Goal: Task Accomplishment & Management: Use online tool/utility

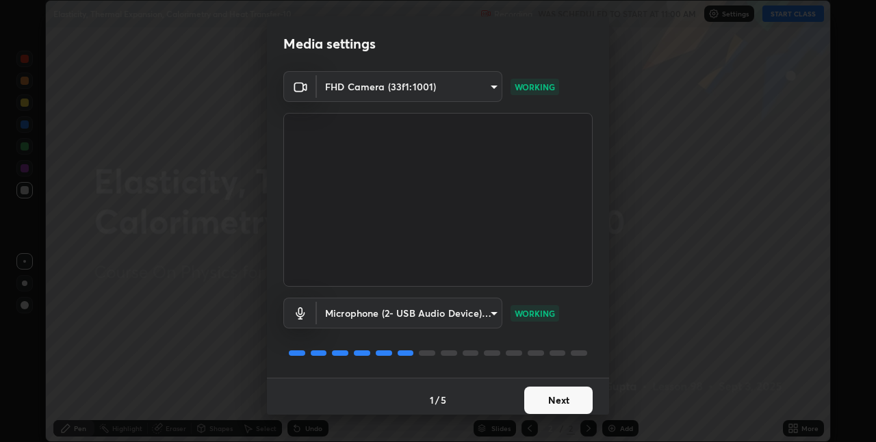
scroll to position [7, 0]
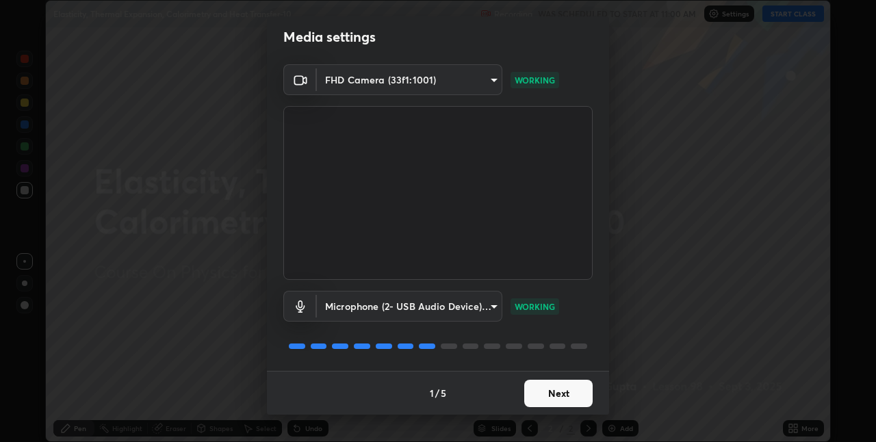
click at [544, 394] on button "Next" at bounding box center [558, 393] width 68 height 27
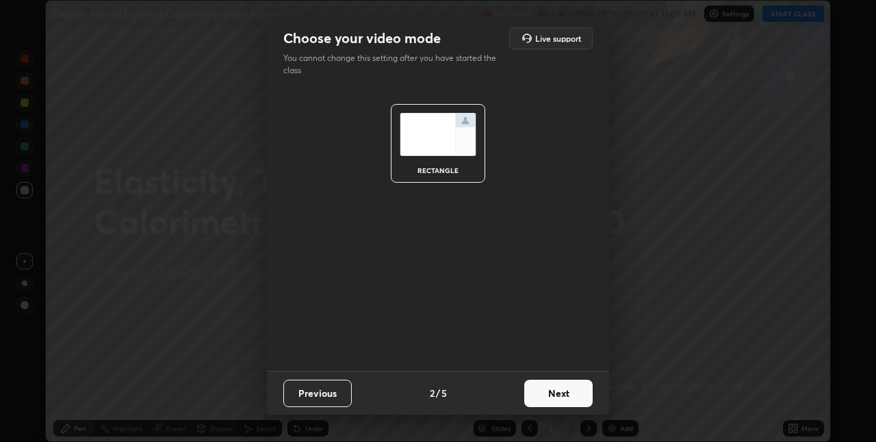
click at [552, 394] on button "Next" at bounding box center [558, 393] width 68 height 27
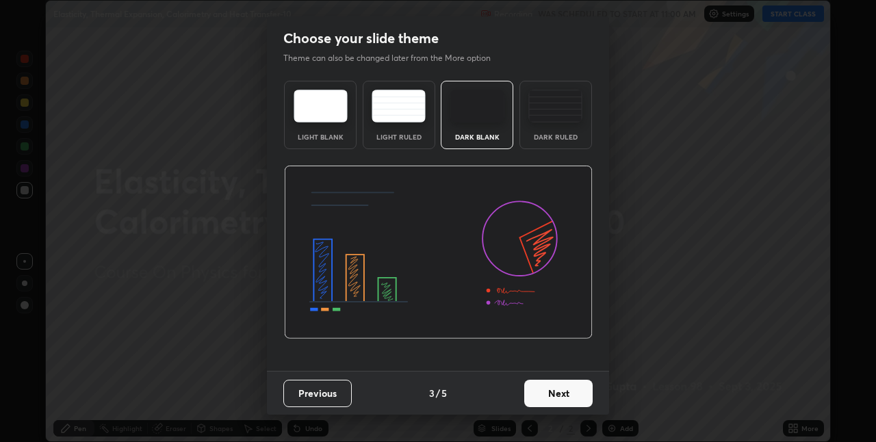
click at [546, 389] on button "Next" at bounding box center [558, 393] width 68 height 27
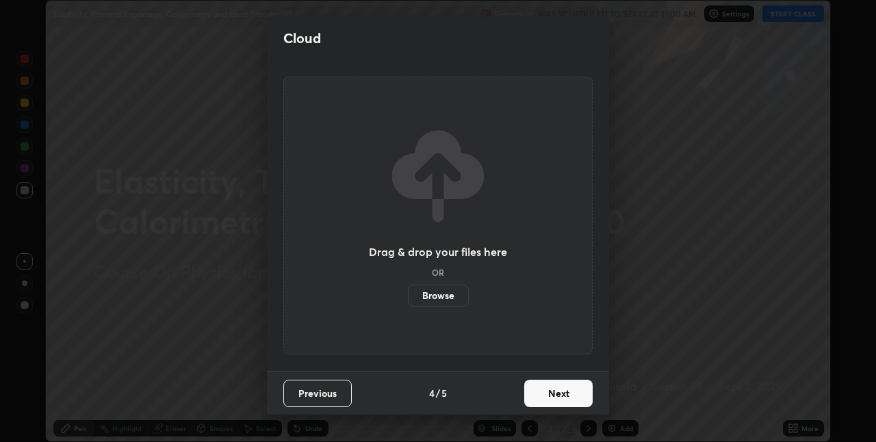
click at [562, 385] on button "Next" at bounding box center [558, 393] width 68 height 27
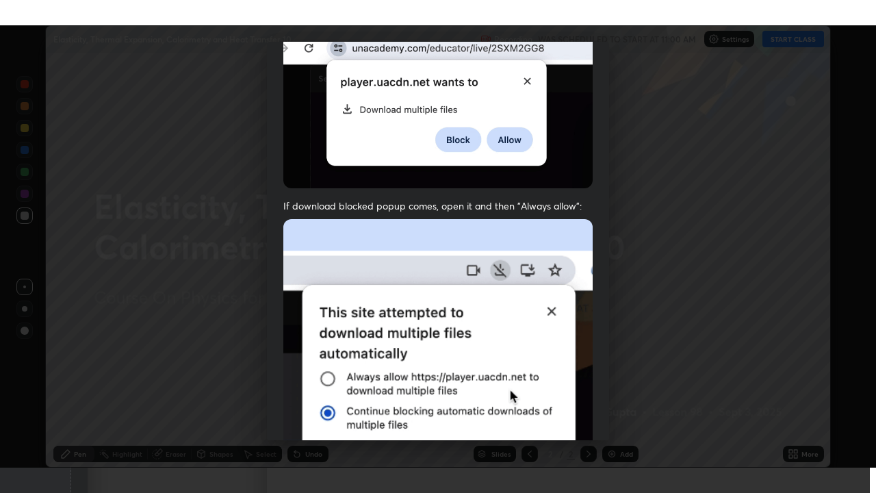
scroll to position [286, 0]
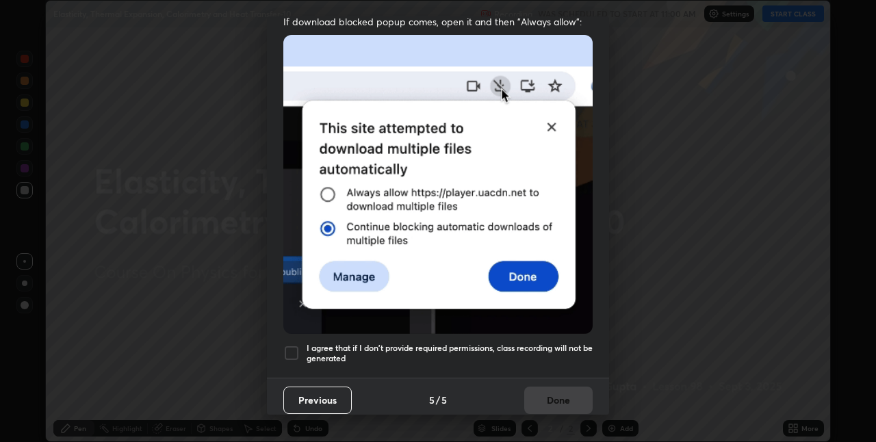
click at [500, 351] on h5 "I agree that if I don't provide required permissions, class recording will not …" at bounding box center [450, 353] width 286 height 21
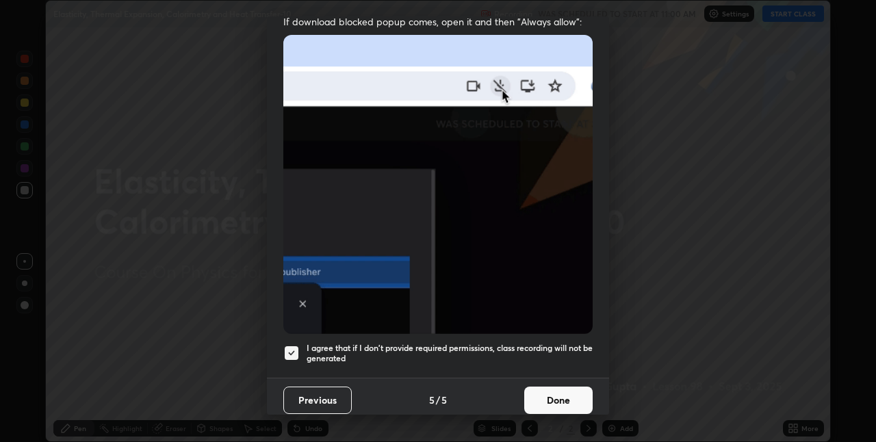
click at [557, 404] on button "Done" at bounding box center [558, 400] width 68 height 27
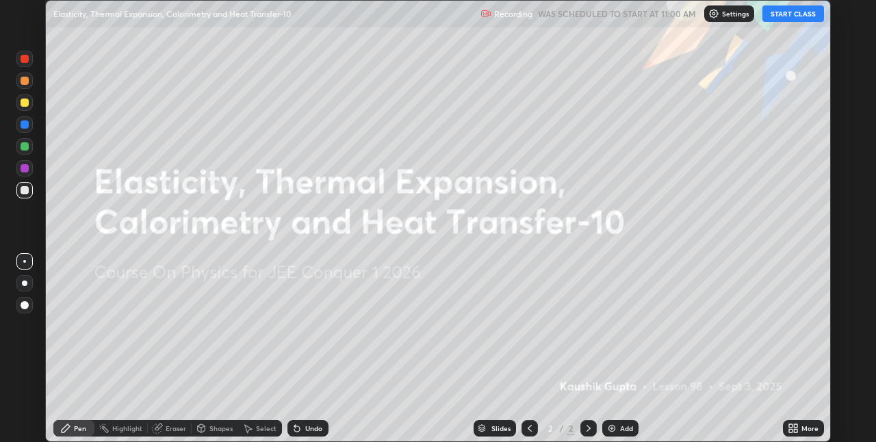
click at [794, 427] on icon at bounding box center [795, 425] width 3 height 3
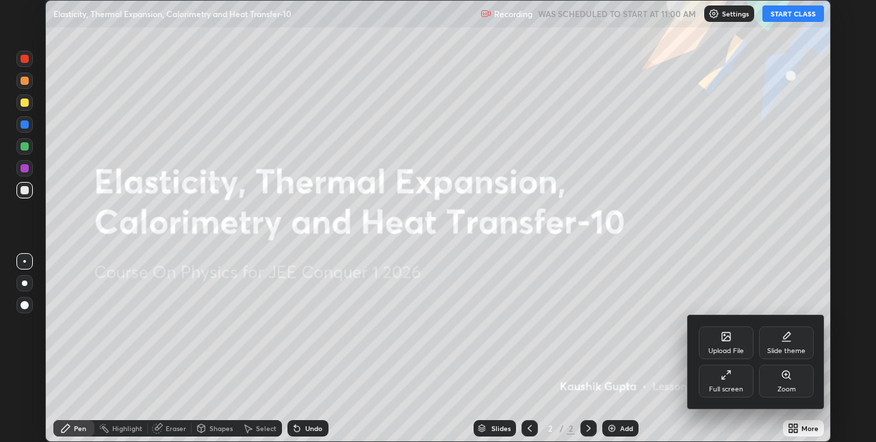
click at [724, 383] on div "Full screen" at bounding box center [726, 381] width 55 height 33
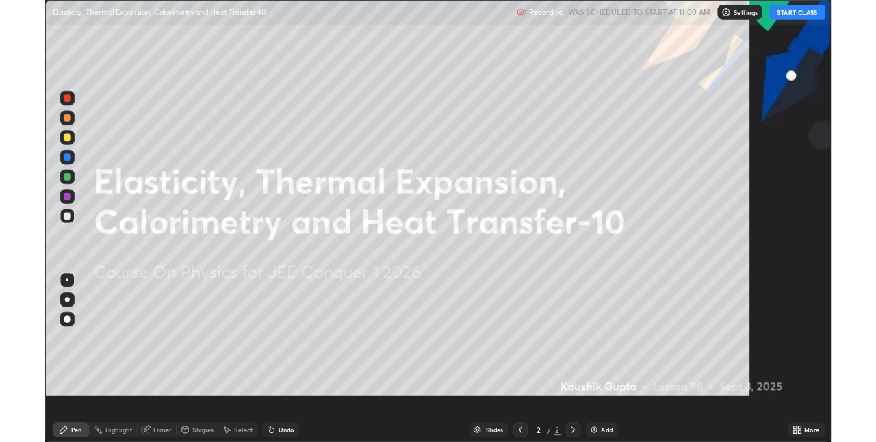
scroll to position [493, 876]
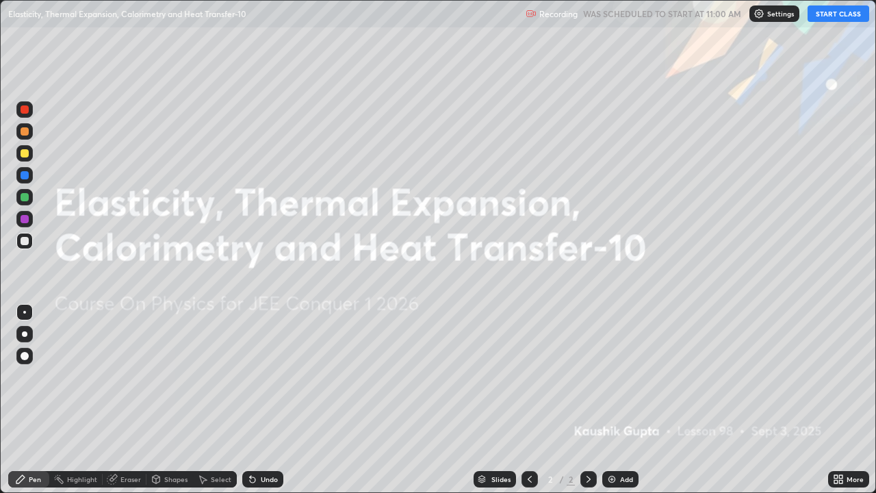
click at [841, 16] on button "START CLASS" at bounding box center [839, 13] width 62 height 16
click at [622, 442] on div "Add" at bounding box center [626, 479] width 13 height 7
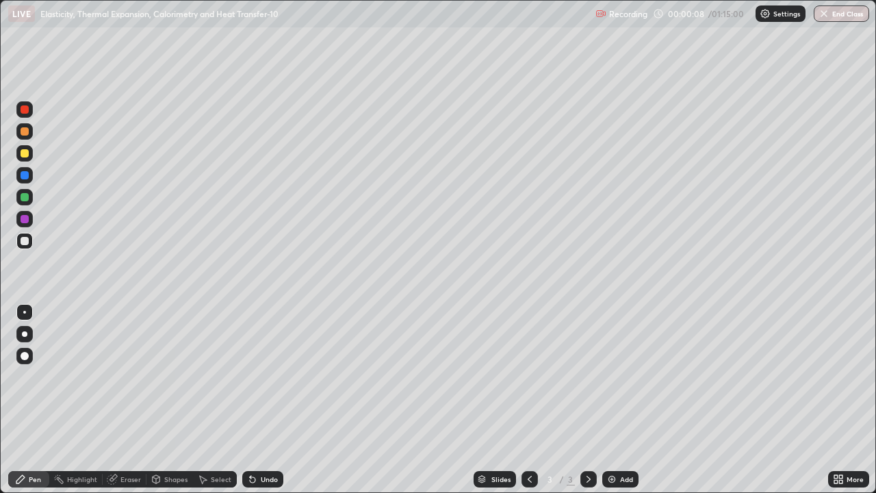
click at [165, 442] on div "Shapes" at bounding box center [175, 479] width 23 height 7
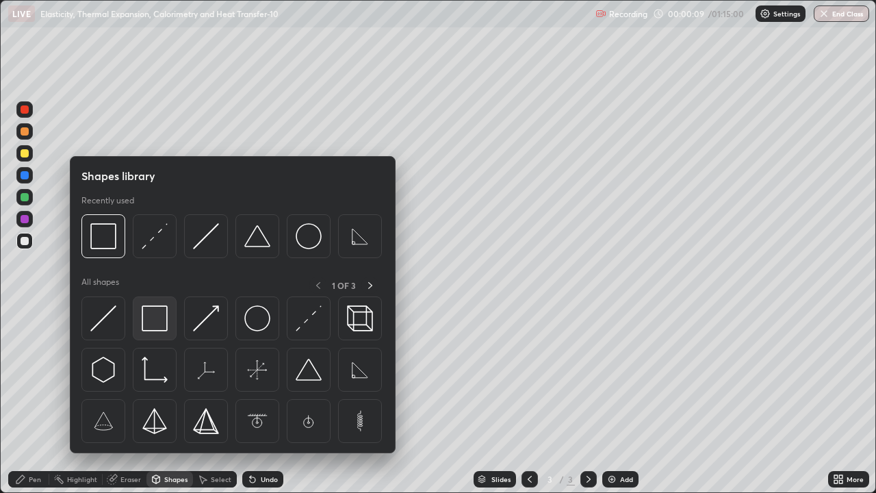
click at [156, 327] on img at bounding box center [155, 318] width 26 height 26
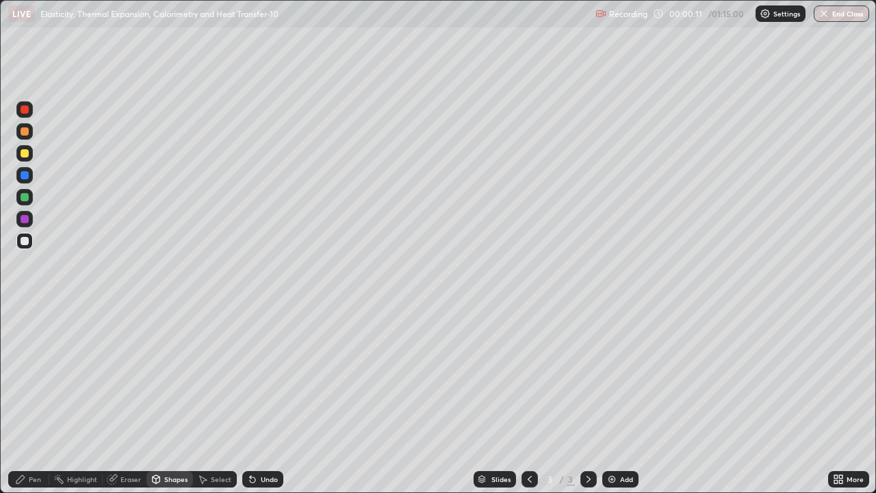
click at [112, 442] on icon at bounding box center [112, 479] width 11 height 11
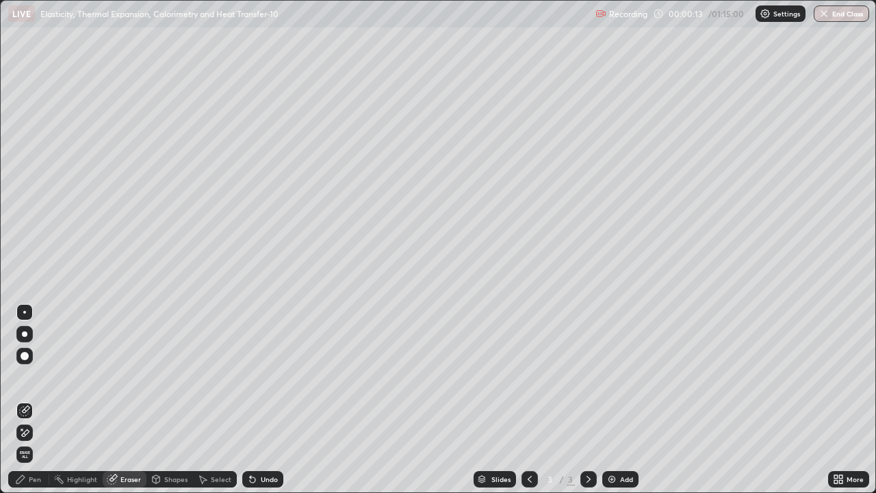
click at [18, 442] on icon at bounding box center [20, 479] width 11 height 11
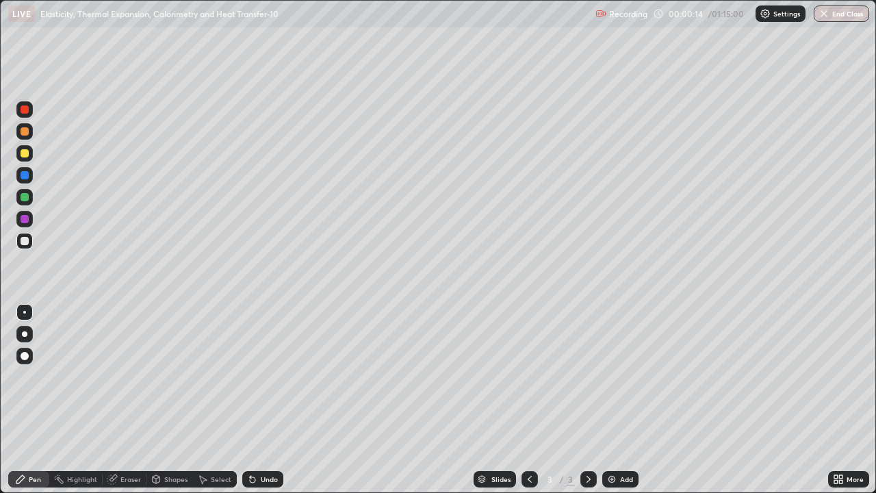
click at [23, 194] on div at bounding box center [25, 197] width 8 height 8
click at [25, 110] on div at bounding box center [25, 109] width 8 height 8
click at [23, 131] on div at bounding box center [25, 131] width 8 height 8
click at [24, 155] on div at bounding box center [25, 153] width 8 height 8
click at [259, 442] on div "Undo" at bounding box center [262, 479] width 41 height 16
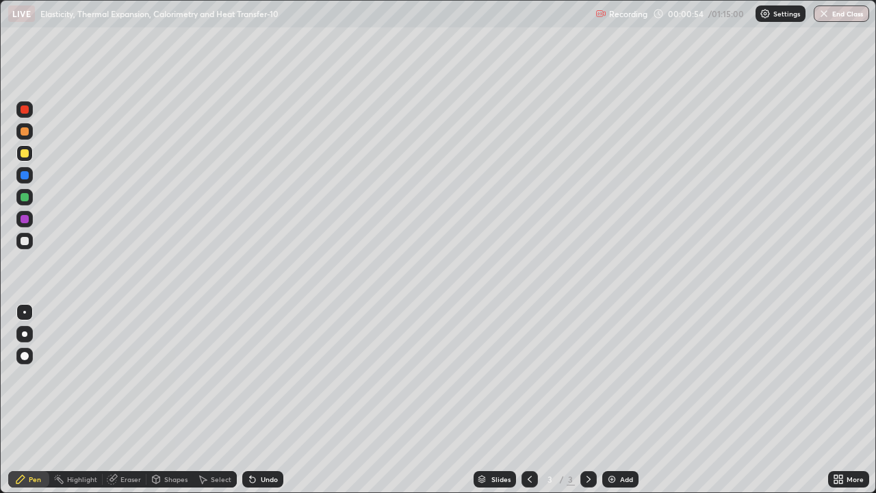
click at [25, 175] on div at bounding box center [25, 175] width 8 height 8
click at [27, 161] on div at bounding box center [24, 153] width 16 height 16
click at [264, 442] on div "Undo" at bounding box center [262, 479] width 41 height 16
click at [23, 218] on div at bounding box center [25, 219] width 8 height 8
click at [273, 442] on div "Undo" at bounding box center [262, 479] width 41 height 16
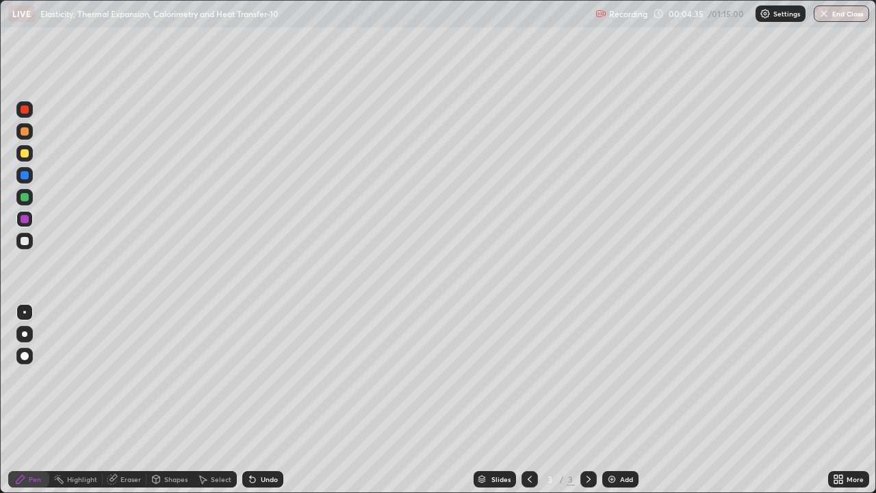
click at [262, 442] on div "Undo" at bounding box center [262, 479] width 41 height 16
click at [27, 108] on div at bounding box center [25, 109] width 8 height 8
click at [25, 240] on div at bounding box center [25, 241] width 8 height 8
click at [116, 442] on icon at bounding box center [112, 479] width 11 height 11
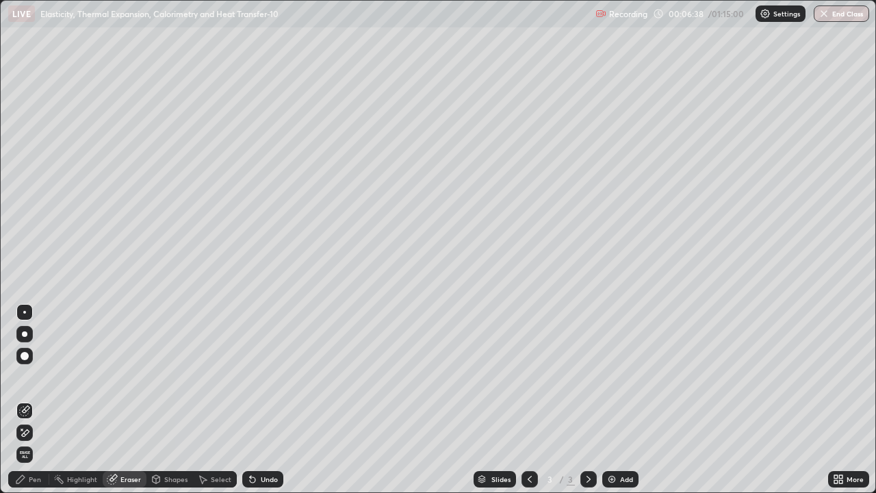
click at [26, 442] on icon at bounding box center [20, 479] width 11 height 11
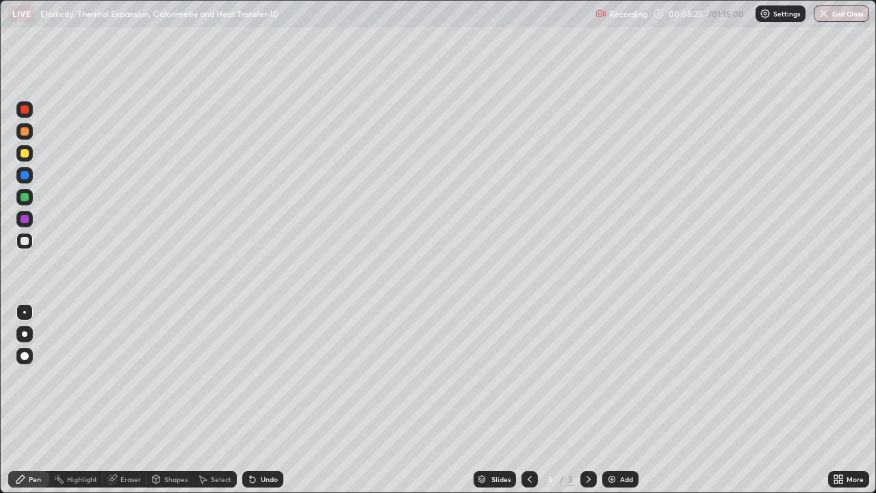
click at [619, 442] on div "Add" at bounding box center [621, 479] width 36 height 16
click at [160, 442] on icon at bounding box center [156, 479] width 11 height 11
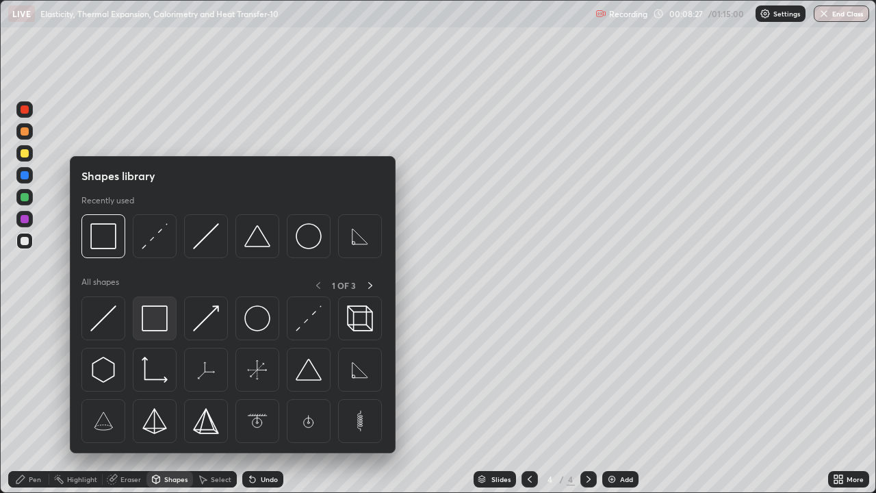
click at [150, 320] on img at bounding box center [155, 318] width 26 height 26
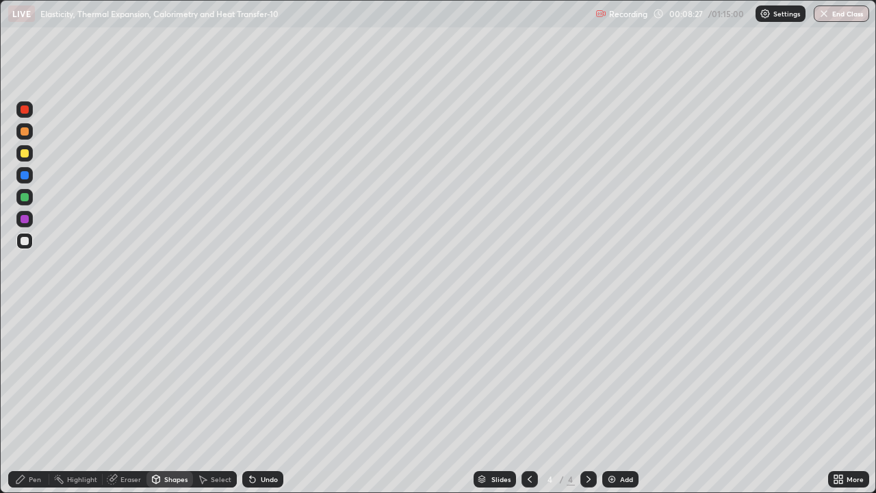
click at [24, 237] on div at bounding box center [25, 241] width 8 height 8
click at [27, 442] on div "Pen" at bounding box center [28, 479] width 41 height 16
click at [24, 201] on div at bounding box center [25, 197] width 8 height 8
click at [266, 442] on div "Undo" at bounding box center [269, 479] width 17 height 7
click at [259, 442] on div "Undo" at bounding box center [262, 479] width 41 height 16
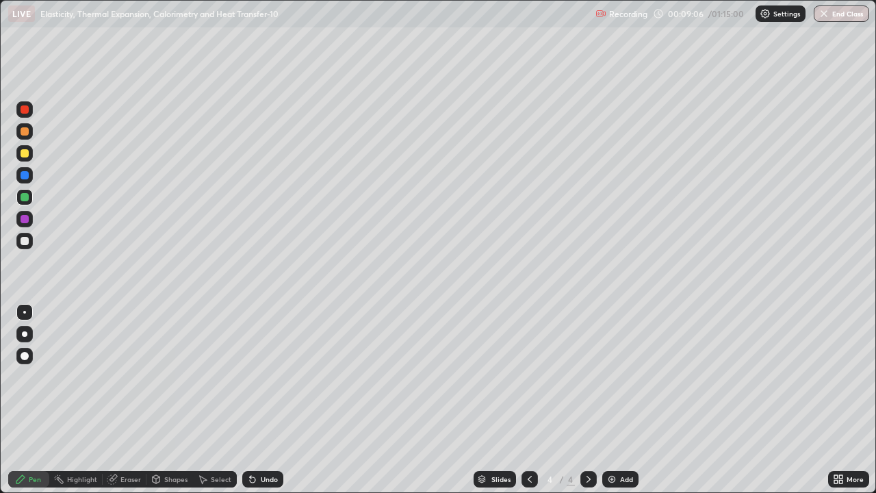
click at [19, 108] on div at bounding box center [24, 109] width 16 height 16
click at [203, 442] on icon at bounding box center [202, 479] width 11 height 11
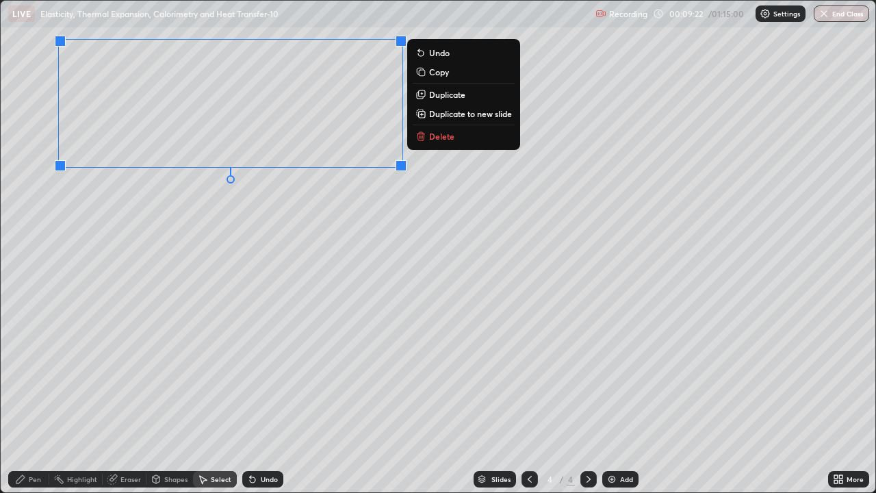
click at [202, 267] on div "0 ° Undo Copy Duplicate Duplicate to new slide Delete" at bounding box center [438, 247] width 875 height 492
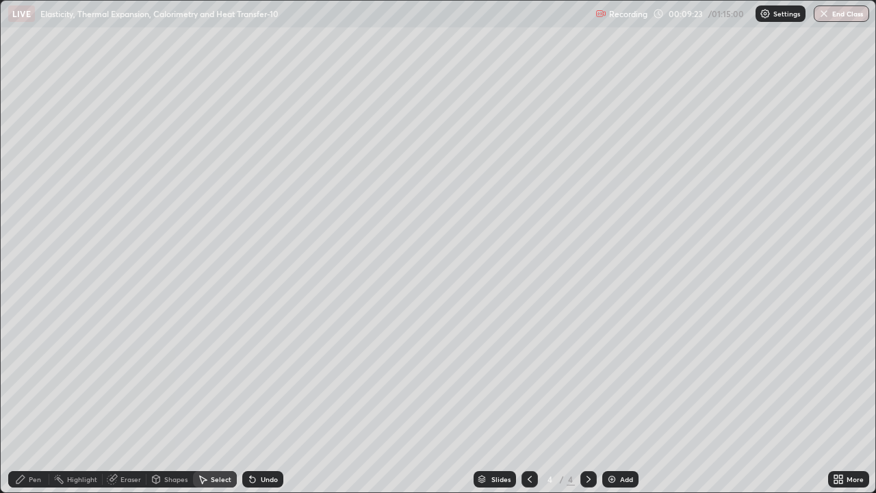
click at [165, 442] on div "Shapes" at bounding box center [175, 479] width 23 height 7
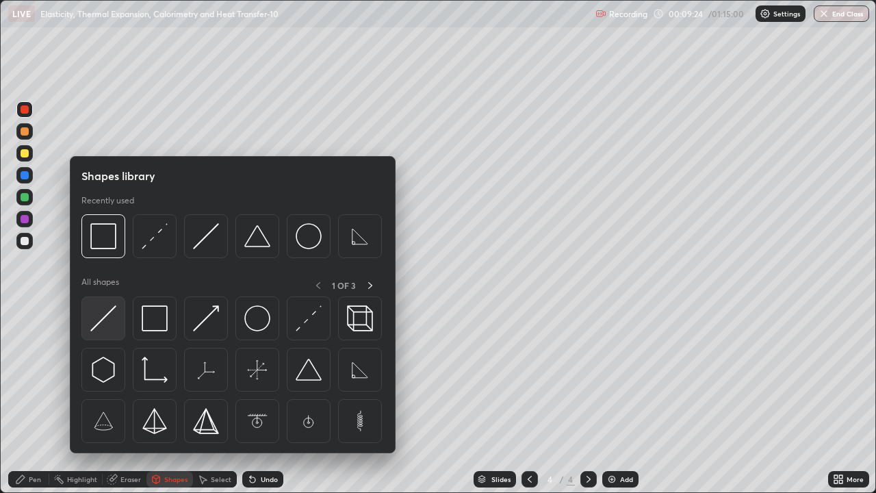
click at [100, 324] on img at bounding box center [103, 318] width 26 height 26
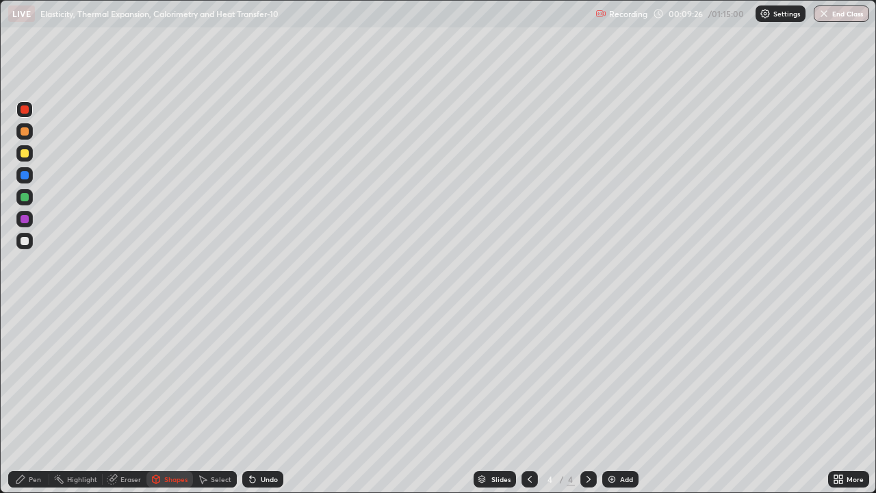
click at [42, 442] on div "Pen" at bounding box center [28, 479] width 41 height 16
click at [25, 239] on div at bounding box center [25, 241] width 8 height 8
click at [179, 442] on div "Shapes" at bounding box center [170, 479] width 47 height 16
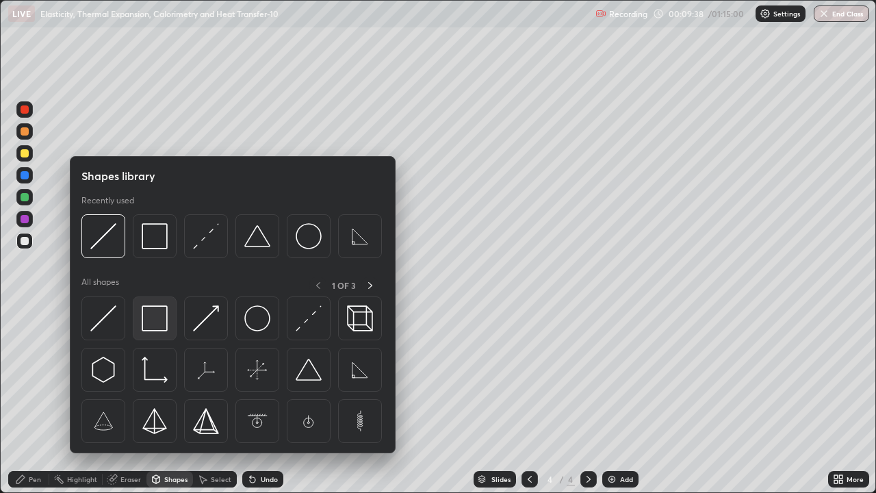
click at [152, 320] on img at bounding box center [155, 318] width 26 height 26
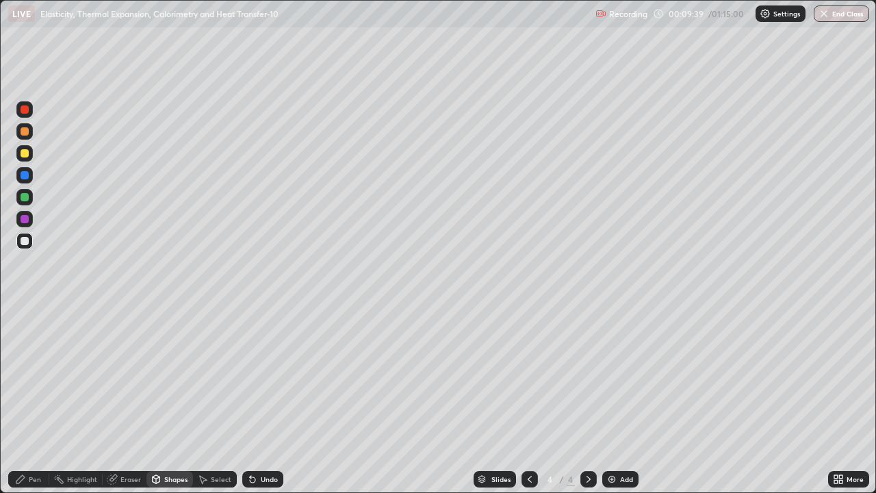
click at [25, 110] on div at bounding box center [25, 109] width 8 height 8
click at [218, 442] on div "Select" at bounding box center [221, 479] width 21 height 7
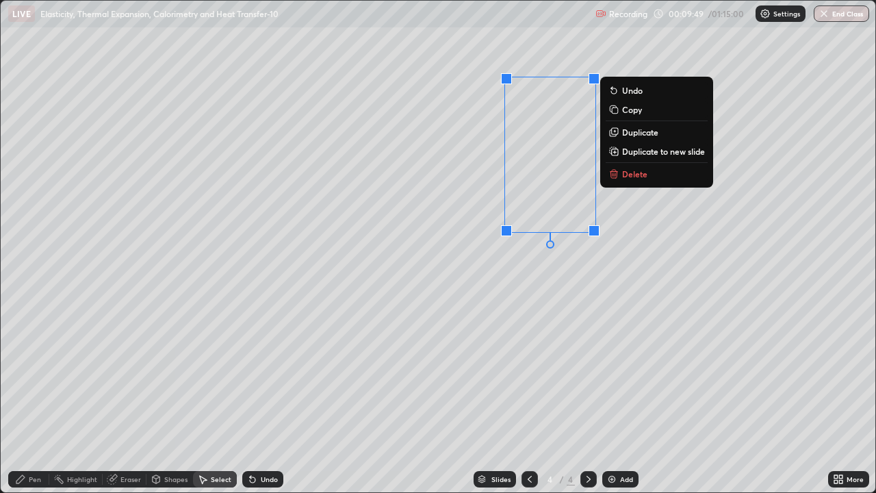
click at [635, 136] on p "Duplicate" at bounding box center [640, 132] width 36 height 11
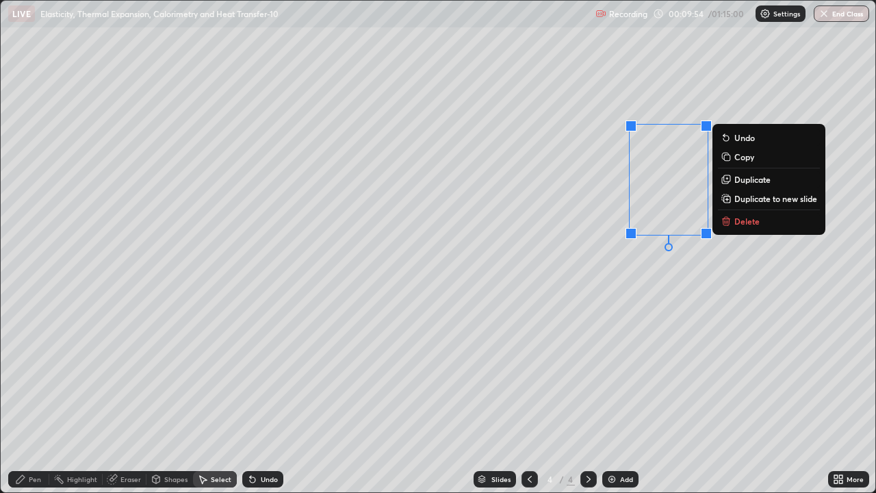
click at [741, 181] on p "Duplicate" at bounding box center [753, 179] width 36 height 11
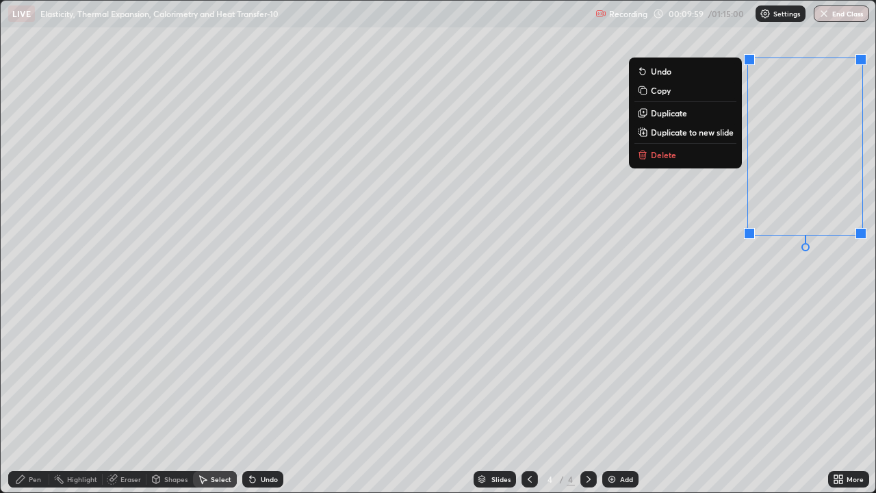
click at [718, 341] on div "0 ° Undo Copy Duplicate Duplicate to new slide Delete" at bounding box center [438, 247] width 875 height 492
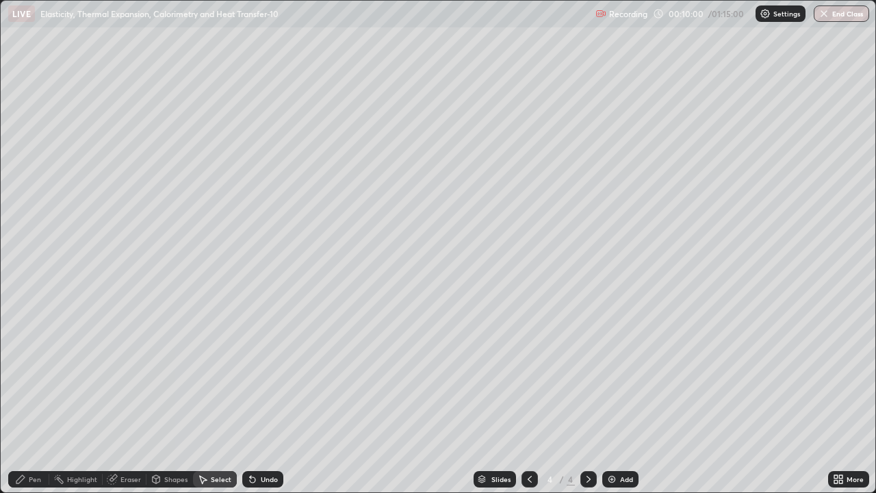
click at [129, 442] on div "Eraser" at bounding box center [131, 479] width 21 height 7
click at [38, 442] on div "Pen" at bounding box center [35, 479] width 12 height 7
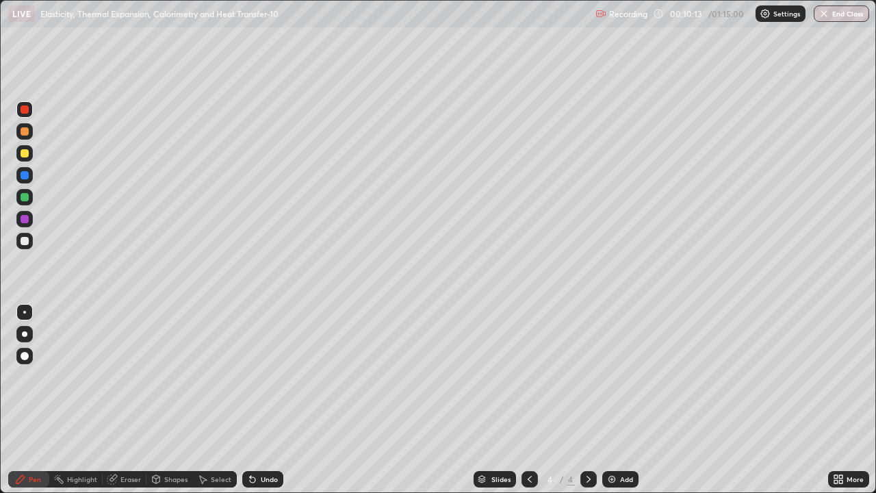
click at [27, 178] on div at bounding box center [25, 175] width 8 height 8
click at [127, 442] on div "Eraser" at bounding box center [125, 479] width 44 height 16
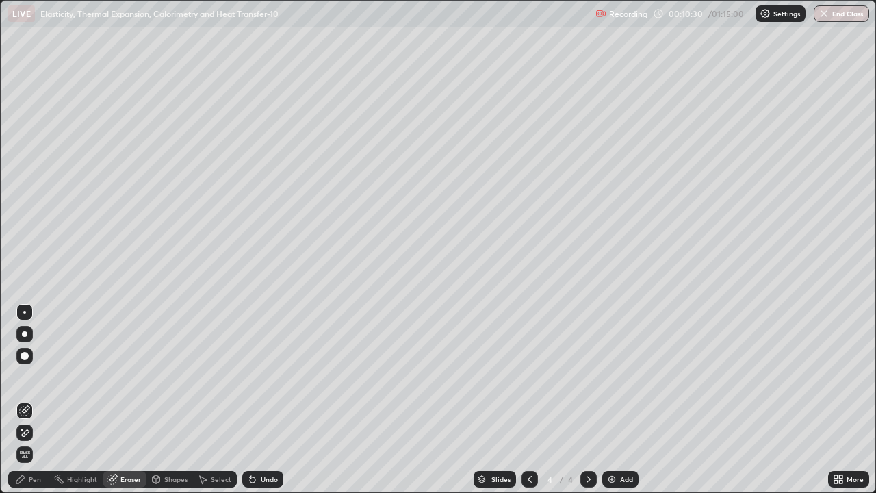
click at [35, 442] on div "Pen" at bounding box center [35, 479] width 12 height 7
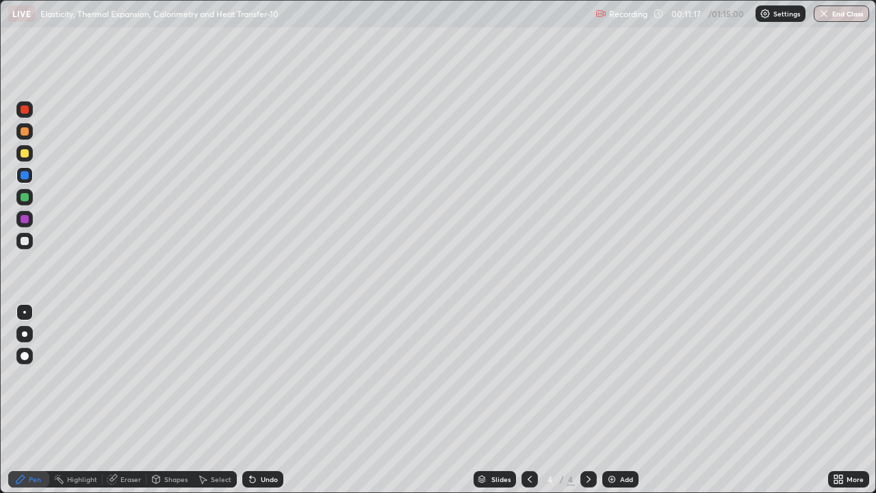
click at [264, 442] on div "Undo" at bounding box center [269, 479] width 17 height 7
click at [262, 442] on div "Undo" at bounding box center [269, 479] width 17 height 7
click at [261, 442] on div "Undo" at bounding box center [269, 479] width 17 height 7
click at [263, 442] on div "Undo" at bounding box center [269, 479] width 17 height 7
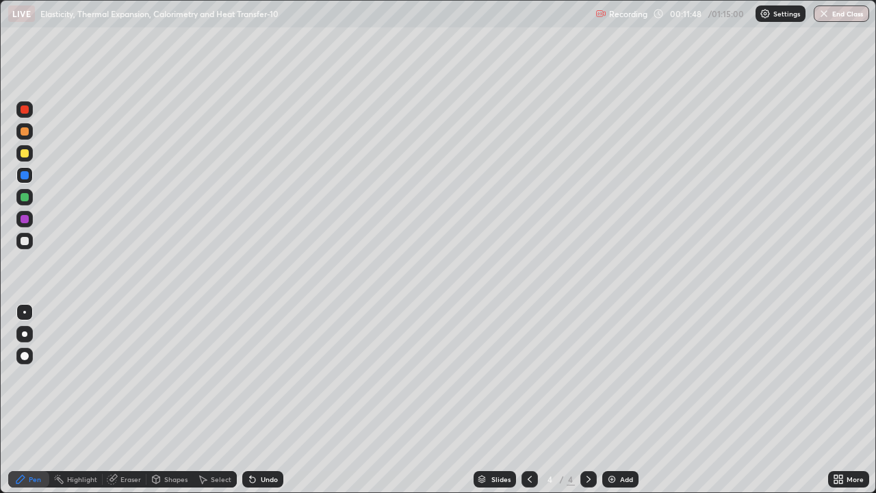
click at [31, 442] on div "Pen" at bounding box center [35, 479] width 12 height 7
click at [25, 240] on div at bounding box center [25, 241] width 8 height 8
click at [24, 175] on div at bounding box center [25, 175] width 8 height 8
click at [26, 220] on div at bounding box center [25, 219] width 8 height 8
click at [206, 442] on icon at bounding box center [202, 479] width 11 height 11
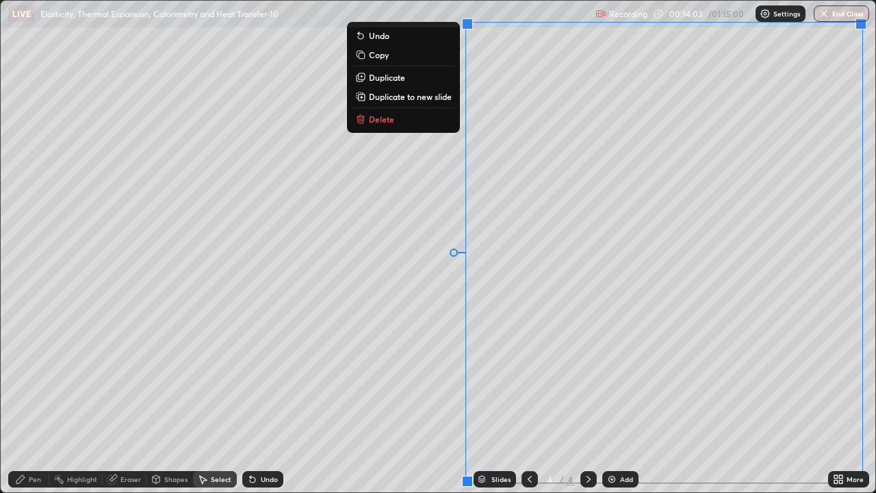
click at [403, 100] on p "Duplicate to new slide" at bounding box center [410, 96] width 83 height 11
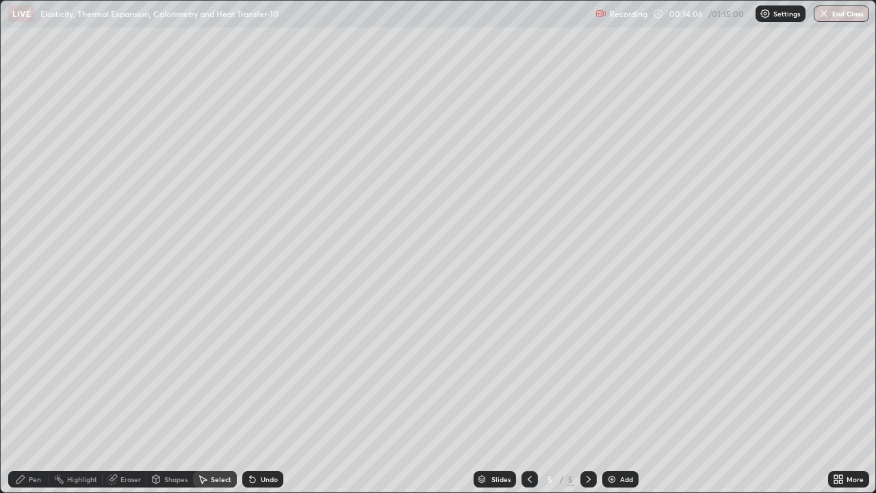
click at [123, 442] on div "Eraser" at bounding box center [125, 479] width 44 height 16
click at [34, 442] on div "Pen" at bounding box center [28, 479] width 41 height 16
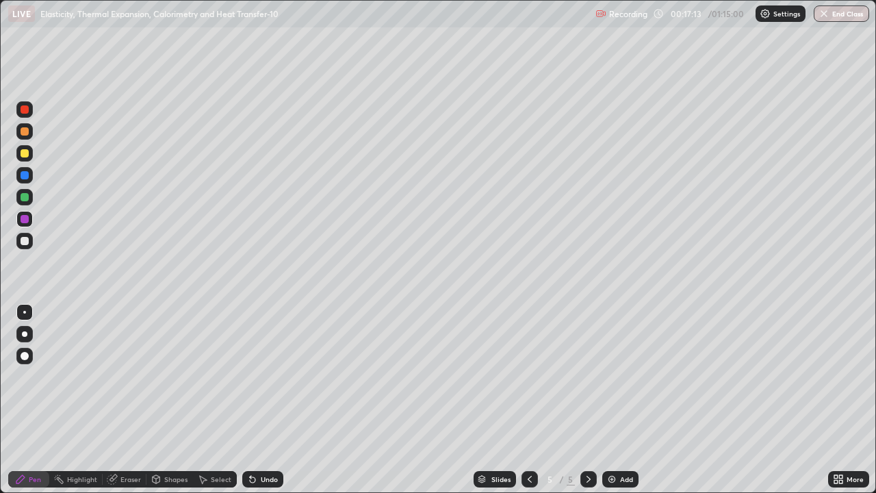
click at [25, 175] on div at bounding box center [25, 175] width 8 height 8
click at [268, 442] on div "Undo" at bounding box center [262, 479] width 41 height 16
click at [269, 442] on div "Undo" at bounding box center [269, 479] width 17 height 7
click at [264, 442] on div "Undo" at bounding box center [262, 479] width 41 height 16
click at [258, 442] on div "Undo" at bounding box center [262, 479] width 41 height 16
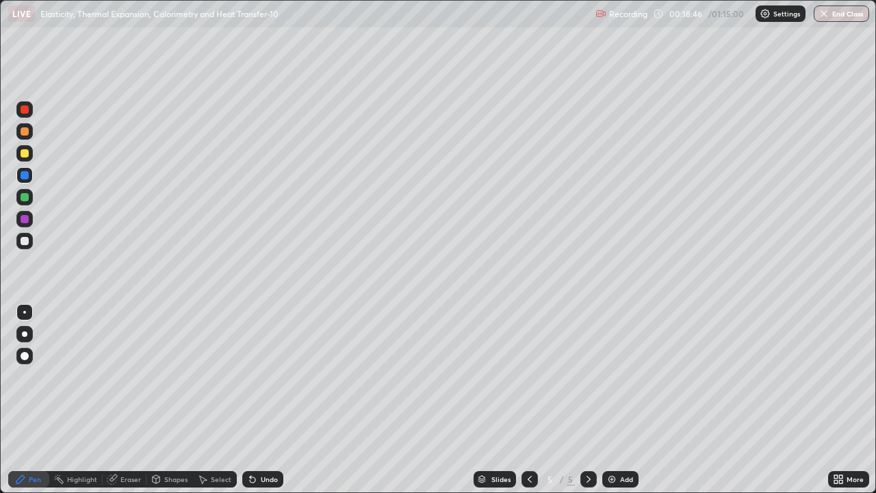
click at [253, 442] on icon at bounding box center [252, 479] width 11 height 11
click at [262, 442] on div "Undo" at bounding box center [262, 479] width 41 height 16
click at [25, 125] on div at bounding box center [24, 131] width 16 height 16
click at [258, 442] on div "Undo" at bounding box center [262, 479] width 41 height 16
click at [263, 442] on div "Undo" at bounding box center [262, 479] width 41 height 16
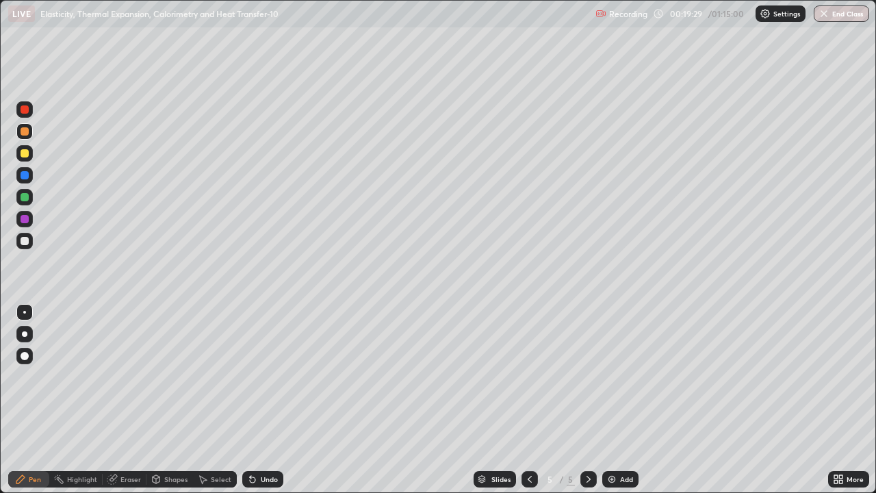
click at [23, 217] on div at bounding box center [25, 219] width 8 height 8
click at [256, 442] on div "Undo" at bounding box center [262, 479] width 41 height 16
click at [261, 442] on div "Undo" at bounding box center [269, 479] width 17 height 7
click at [207, 442] on div "Select" at bounding box center [215, 479] width 44 height 16
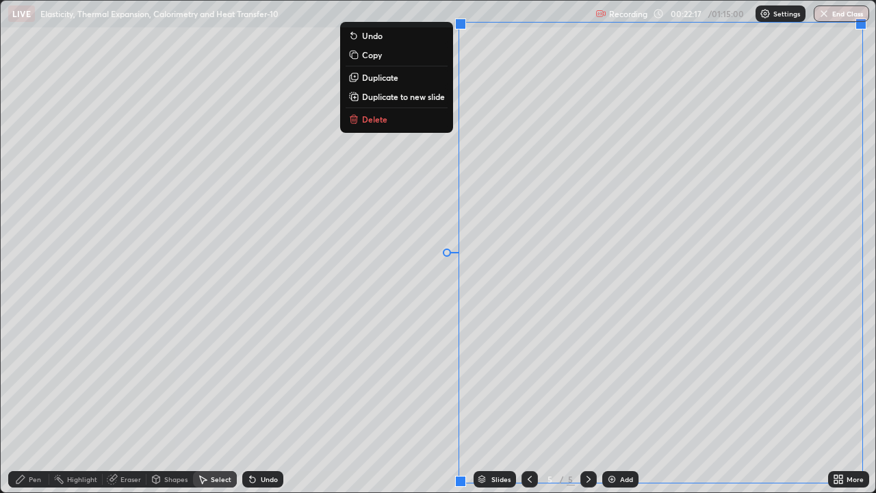
click at [432, 99] on p "Duplicate to new slide" at bounding box center [403, 96] width 83 height 11
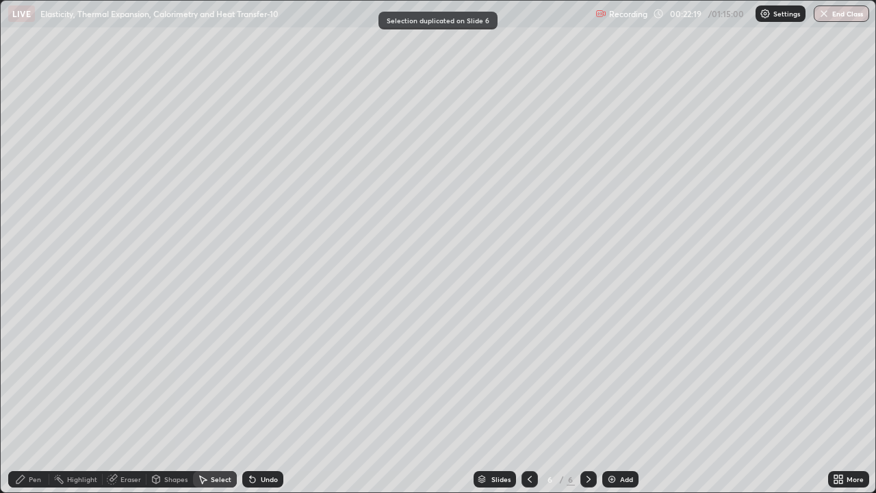
click at [136, 442] on div "Eraser" at bounding box center [131, 479] width 21 height 7
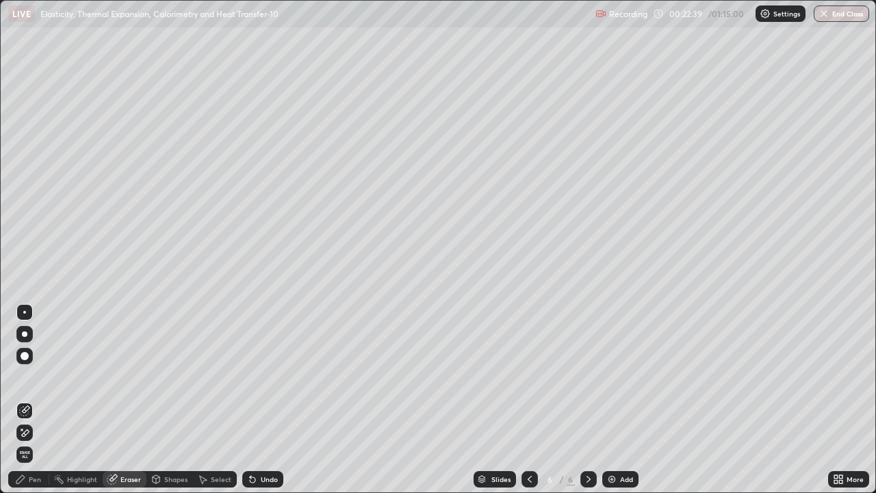
click at [39, 442] on div "Pen" at bounding box center [35, 479] width 12 height 7
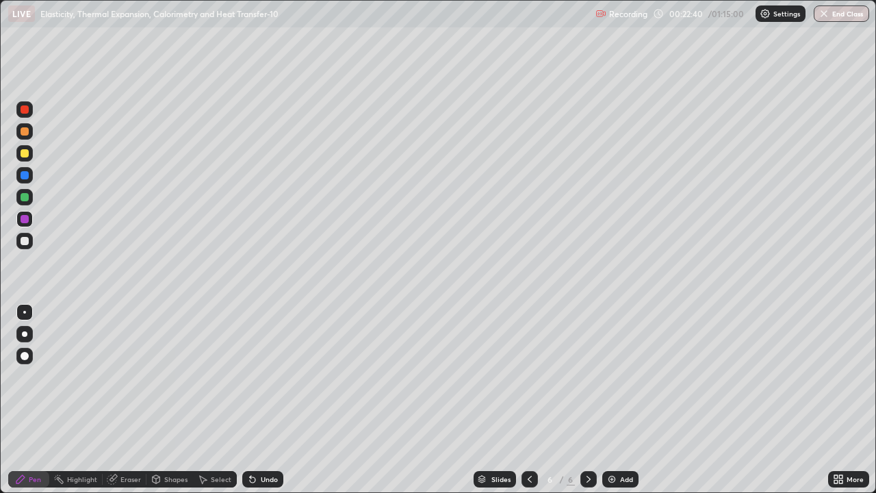
click at [28, 134] on div at bounding box center [24, 131] width 16 height 16
click at [261, 442] on div "Undo" at bounding box center [262, 479] width 41 height 16
click at [263, 442] on div "Undo" at bounding box center [269, 479] width 17 height 7
click at [264, 442] on div "Undo" at bounding box center [269, 479] width 17 height 7
click at [25, 240] on div at bounding box center [25, 241] width 8 height 8
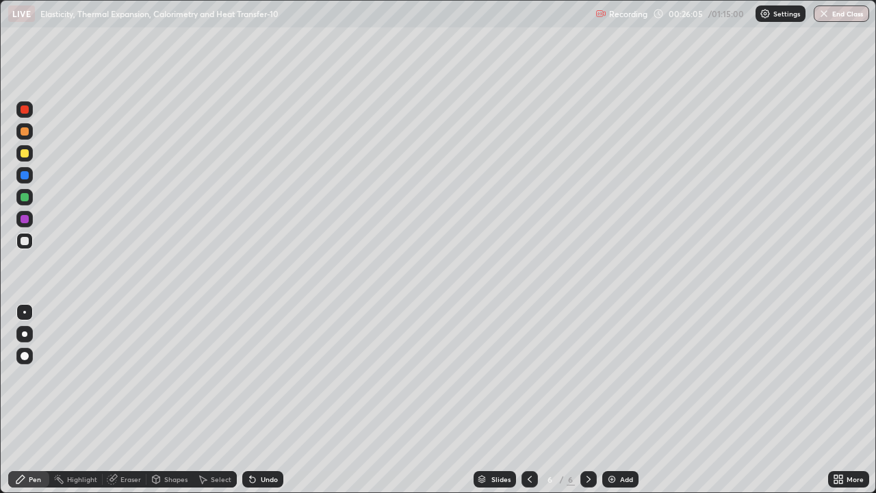
click at [23, 109] on div at bounding box center [25, 109] width 8 height 8
click at [258, 442] on div "Undo" at bounding box center [262, 479] width 41 height 16
click at [123, 442] on div "Eraser" at bounding box center [131, 479] width 21 height 7
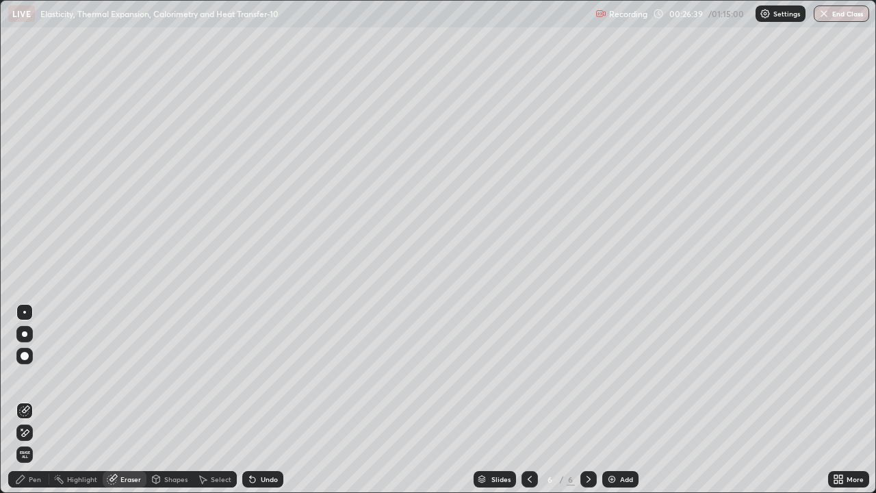
click at [33, 442] on div "Pen" at bounding box center [35, 479] width 12 height 7
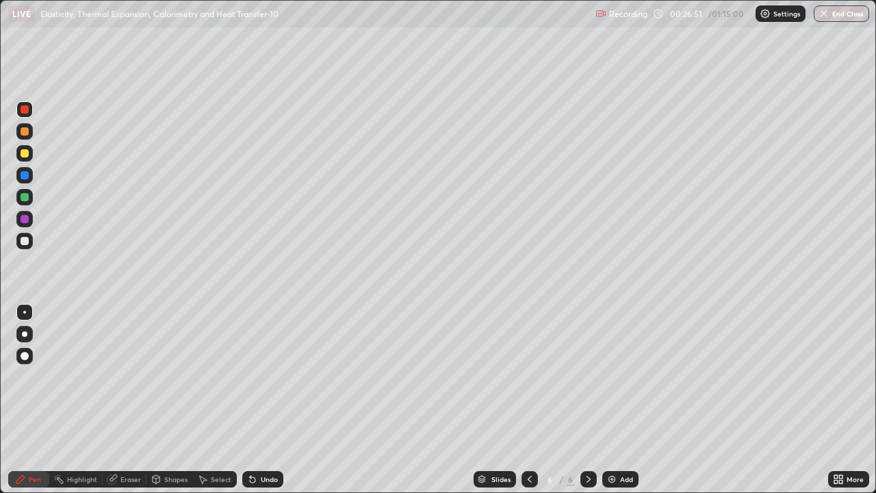
click at [25, 151] on div at bounding box center [25, 153] width 8 height 8
click at [266, 442] on div "Undo" at bounding box center [269, 479] width 17 height 7
click at [28, 220] on div at bounding box center [25, 219] width 8 height 8
click at [621, 442] on div "Add" at bounding box center [626, 479] width 13 height 7
click at [25, 103] on div at bounding box center [24, 109] width 16 height 16
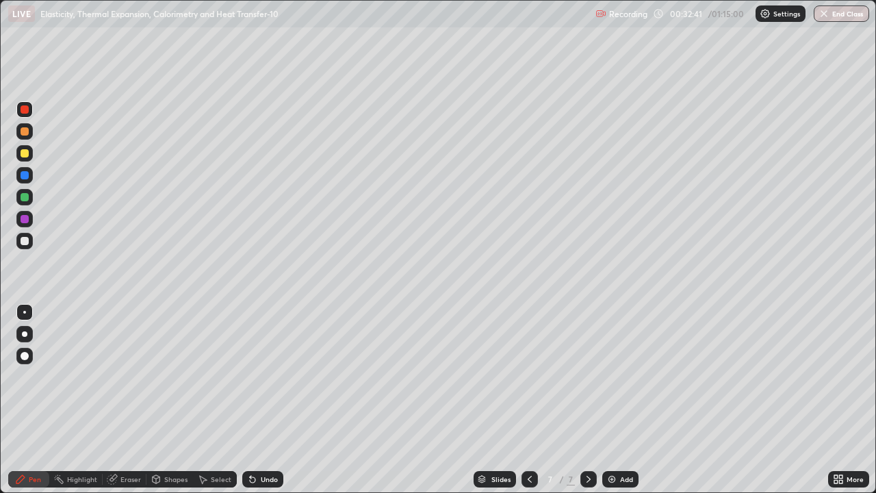
click at [31, 156] on div at bounding box center [24, 153] width 16 height 16
click at [24, 151] on div at bounding box center [25, 153] width 8 height 8
click at [265, 442] on div "Undo" at bounding box center [269, 479] width 17 height 7
click at [25, 194] on div at bounding box center [25, 197] width 8 height 8
click at [23, 233] on div at bounding box center [24, 241] width 16 height 16
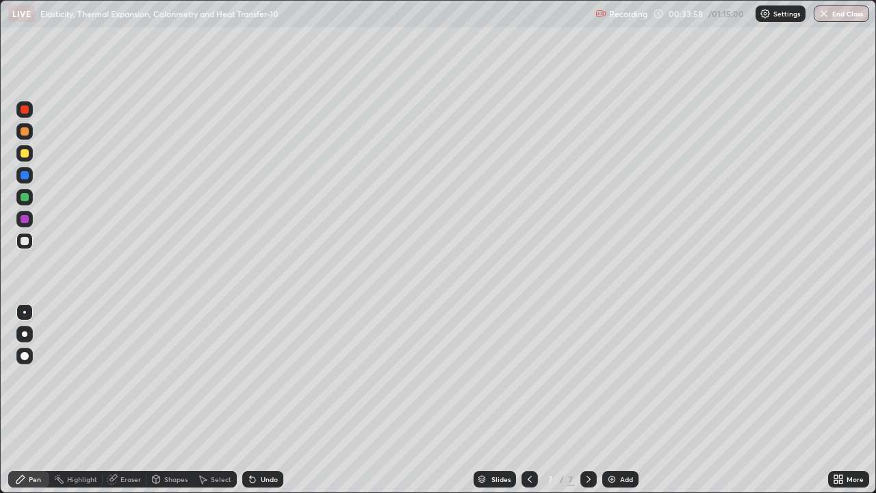
click at [261, 442] on div "Undo" at bounding box center [269, 479] width 17 height 7
click at [122, 442] on div "Eraser" at bounding box center [131, 479] width 21 height 7
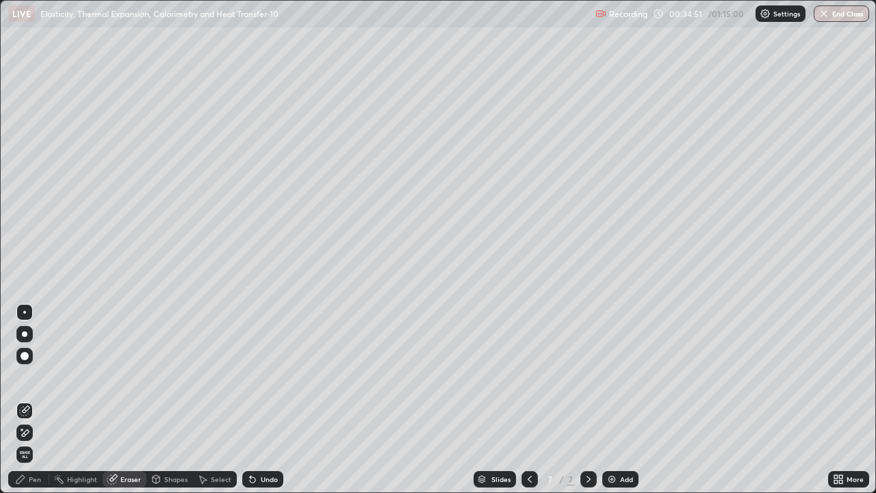
click at [33, 442] on div "Pen" at bounding box center [28, 479] width 41 height 16
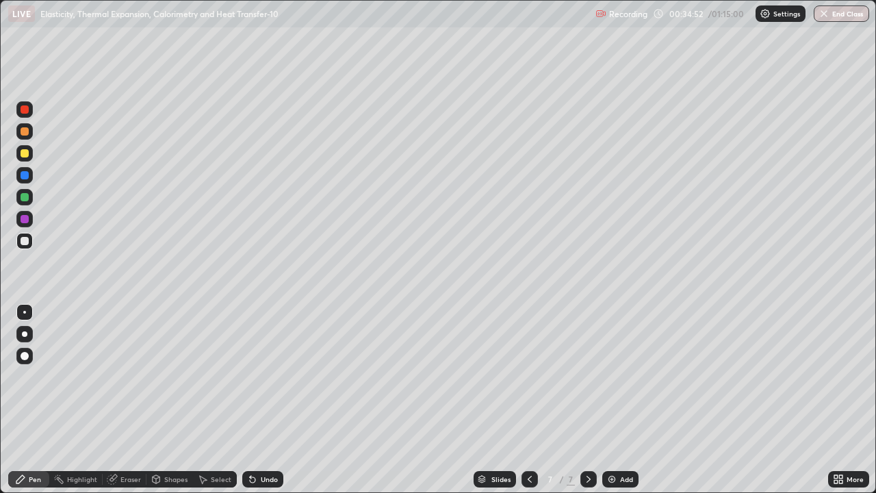
click at [26, 238] on div at bounding box center [25, 241] width 8 height 8
click at [25, 152] on div at bounding box center [25, 153] width 8 height 8
click at [25, 110] on div at bounding box center [25, 109] width 8 height 8
click at [24, 196] on div at bounding box center [25, 197] width 8 height 8
click at [618, 442] on div "Add" at bounding box center [621, 479] width 36 height 16
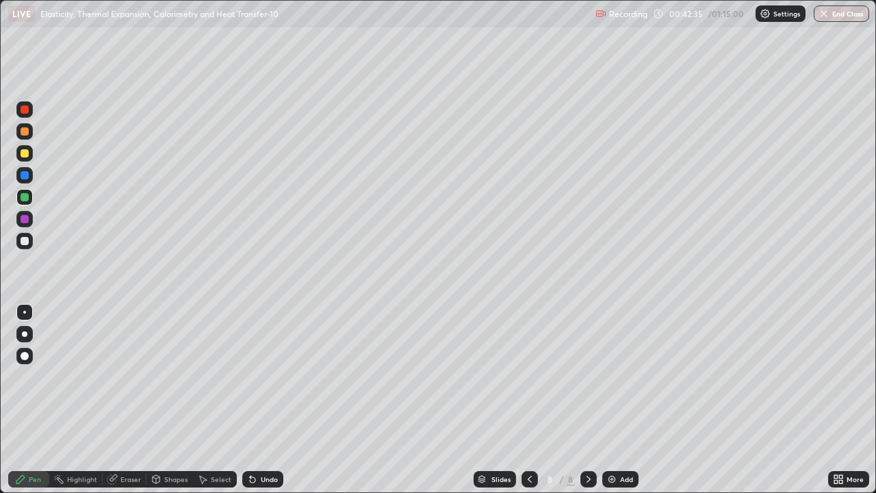
click at [25, 222] on div at bounding box center [25, 219] width 8 height 8
click at [266, 442] on div "Undo" at bounding box center [269, 479] width 17 height 7
click at [24, 152] on div at bounding box center [25, 153] width 8 height 8
click at [262, 442] on div "Undo" at bounding box center [269, 479] width 17 height 7
click at [24, 218] on div at bounding box center [25, 219] width 8 height 8
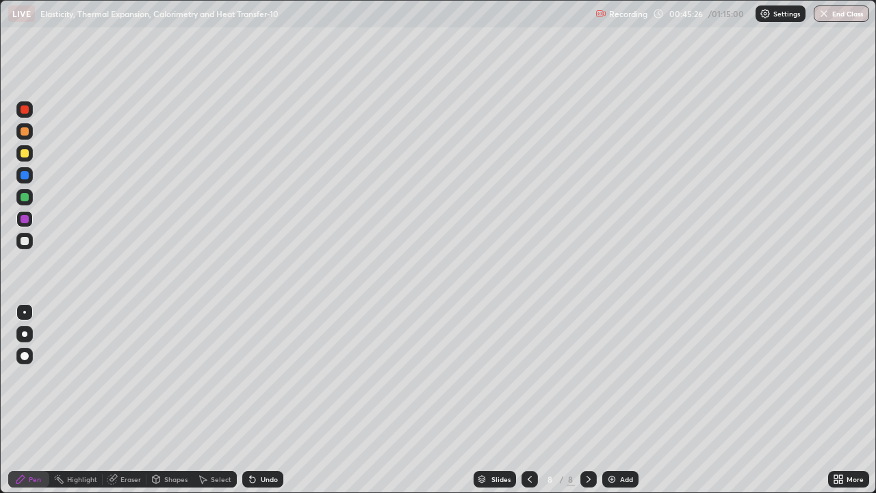
click at [261, 442] on div "Undo" at bounding box center [262, 479] width 41 height 16
click at [24, 198] on div at bounding box center [25, 197] width 8 height 8
click at [247, 442] on icon at bounding box center [252, 479] width 11 height 11
click at [622, 442] on div "Add" at bounding box center [626, 479] width 13 height 7
click at [26, 244] on div at bounding box center [25, 241] width 8 height 8
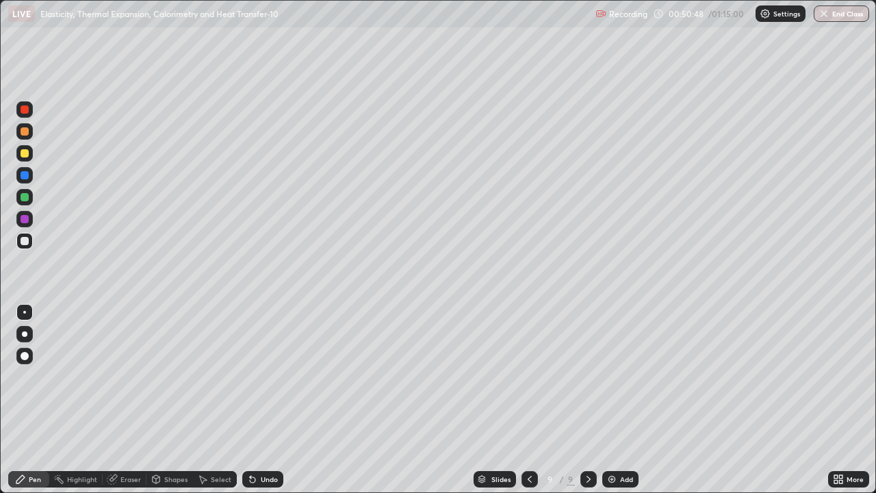
click at [25, 109] on div at bounding box center [25, 109] width 8 height 8
click at [155, 442] on icon at bounding box center [157, 478] width 8 height 2
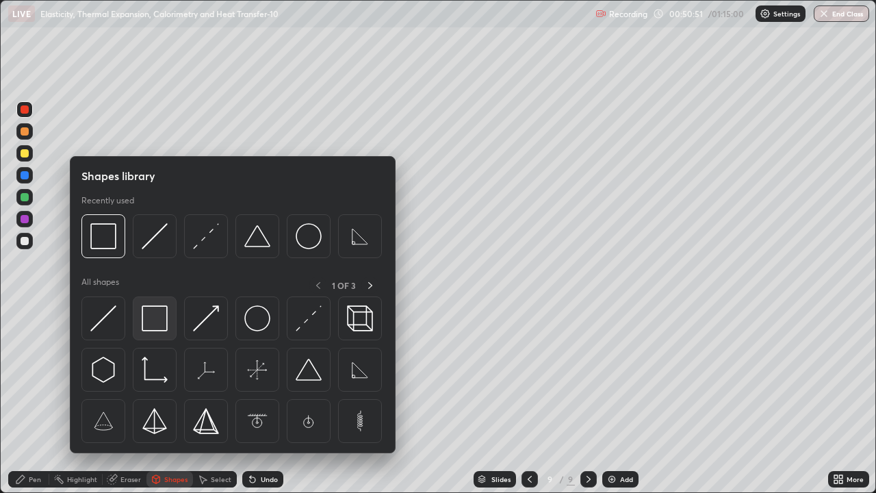
click at [155, 319] on img at bounding box center [155, 318] width 26 height 26
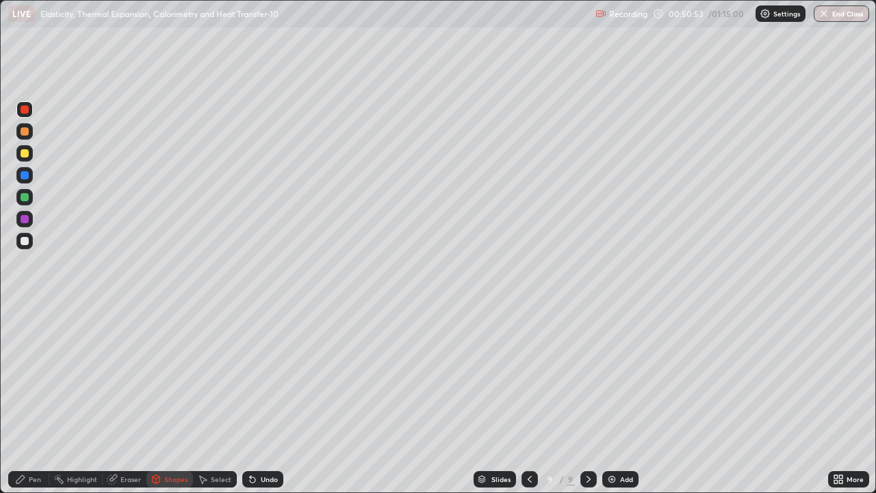
click at [23, 442] on div "Pen" at bounding box center [28, 479] width 41 height 16
click at [24, 238] on div at bounding box center [25, 241] width 8 height 8
click at [164, 442] on div "Shapes" at bounding box center [175, 479] width 23 height 7
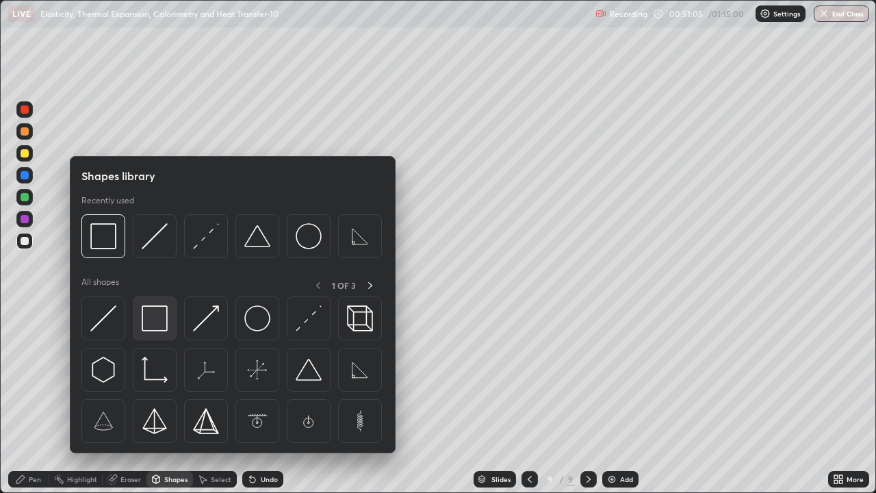
click at [147, 317] on img at bounding box center [155, 318] width 26 height 26
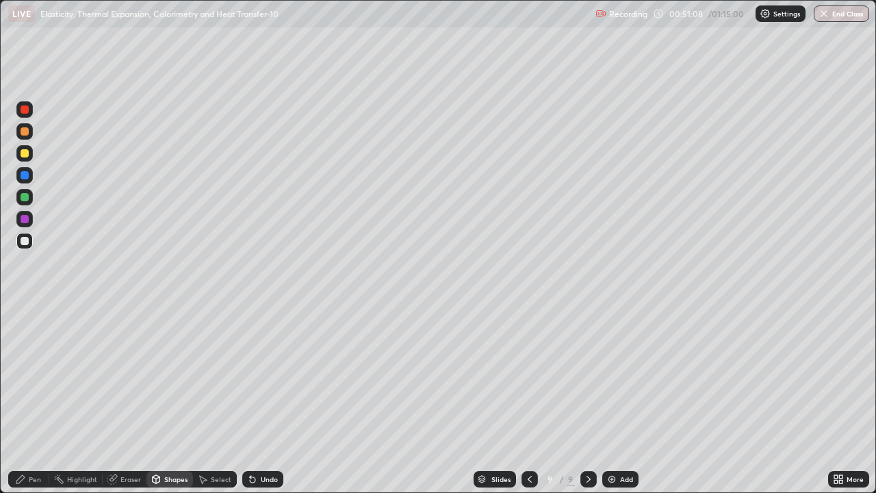
click at [23, 442] on icon at bounding box center [20, 479] width 8 height 8
click at [27, 240] on div at bounding box center [25, 241] width 8 height 8
click at [25, 217] on div at bounding box center [25, 219] width 8 height 8
click at [272, 442] on div "Undo" at bounding box center [269, 479] width 17 height 7
click at [23, 149] on div at bounding box center [25, 153] width 8 height 8
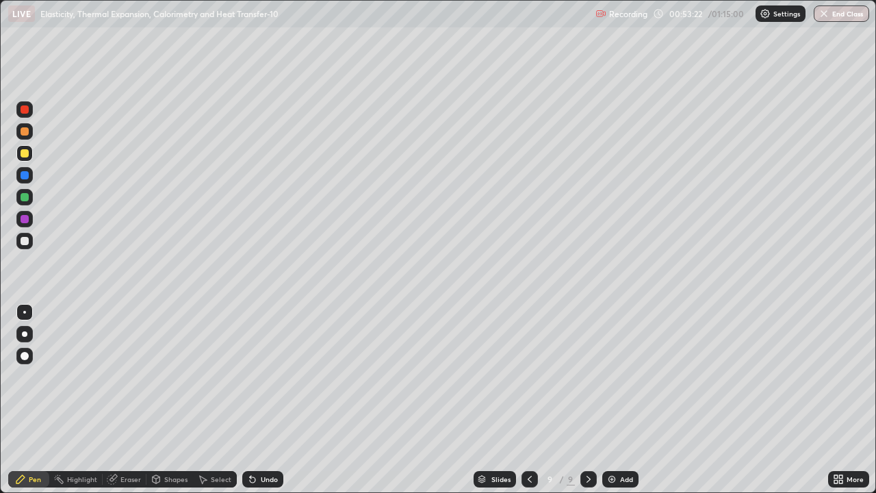
click at [25, 196] on div at bounding box center [25, 197] width 8 height 8
click at [262, 442] on div "Undo" at bounding box center [262, 479] width 41 height 16
click at [253, 442] on icon at bounding box center [252, 479] width 5 height 5
click at [262, 442] on div "Undo" at bounding box center [269, 479] width 17 height 7
click at [261, 442] on div "Undo" at bounding box center [269, 479] width 17 height 7
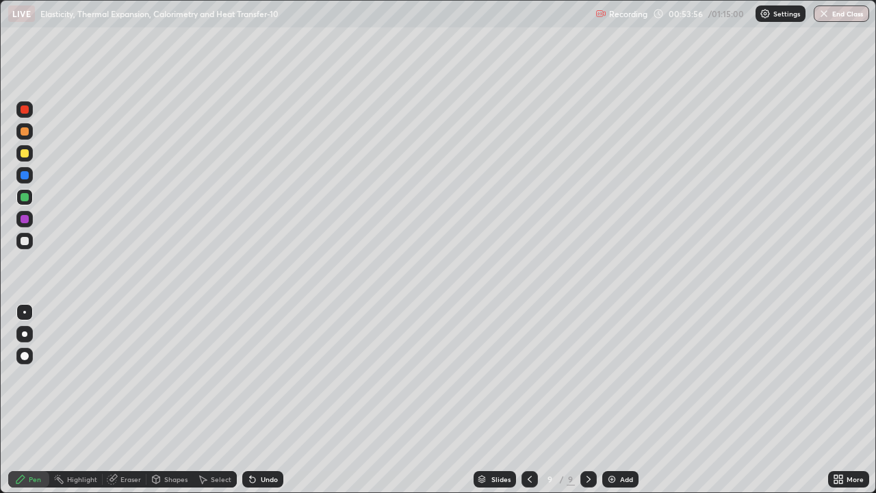
click at [259, 442] on div "Undo" at bounding box center [262, 479] width 41 height 16
click at [26, 220] on div at bounding box center [25, 219] width 8 height 8
click at [614, 442] on img at bounding box center [612, 479] width 11 height 11
click at [165, 442] on div "Shapes" at bounding box center [175, 479] width 23 height 7
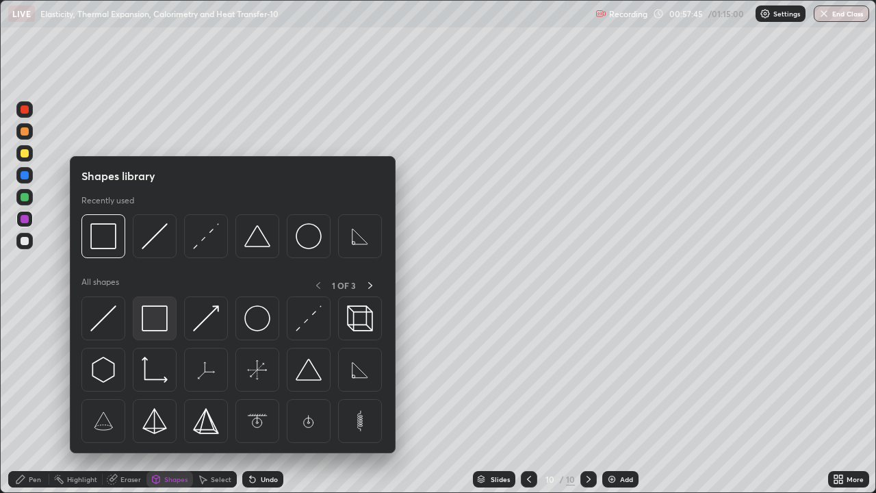
click at [155, 322] on img at bounding box center [155, 318] width 26 height 26
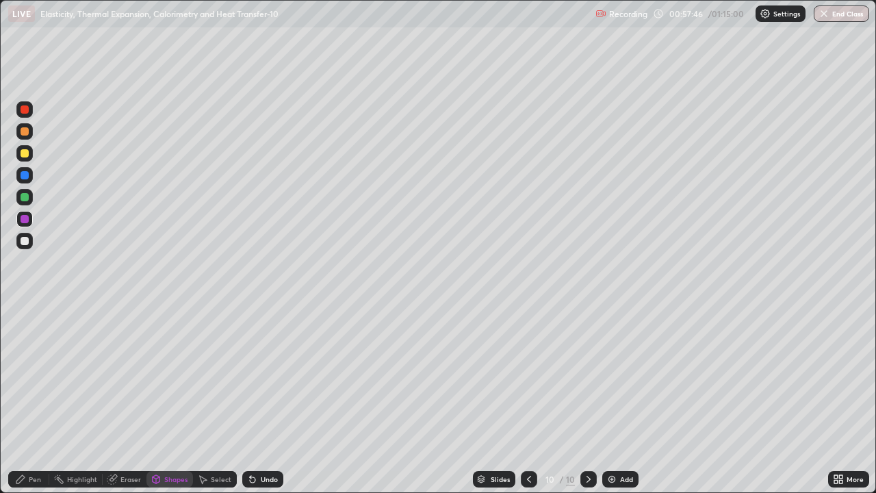
click at [27, 155] on div at bounding box center [25, 153] width 8 height 8
click at [25, 442] on div "Pen" at bounding box center [28, 479] width 41 height 16
click at [21, 238] on div at bounding box center [25, 241] width 8 height 8
click at [26, 113] on div at bounding box center [25, 109] width 8 height 8
click at [26, 197] on div at bounding box center [25, 197] width 8 height 8
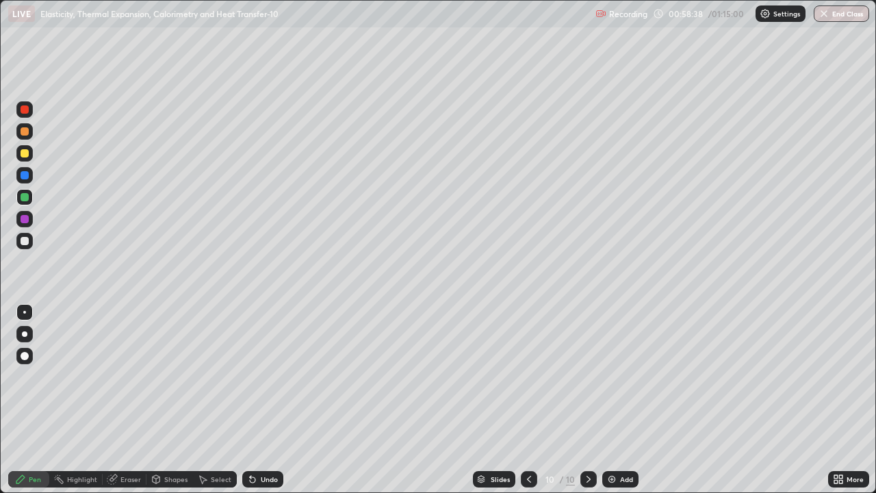
click at [251, 442] on icon at bounding box center [252, 479] width 5 height 5
click at [257, 442] on div "Undo" at bounding box center [262, 479] width 41 height 16
click at [258, 442] on div "Undo" at bounding box center [262, 479] width 41 height 16
click at [273, 442] on div "Undo" at bounding box center [269, 479] width 17 height 7
click at [261, 442] on div "Undo" at bounding box center [269, 479] width 17 height 7
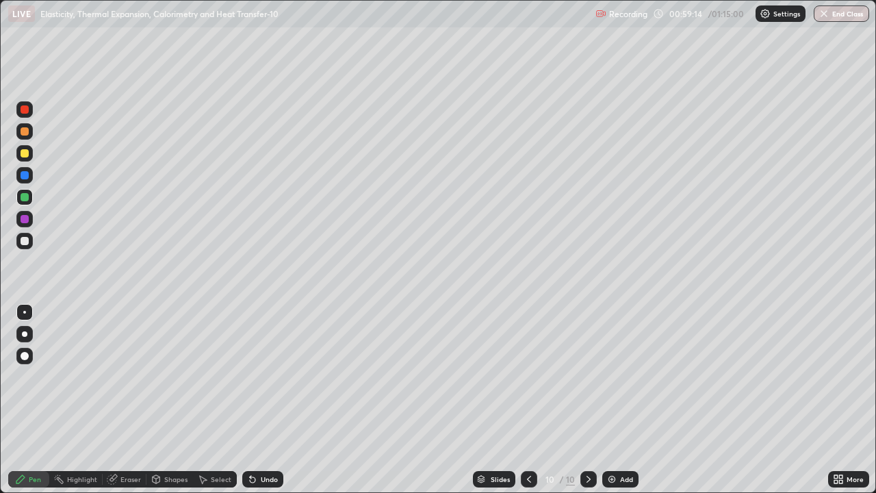
click at [262, 442] on div "Undo" at bounding box center [269, 479] width 17 height 7
click at [118, 442] on div "Eraser" at bounding box center [125, 479] width 44 height 16
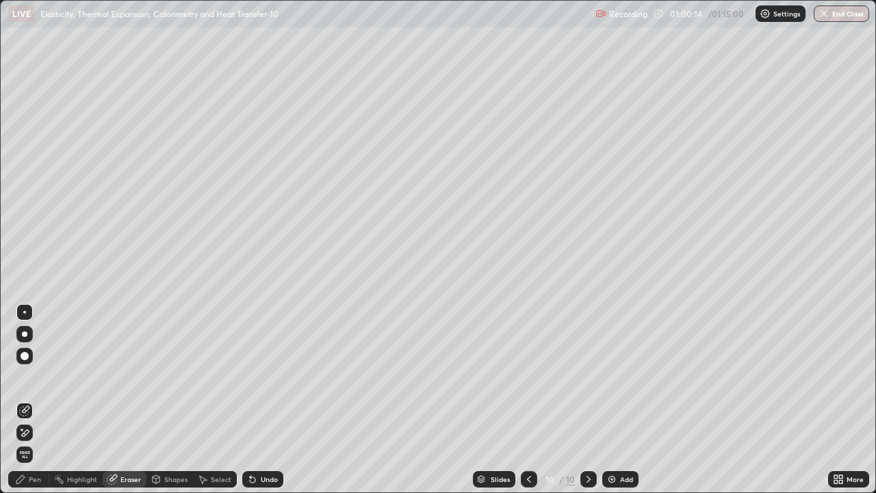
click at [29, 442] on div "Pen" at bounding box center [28, 479] width 41 height 16
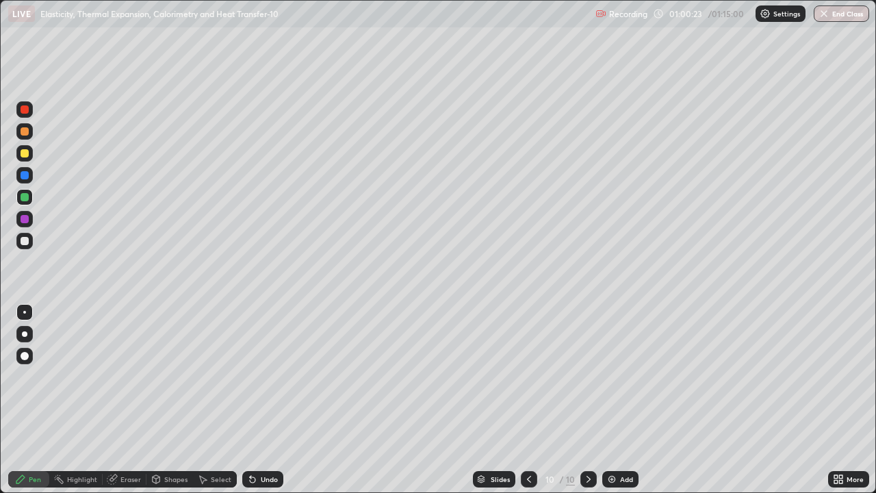
click at [163, 442] on div "Shapes" at bounding box center [170, 479] width 47 height 16
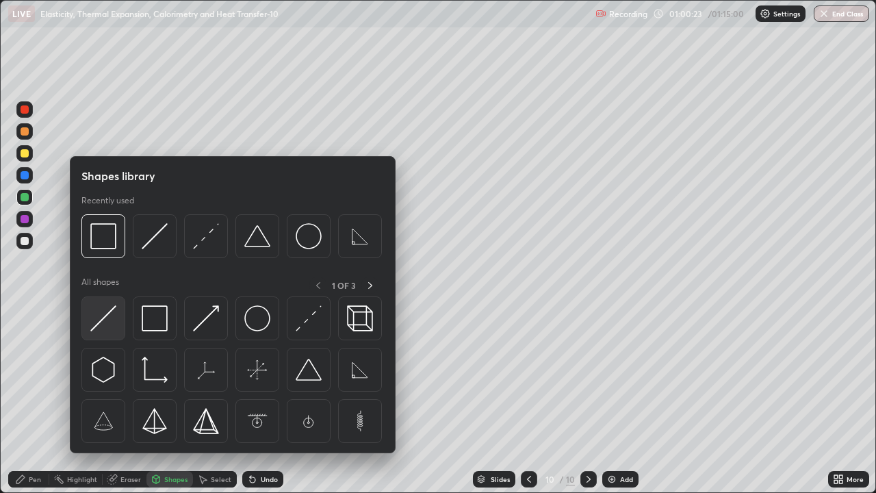
click at [100, 320] on img at bounding box center [103, 318] width 26 height 26
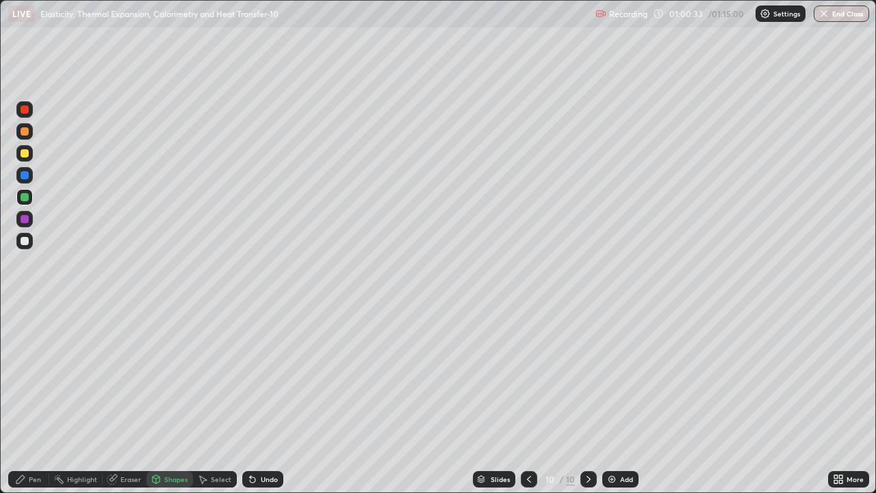
click at [21, 442] on div "Pen" at bounding box center [28, 479] width 41 height 16
click at [23, 243] on div at bounding box center [25, 241] width 8 height 8
click at [179, 442] on div "Shapes" at bounding box center [175, 479] width 23 height 7
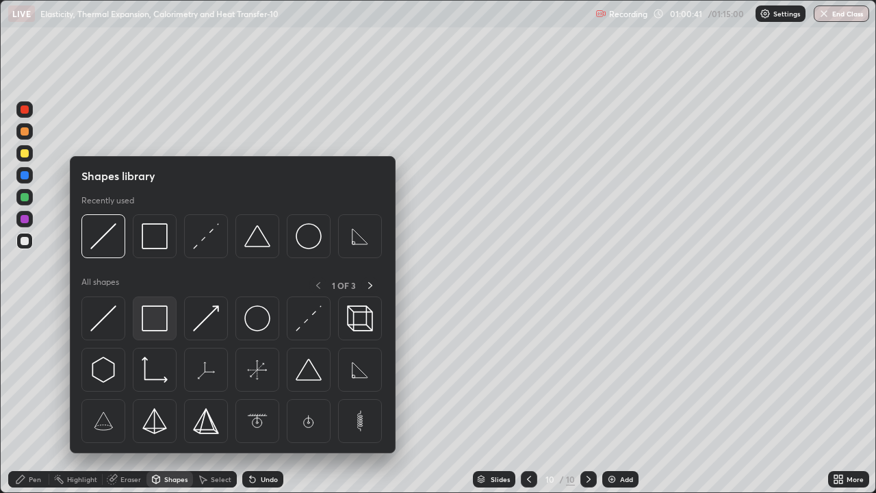
click at [157, 325] on img at bounding box center [155, 318] width 26 height 26
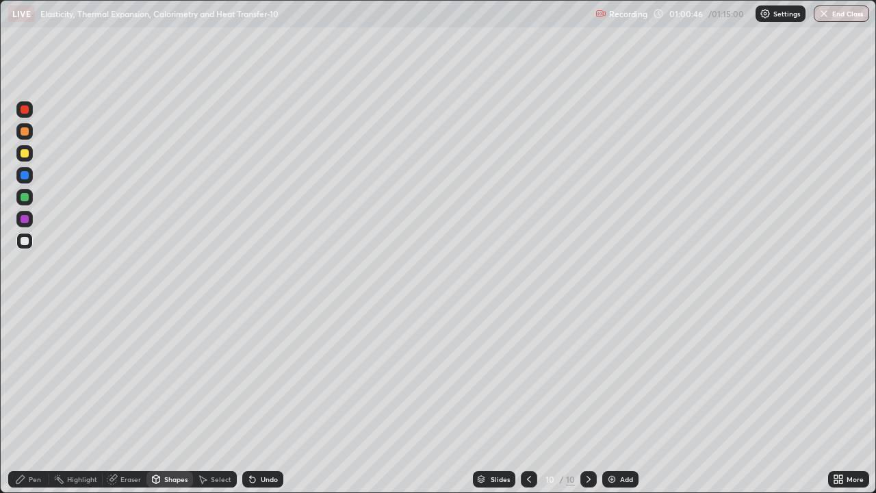
click at [27, 442] on div "Pen" at bounding box center [28, 479] width 41 height 16
click at [26, 176] on div at bounding box center [25, 175] width 8 height 8
click at [527, 442] on icon at bounding box center [529, 479] width 11 height 11
click at [526, 442] on div at bounding box center [529, 479] width 16 height 16
click at [529, 442] on icon at bounding box center [529, 479] width 4 height 7
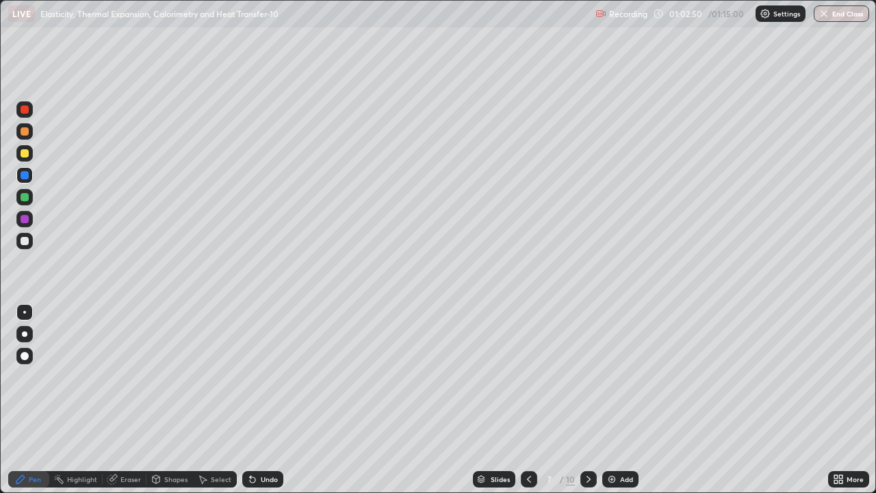
click at [261, 442] on div "Undo" at bounding box center [269, 479] width 17 height 7
click at [251, 442] on icon at bounding box center [252, 479] width 5 height 5
click at [589, 442] on icon at bounding box center [588, 479] width 11 height 11
click at [587, 442] on icon at bounding box center [589, 479] width 4 height 7
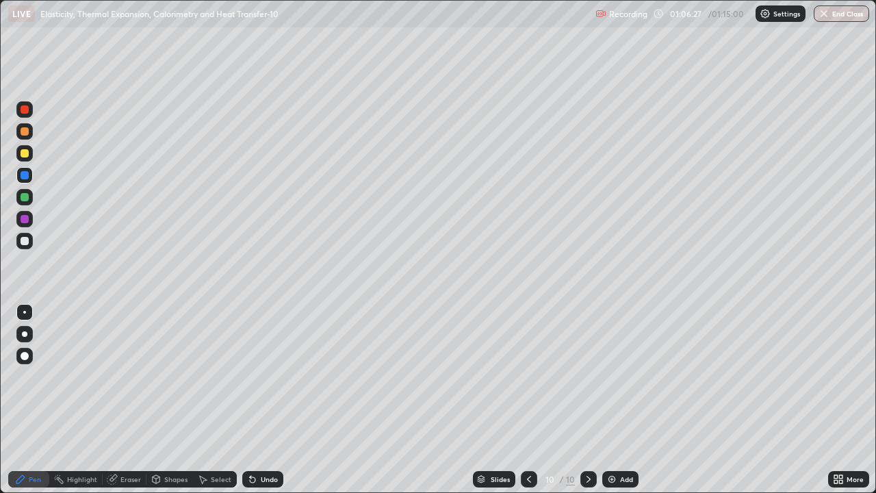
click at [19, 442] on icon at bounding box center [20, 479] width 8 height 8
click at [24, 243] on div at bounding box center [25, 241] width 8 height 8
click at [119, 442] on div "Eraser" at bounding box center [125, 479] width 44 height 16
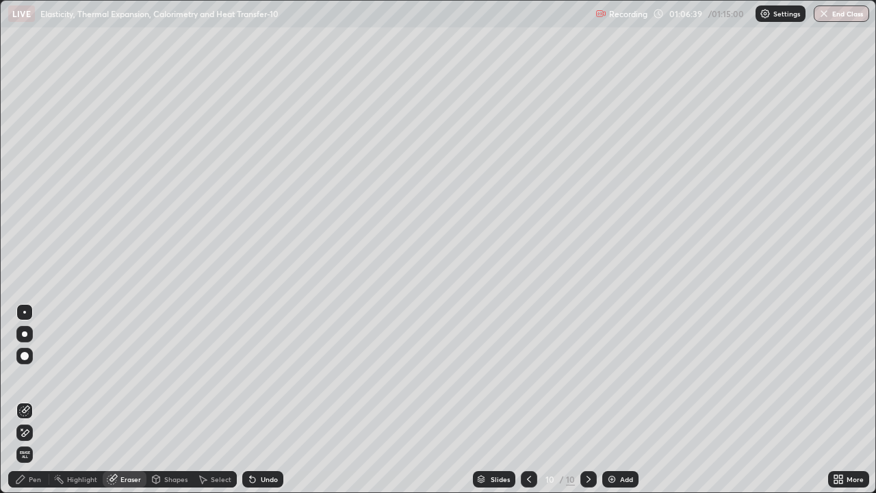
click at [34, 442] on div "Pen" at bounding box center [28, 479] width 41 height 16
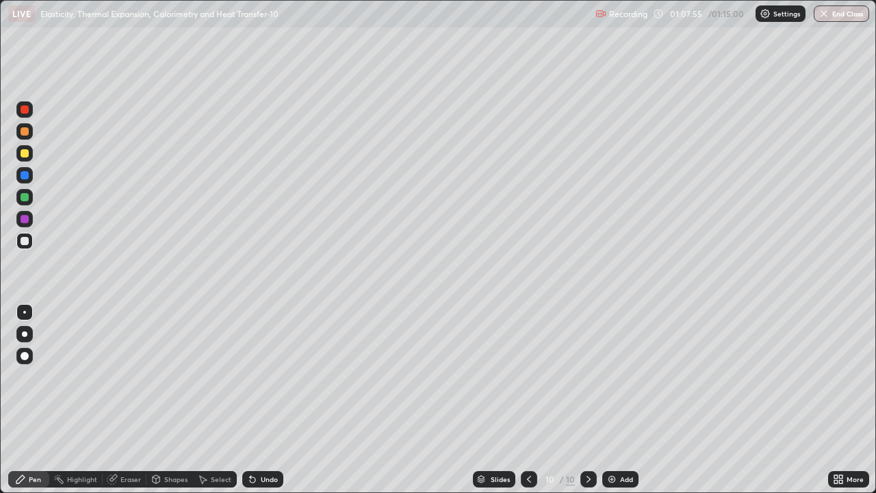
click at [262, 442] on div "Undo" at bounding box center [269, 479] width 17 height 7
click at [113, 442] on icon at bounding box center [114, 477] width 8 height 7
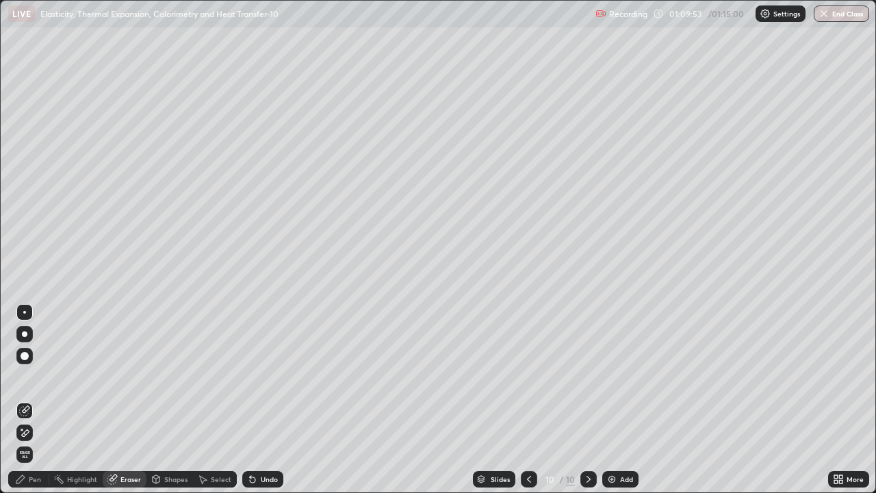
click at [27, 442] on div "Pen" at bounding box center [28, 479] width 41 height 16
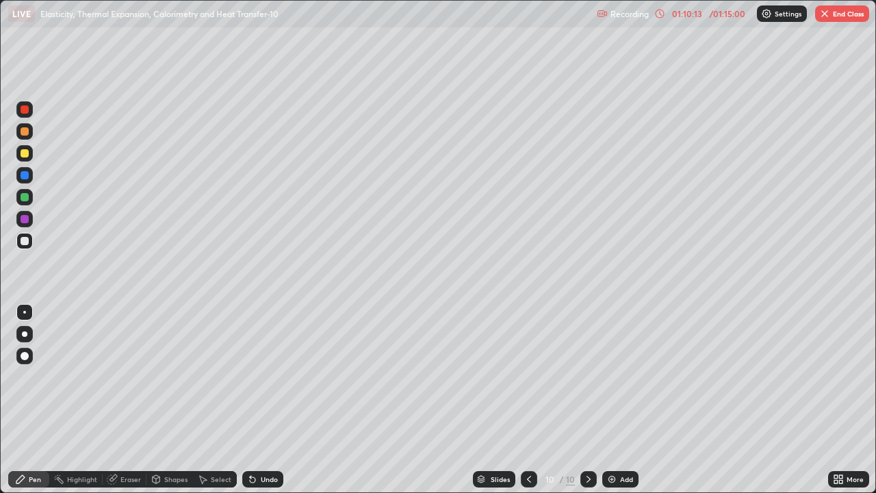
click at [844, 12] on button "End Class" at bounding box center [842, 13] width 54 height 16
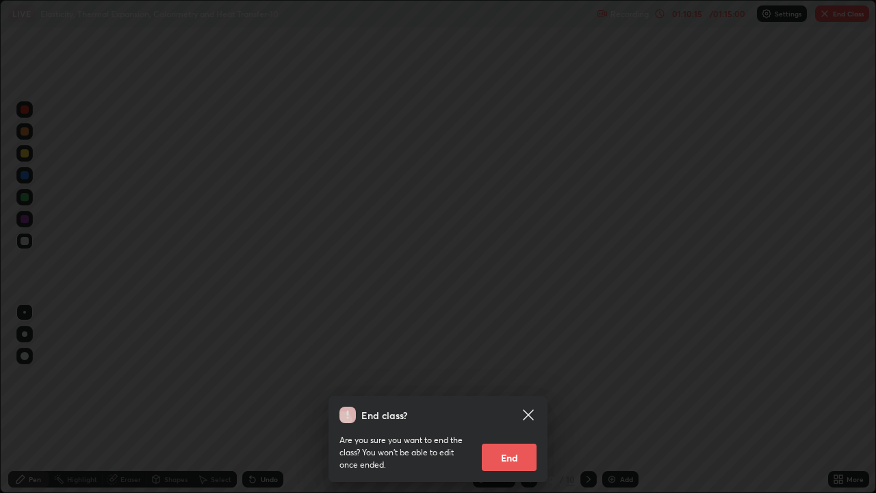
click at [519, 442] on button "End" at bounding box center [509, 457] width 55 height 27
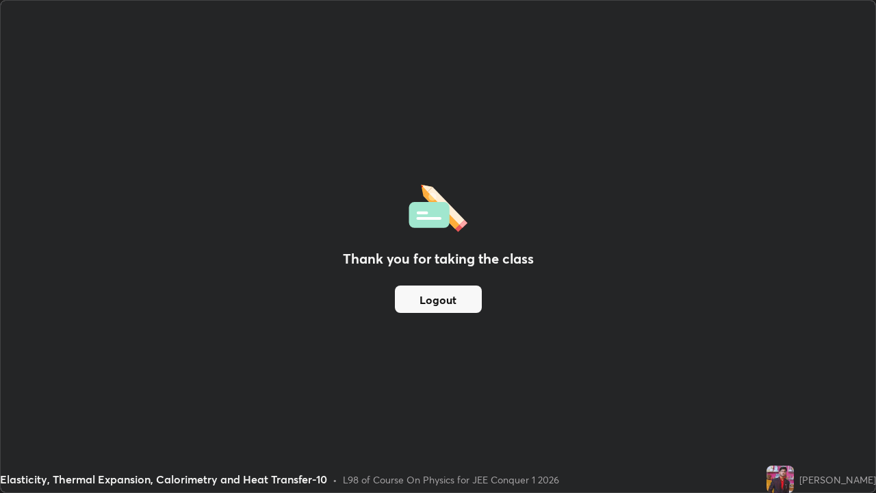
click at [437, 294] on button "Logout" at bounding box center [438, 299] width 87 height 27
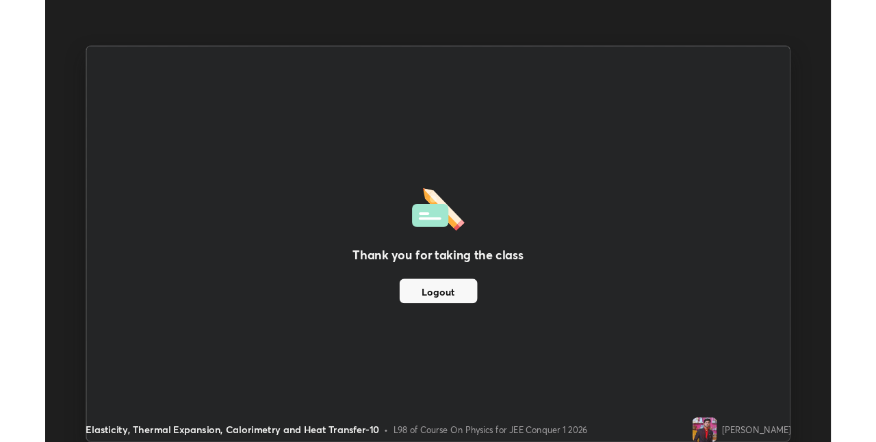
scroll to position [68024, 67590]
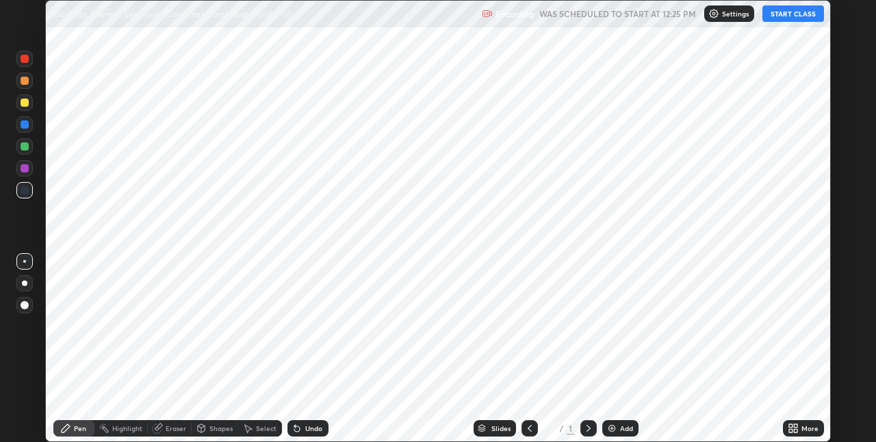
scroll to position [442, 876]
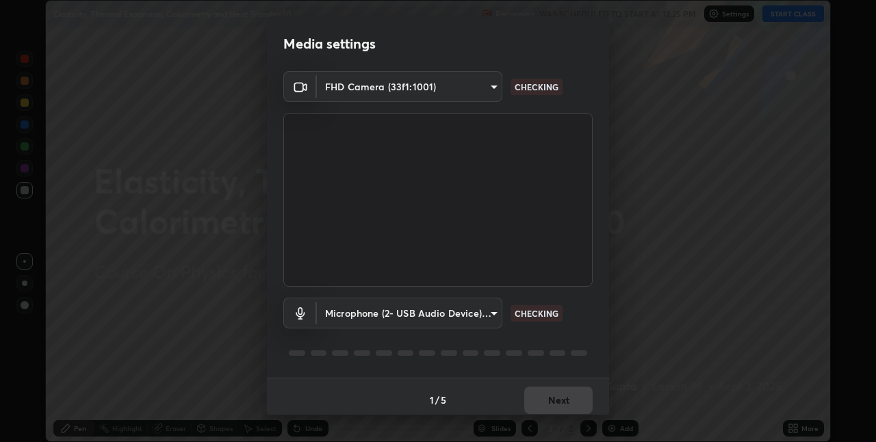
click at [798, 429] on div "Media settings FHD Camera (33f1:1001) 374512e00746d034b0ad38dd87967feba8bb36169…" at bounding box center [438, 221] width 876 height 442
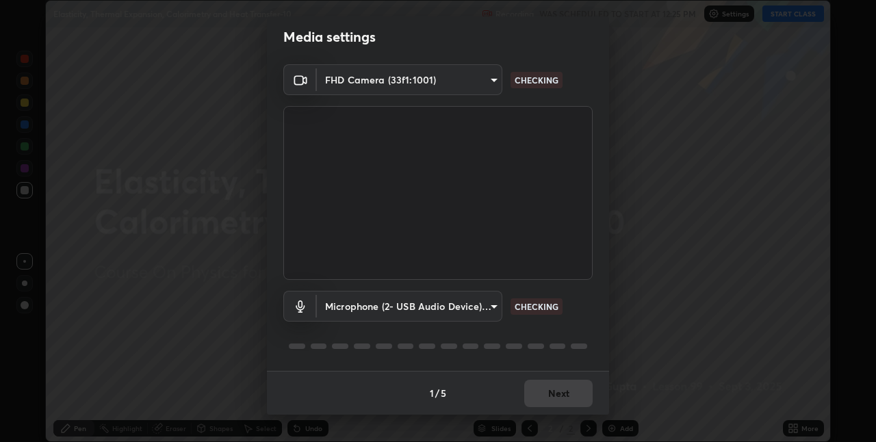
click at [568, 391] on div "1 / 5 Next" at bounding box center [438, 393] width 342 height 44
click at [564, 392] on button "Next" at bounding box center [558, 393] width 68 height 27
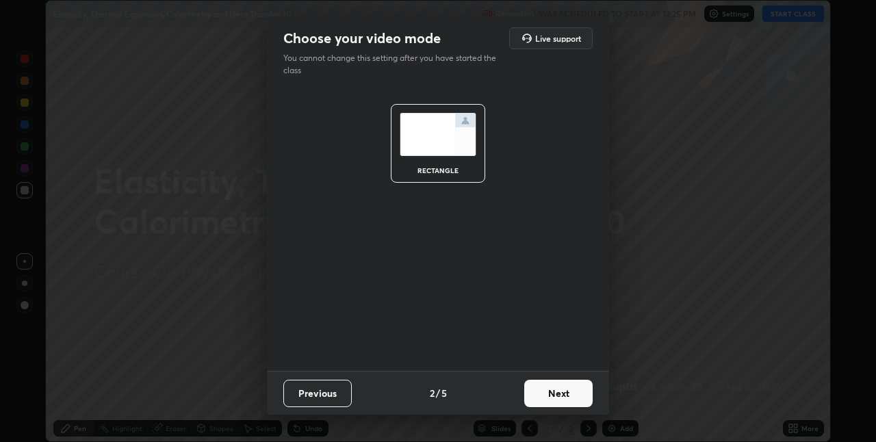
scroll to position [0, 0]
click at [568, 392] on button "Next" at bounding box center [558, 393] width 68 height 27
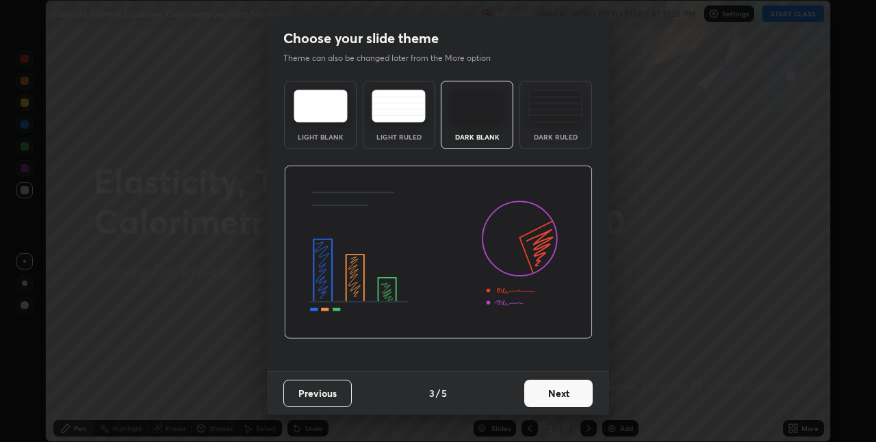
click at [572, 392] on button "Next" at bounding box center [558, 393] width 68 height 27
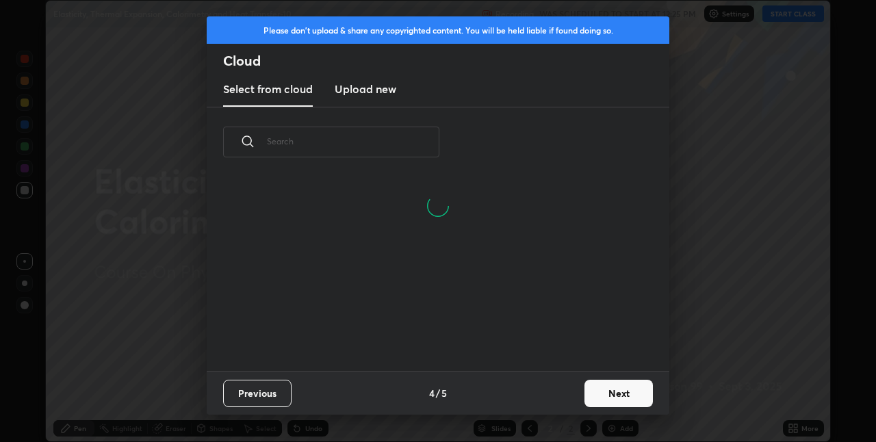
click at [609, 396] on button "Next" at bounding box center [619, 393] width 68 height 27
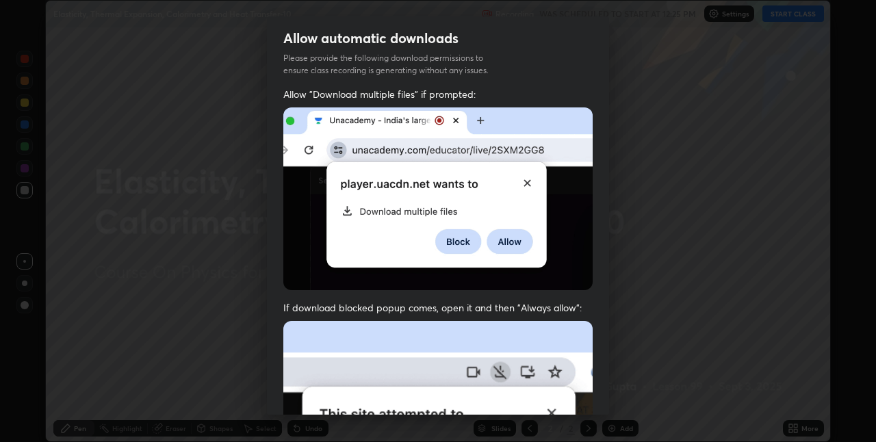
click at [611, 401] on div "Allow automatic downloads Please provide the following download permissions to …" at bounding box center [438, 221] width 876 height 442
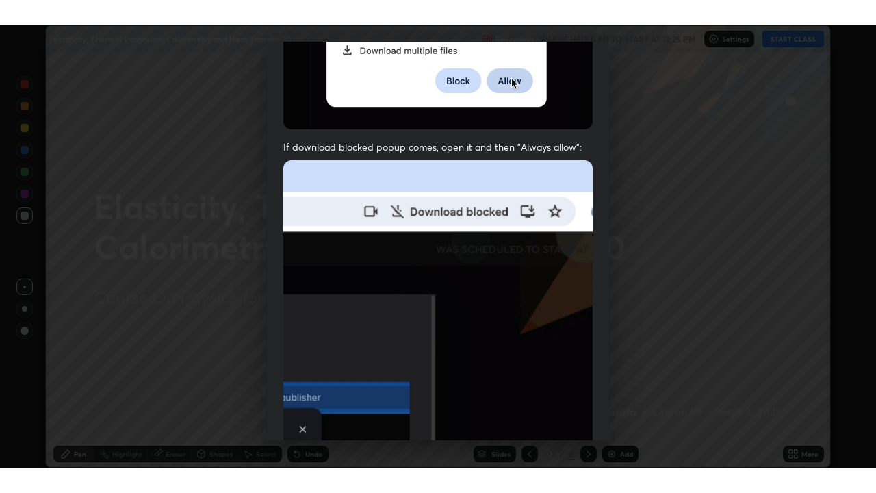
scroll to position [286, 0]
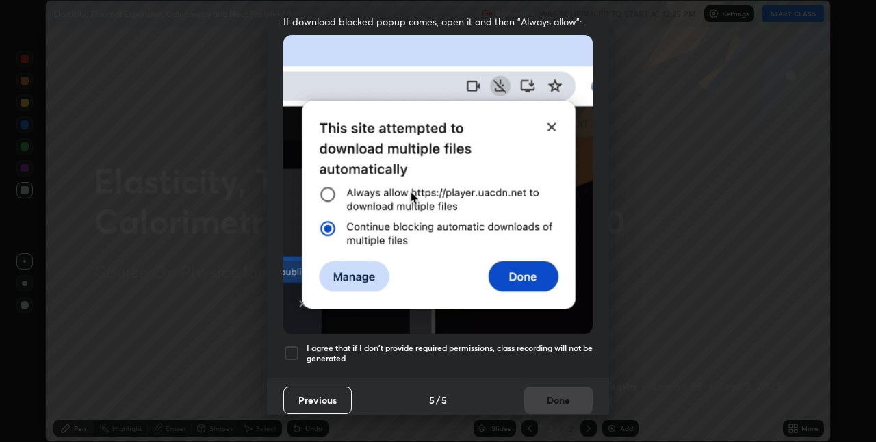
click at [542, 366] on div "Allow "Download multiple files" if prompted: If download blocked popup comes, o…" at bounding box center [438, 89] width 342 height 576
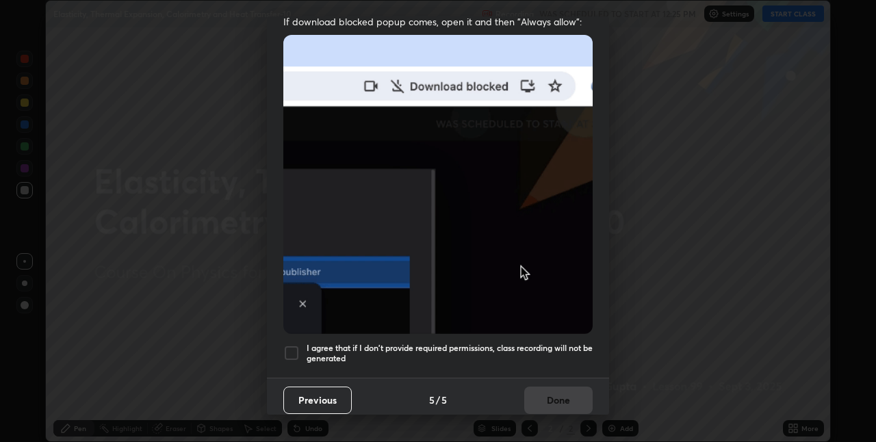
click at [527, 346] on h5 "I agree that if I don't provide required permissions, class recording will not …" at bounding box center [450, 353] width 286 height 21
click at [548, 387] on button "Done" at bounding box center [558, 400] width 68 height 27
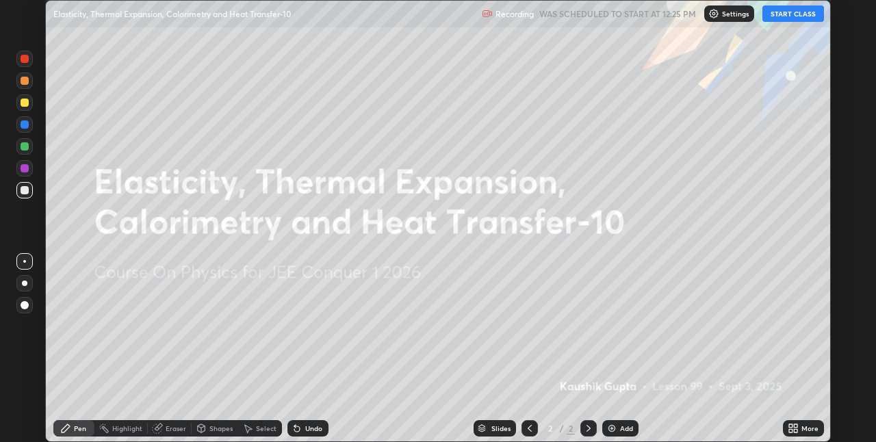
click at [791, 429] on icon at bounding box center [793, 428] width 11 height 11
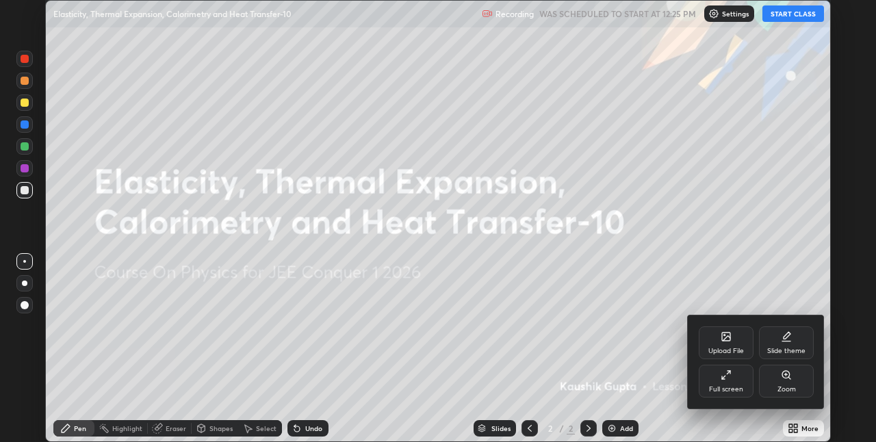
click at [793, 429] on div at bounding box center [438, 221] width 876 height 442
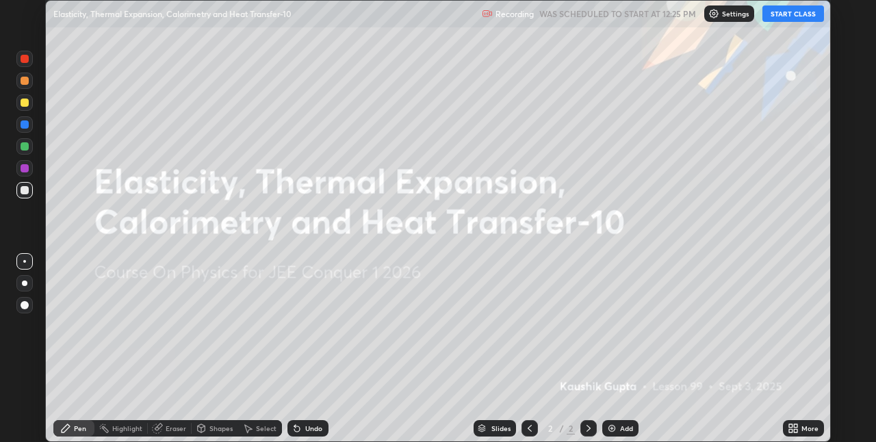
click at [801, 423] on div "More" at bounding box center [803, 428] width 41 height 16
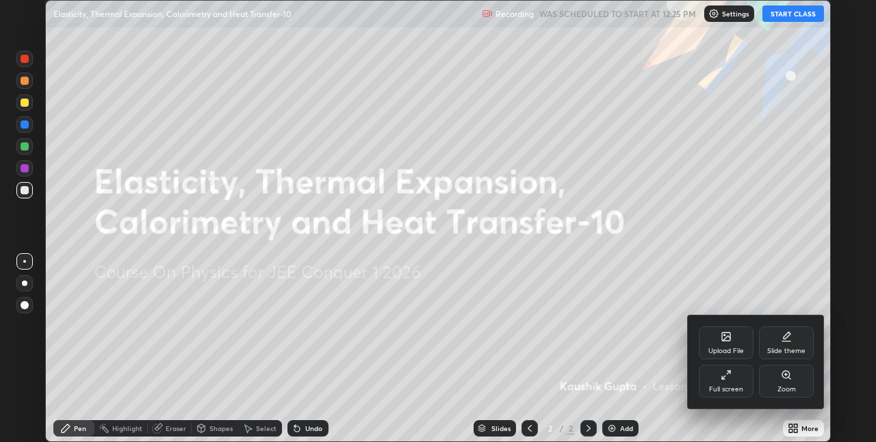
click at [724, 379] on icon at bounding box center [723, 378] width 3 height 3
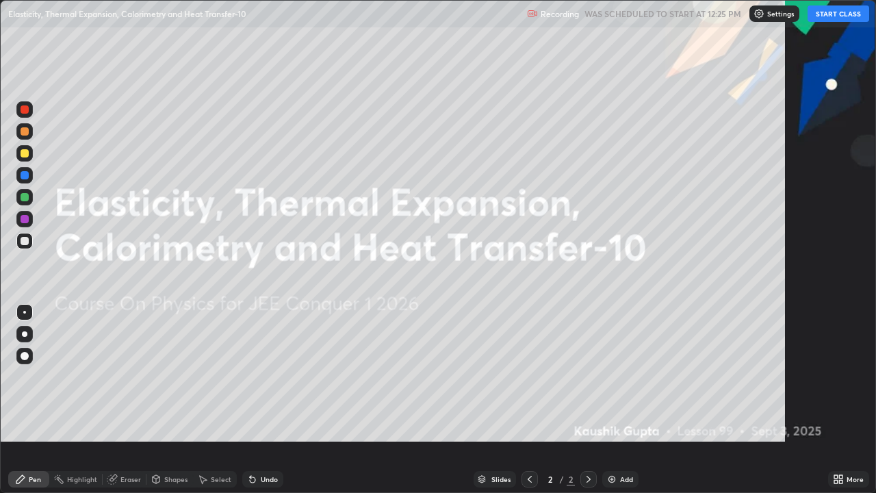
scroll to position [493, 876]
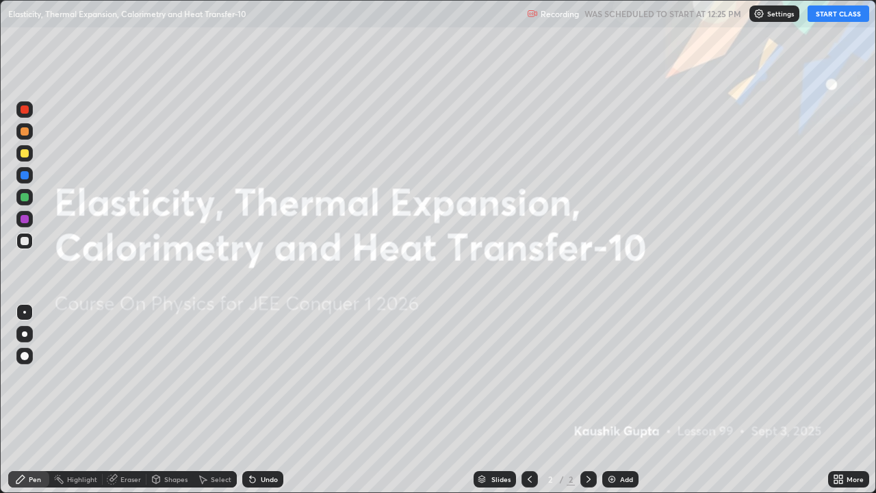
click at [835, 16] on button "START CLASS" at bounding box center [839, 13] width 62 height 16
click at [616, 442] on div "Add" at bounding box center [621, 479] width 36 height 16
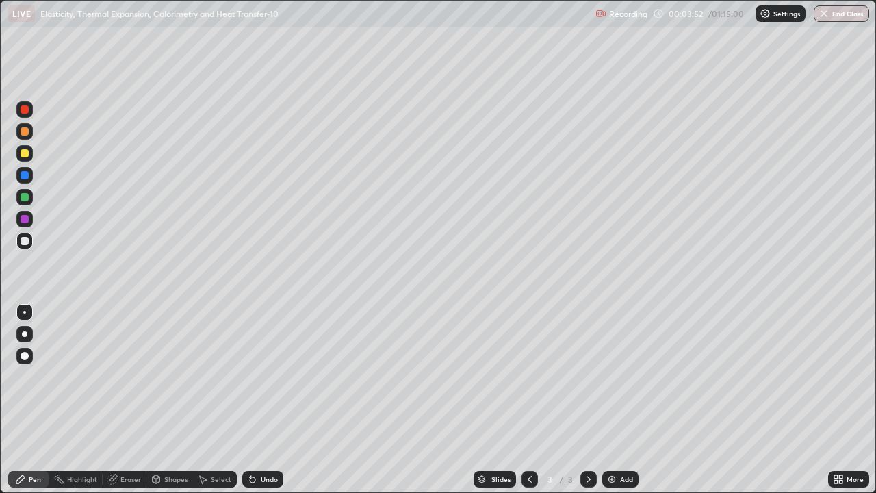
click at [27, 111] on div at bounding box center [25, 109] width 8 height 8
click at [262, 442] on div "Undo" at bounding box center [262, 479] width 41 height 16
click at [266, 442] on div "Undo" at bounding box center [269, 479] width 17 height 7
click at [267, 442] on div "Undo" at bounding box center [269, 479] width 17 height 7
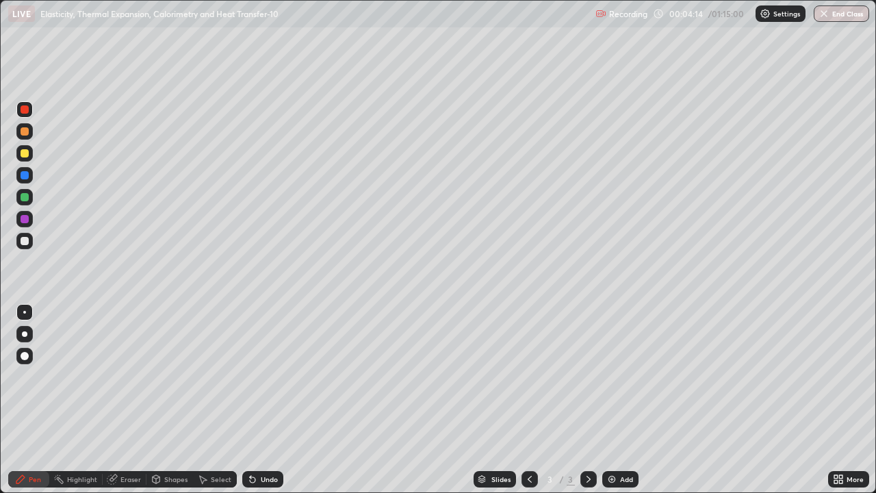
click at [250, 442] on icon at bounding box center [250, 476] width 1 height 1
click at [121, 442] on div "Eraser" at bounding box center [131, 479] width 21 height 7
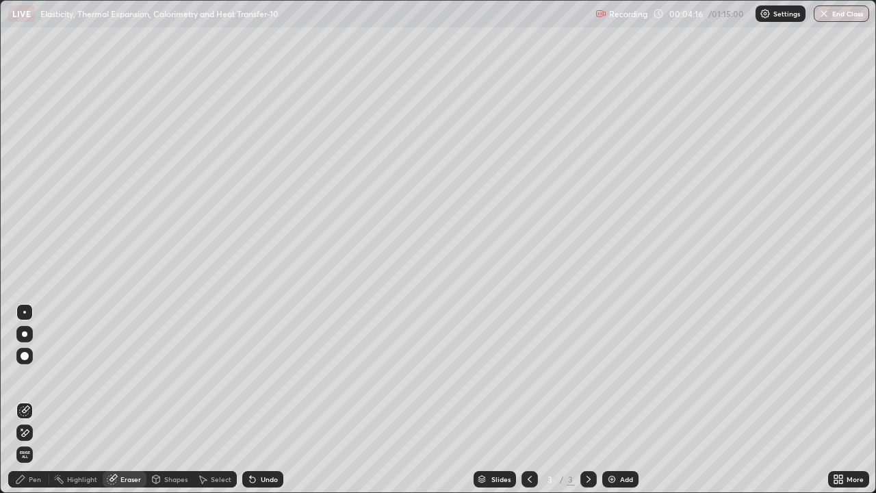
click at [170, 442] on div "Shapes" at bounding box center [175, 479] width 23 height 7
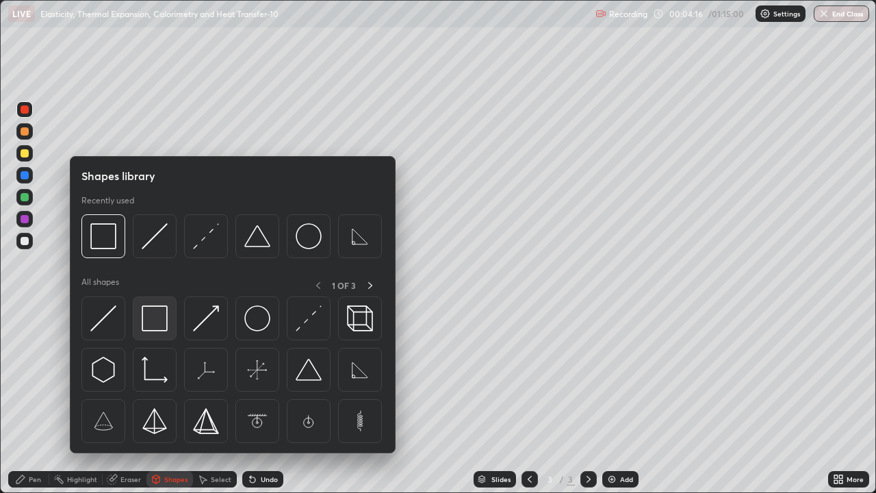
click at [160, 332] on div at bounding box center [155, 318] width 44 height 44
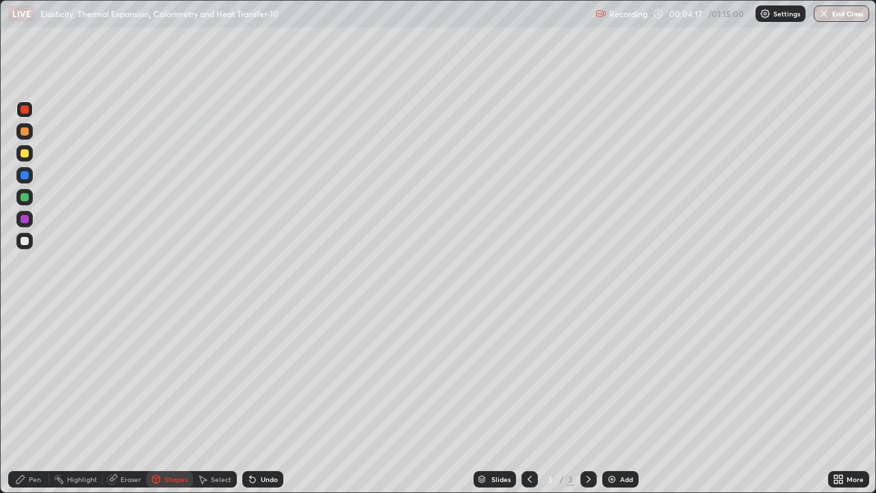
click at [30, 244] on div at bounding box center [24, 241] width 16 height 16
click at [125, 442] on div "Eraser" at bounding box center [131, 479] width 21 height 7
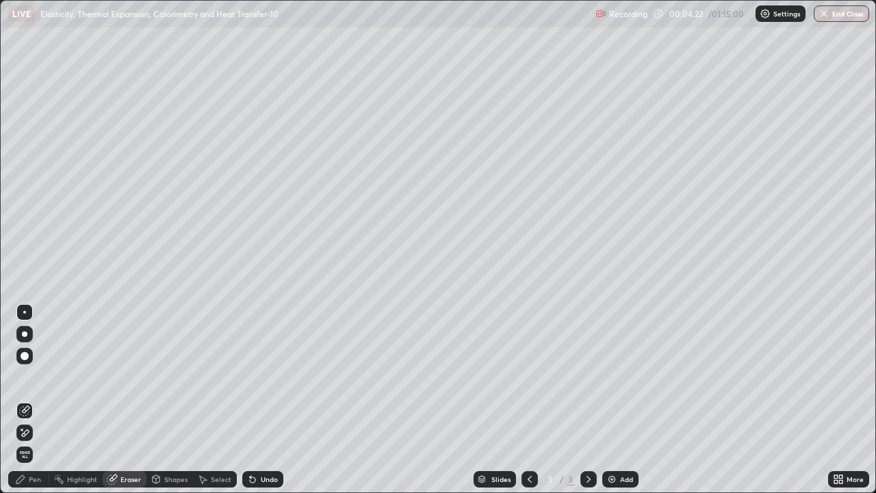
click at [22, 442] on div "Pen" at bounding box center [28, 479] width 41 height 16
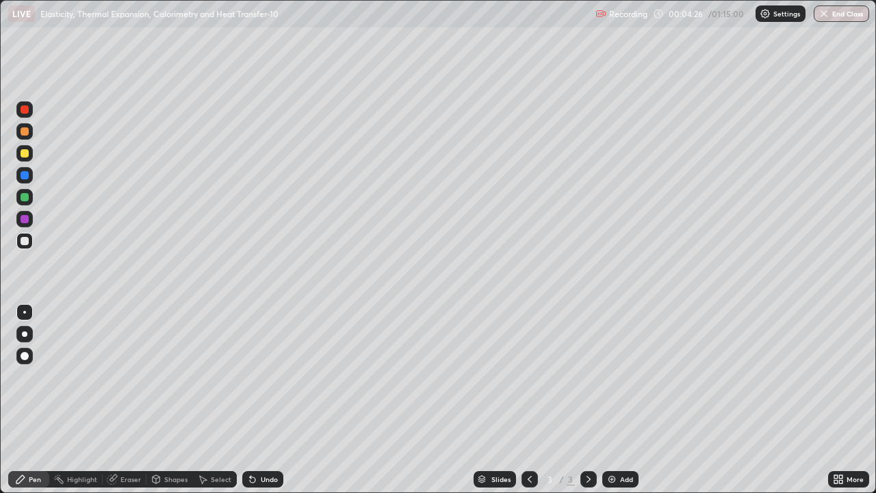
click at [272, 442] on div "Undo" at bounding box center [269, 479] width 17 height 7
click at [24, 177] on div at bounding box center [25, 175] width 8 height 8
click at [255, 442] on icon at bounding box center [252, 479] width 11 height 11
click at [261, 442] on div "Undo" at bounding box center [269, 479] width 17 height 7
click at [119, 442] on div "Eraser" at bounding box center [125, 479] width 44 height 16
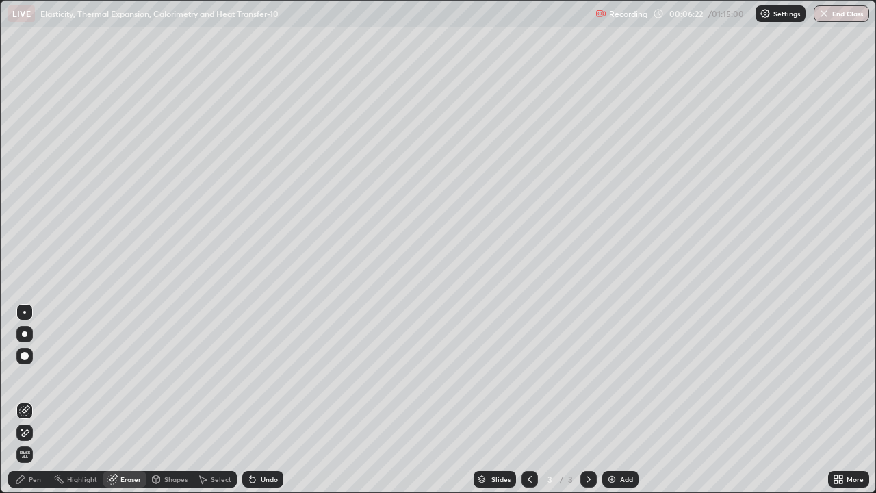
click at [25, 442] on span "Erase all" at bounding box center [24, 455] width 15 height 8
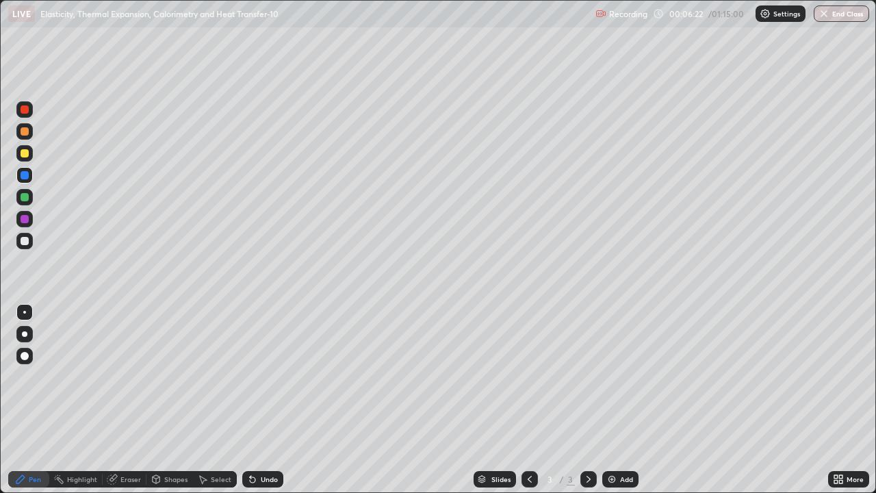
click at [162, 442] on div "Shapes" at bounding box center [170, 479] width 47 height 16
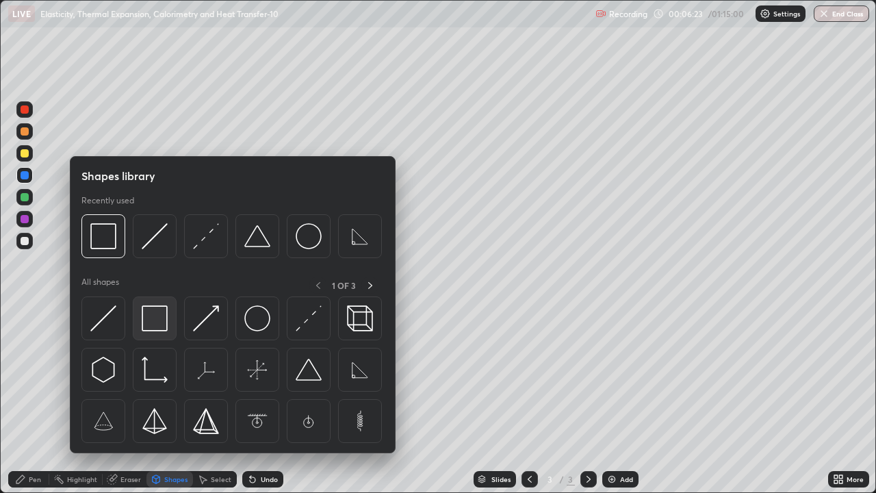
click at [157, 325] on img at bounding box center [155, 318] width 26 height 26
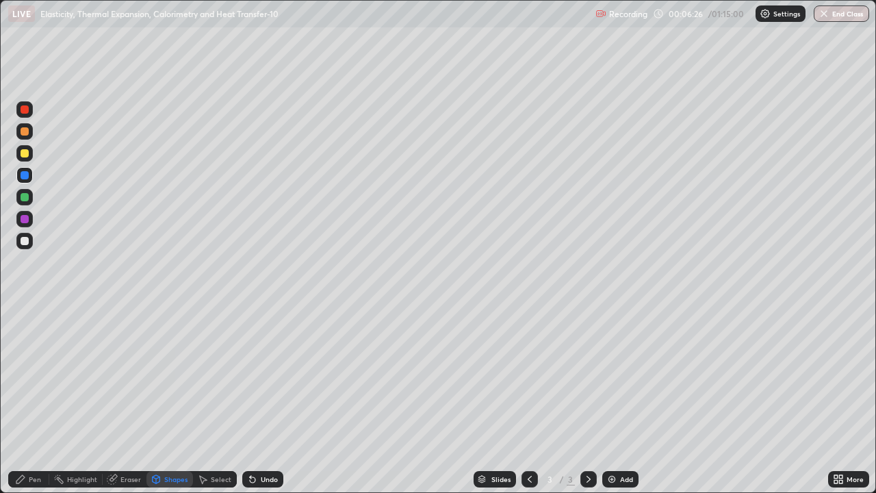
click at [123, 442] on div "Eraser" at bounding box center [131, 479] width 21 height 7
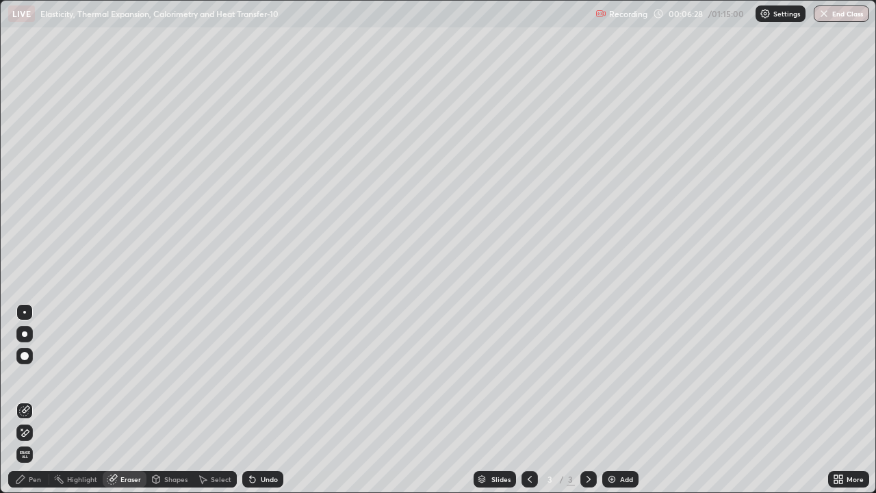
click at [29, 442] on div "Pen" at bounding box center [28, 479] width 41 height 16
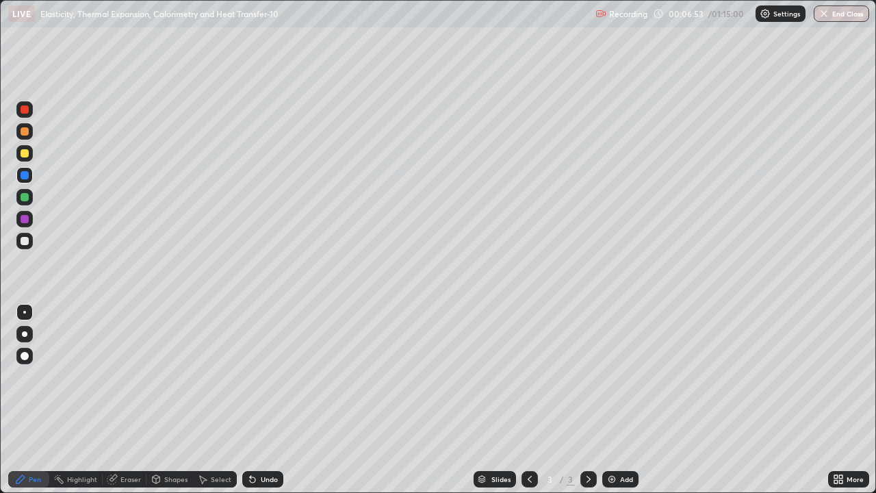
click at [261, 442] on div "Undo" at bounding box center [269, 479] width 17 height 7
click at [165, 442] on div "Shapes" at bounding box center [170, 479] width 47 height 16
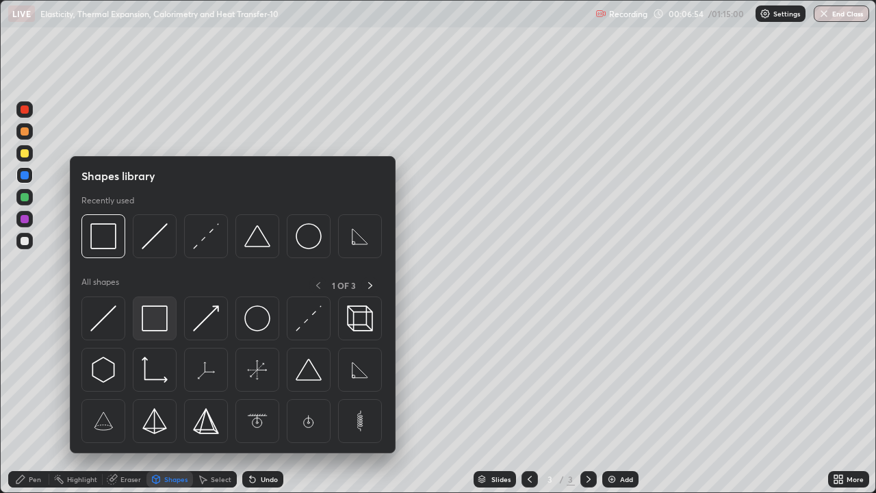
click at [145, 325] on img at bounding box center [155, 318] width 26 height 26
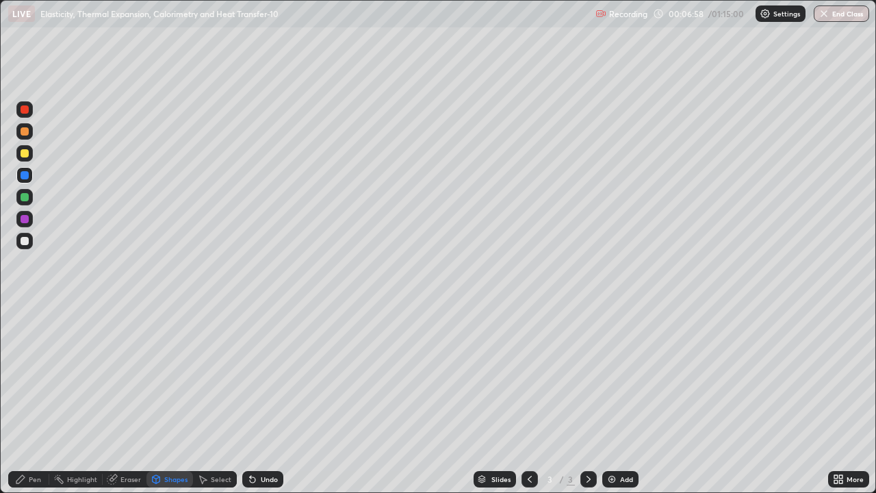
click at [127, 442] on div "Eraser" at bounding box center [125, 479] width 44 height 16
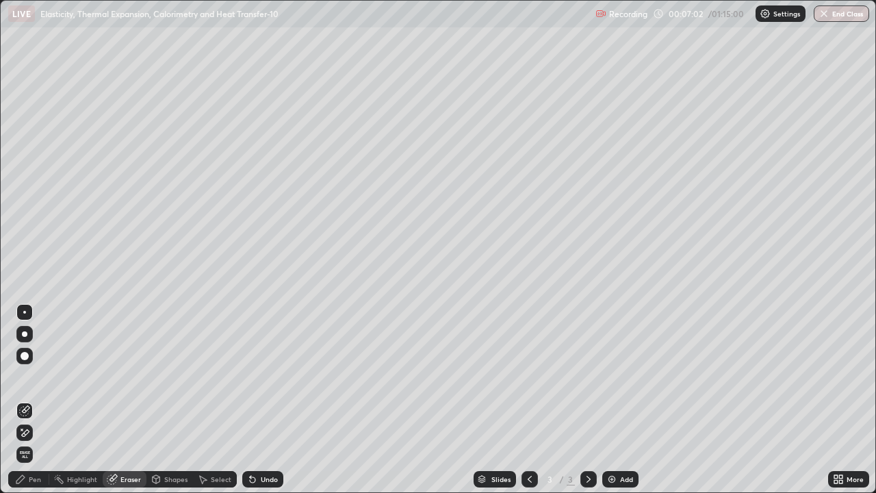
click at [34, 442] on div "Pen" at bounding box center [28, 479] width 41 height 16
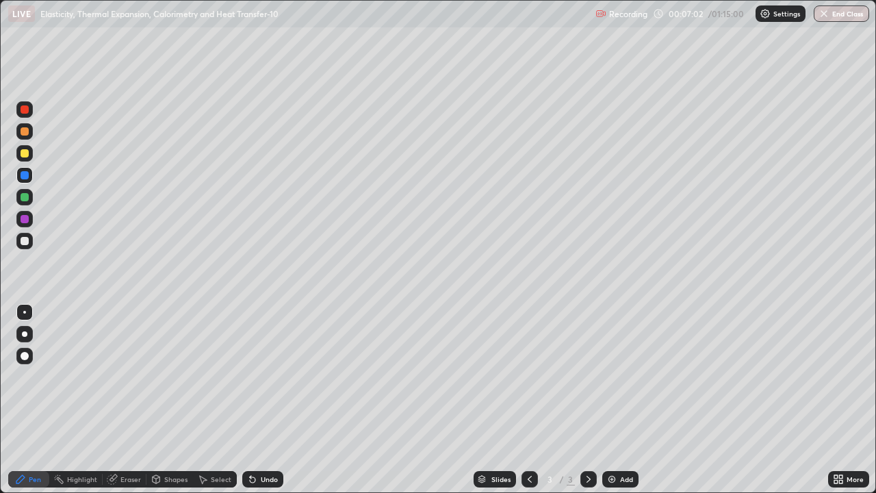
click at [27, 239] on div at bounding box center [25, 241] width 8 height 8
click at [25, 107] on div at bounding box center [25, 109] width 8 height 8
click at [216, 442] on div "Select" at bounding box center [221, 479] width 21 height 7
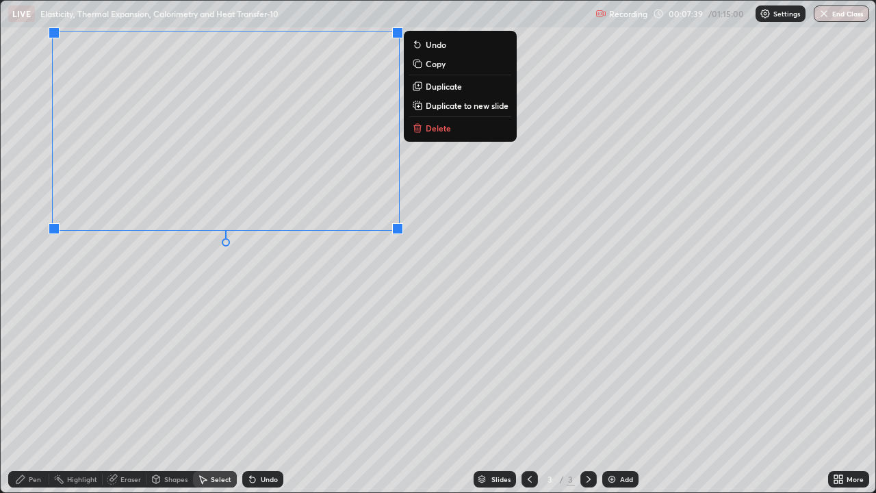
click at [293, 325] on div "0 ° Undo Copy Duplicate Duplicate to new slide Delete" at bounding box center [438, 247] width 875 height 492
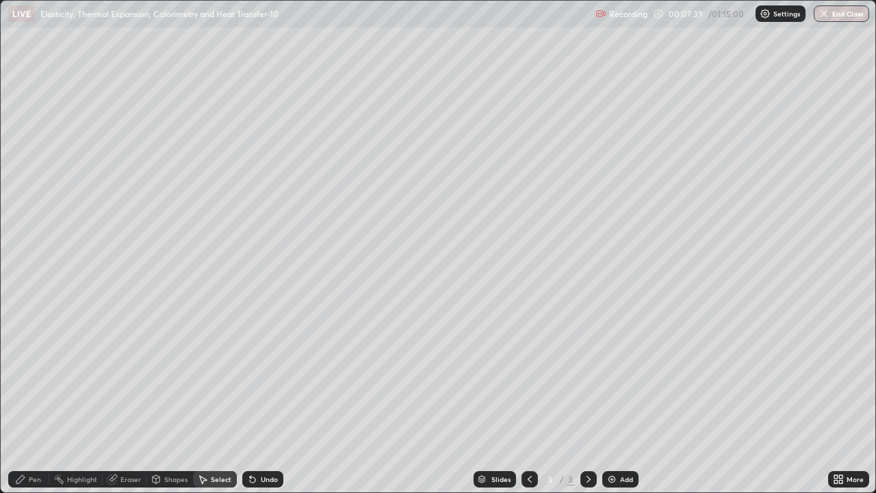
click at [169, 442] on div "Shapes" at bounding box center [170, 479] width 47 height 16
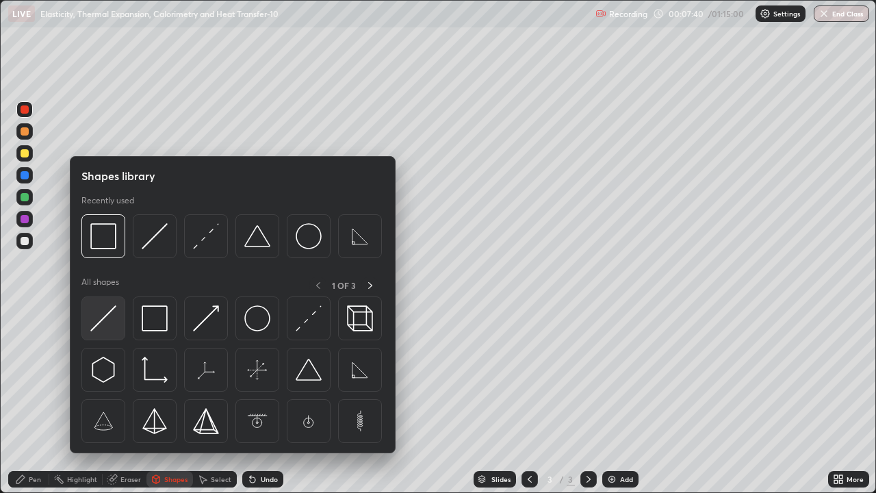
click at [99, 316] on img at bounding box center [103, 318] width 26 height 26
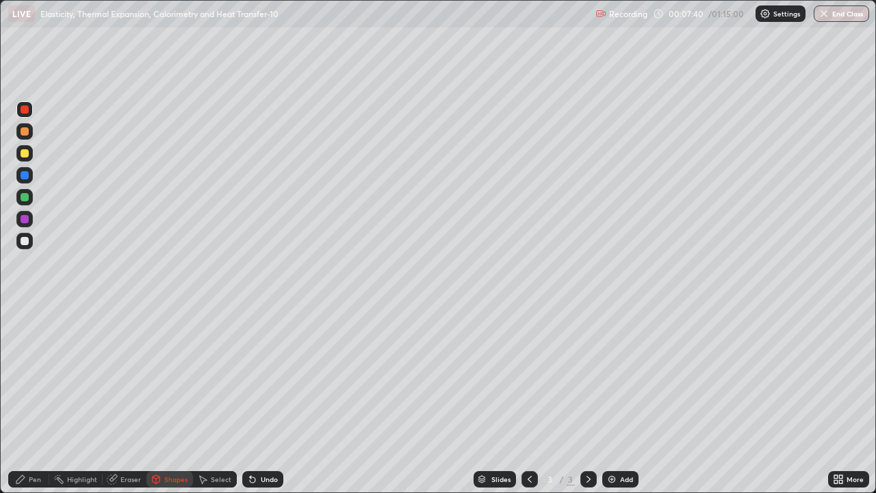
click at [28, 240] on div at bounding box center [25, 241] width 8 height 8
click at [36, 442] on div "Pen" at bounding box center [28, 479] width 41 height 16
click at [26, 129] on div at bounding box center [25, 131] width 8 height 8
click at [27, 225] on div at bounding box center [24, 219] width 16 height 16
click at [27, 242] on div at bounding box center [25, 241] width 8 height 8
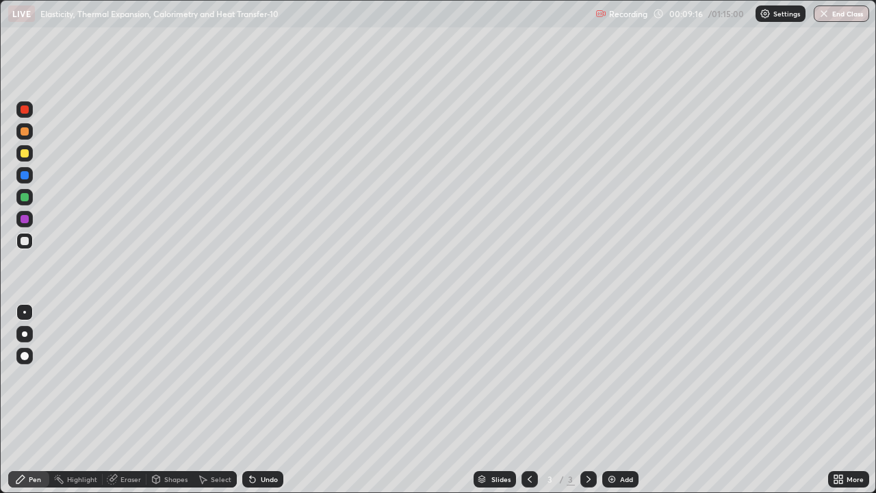
click at [250, 442] on icon at bounding box center [250, 476] width 1 height 1
click at [253, 442] on icon at bounding box center [252, 479] width 11 height 11
click at [250, 442] on icon at bounding box center [252, 479] width 5 height 5
click at [250, 442] on icon at bounding box center [250, 476] width 1 height 1
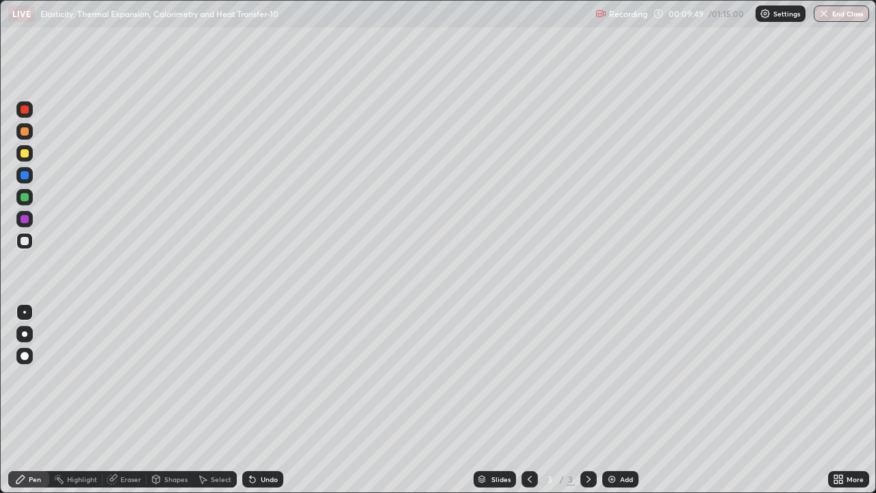
click at [257, 442] on div "Undo" at bounding box center [262, 479] width 41 height 16
click at [258, 442] on div "Undo" at bounding box center [262, 479] width 41 height 16
click at [261, 442] on div "Undo" at bounding box center [269, 479] width 17 height 7
click at [23, 173] on div at bounding box center [25, 175] width 8 height 8
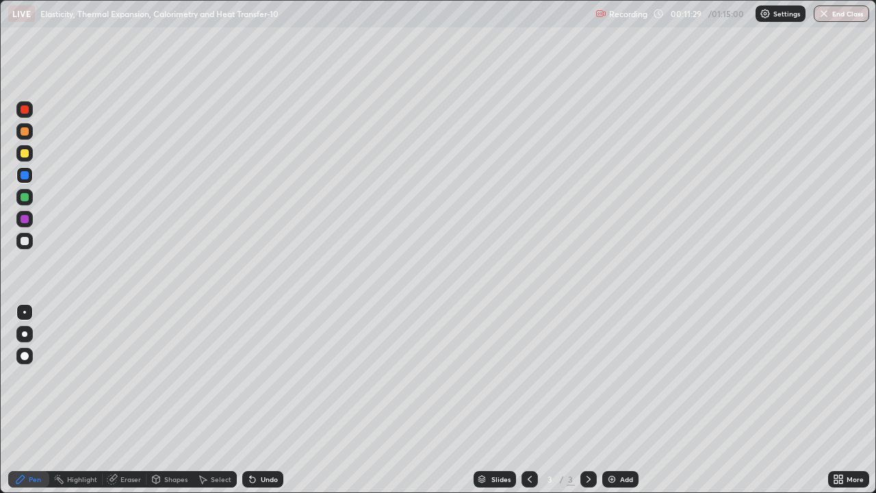
click at [261, 442] on div "Undo" at bounding box center [269, 479] width 17 height 7
click at [33, 442] on div "Pen" at bounding box center [35, 479] width 12 height 7
click at [29, 242] on div at bounding box center [24, 241] width 16 height 16
click at [22, 219] on div at bounding box center [25, 219] width 8 height 8
click at [262, 442] on div "Undo" at bounding box center [269, 479] width 17 height 7
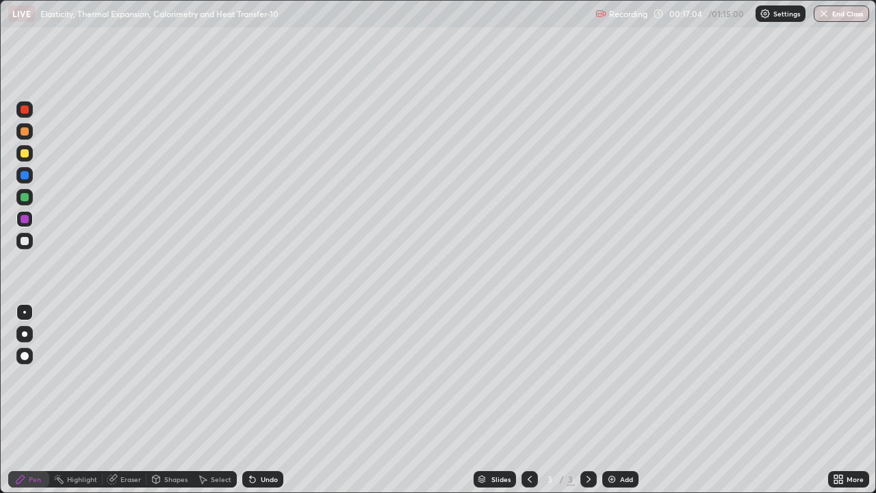
click at [215, 442] on div "Select" at bounding box center [221, 479] width 21 height 7
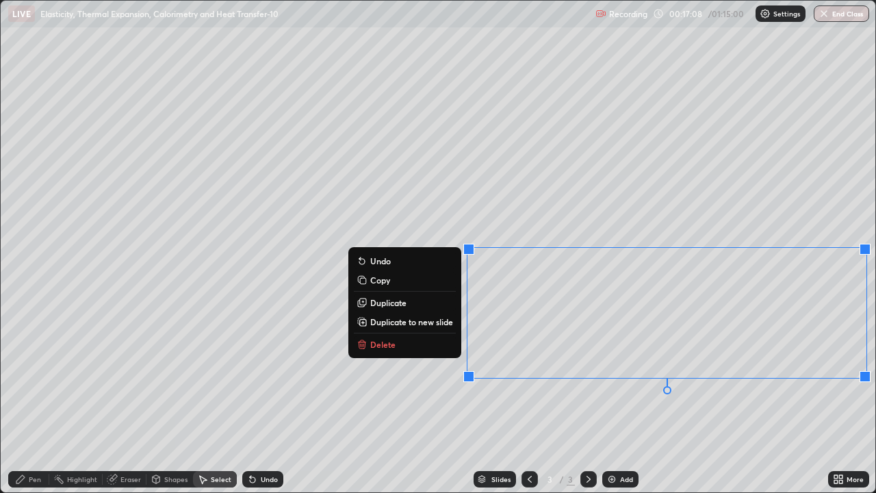
click at [388, 324] on p "Duplicate to new slide" at bounding box center [411, 321] width 83 height 11
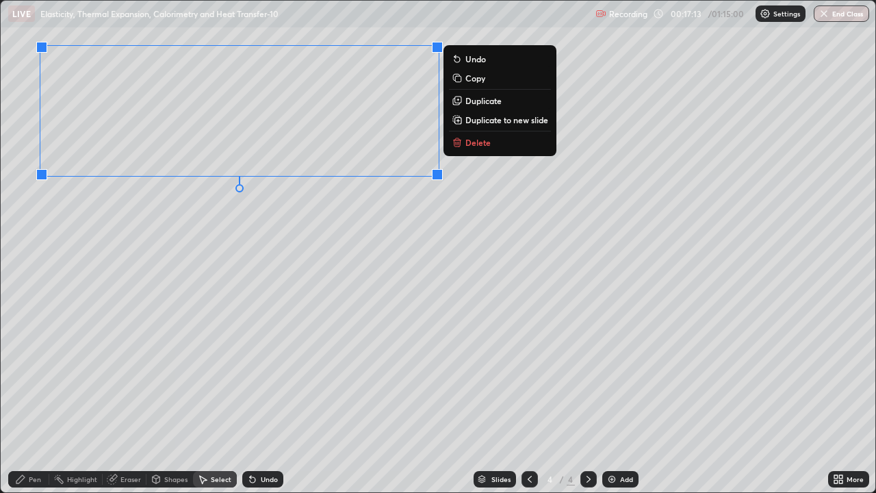
click at [49, 406] on div "0 ° Undo Copy Duplicate Duplicate to new slide Delete" at bounding box center [438, 247] width 875 height 492
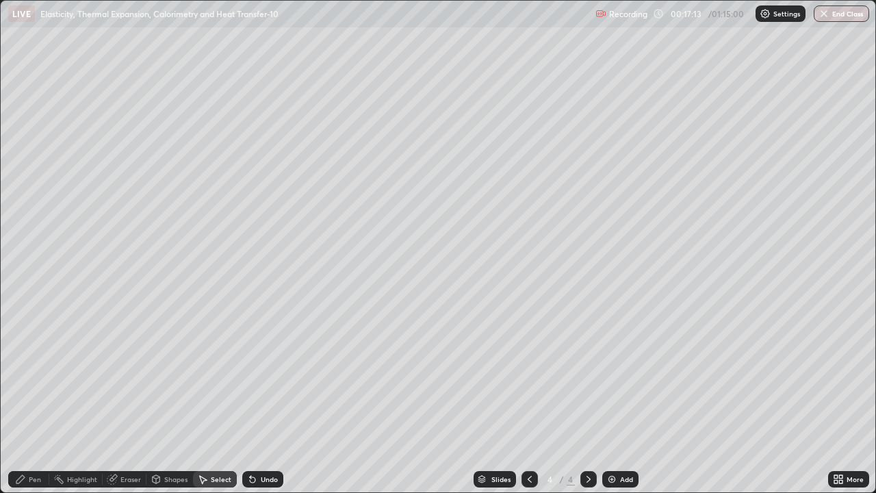
click at [27, 442] on div "Pen" at bounding box center [28, 479] width 41 height 16
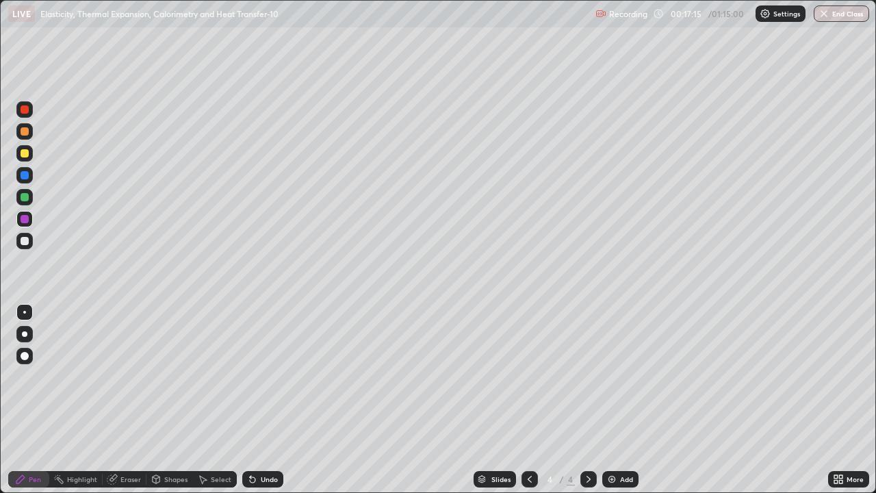
click at [21, 160] on div at bounding box center [24, 153] width 16 height 16
click at [251, 442] on icon at bounding box center [252, 479] width 5 height 5
click at [264, 442] on div "Undo" at bounding box center [269, 479] width 17 height 7
click at [23, 218] on div at bounding box center [25, 219] width 8 height 8
click at [25, 242] on div at bounding box center [25, 241] width 8 height 8
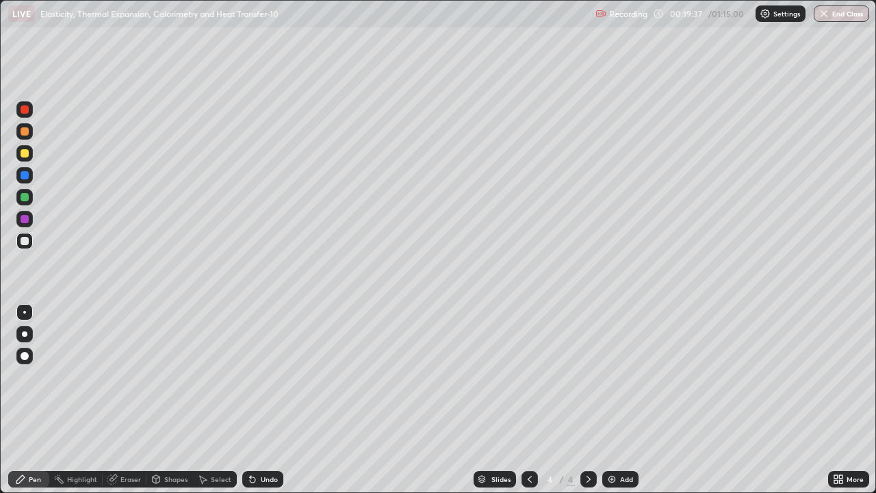
click at [253, 442] on icon at bounding box center [252, 479] width 11 height 11
click at [250, 442] on icon at bounding box center [252, 479] width 5 height 5
click at [266, 442] on div "Undo" at bounding box center [269, 479] width 17 height 7
click at [26, 198] on div at bounding box center [25, 197] width 8 height 8
click at [157, 442] on icon at bounding box center [157, 479] width 8 height 8
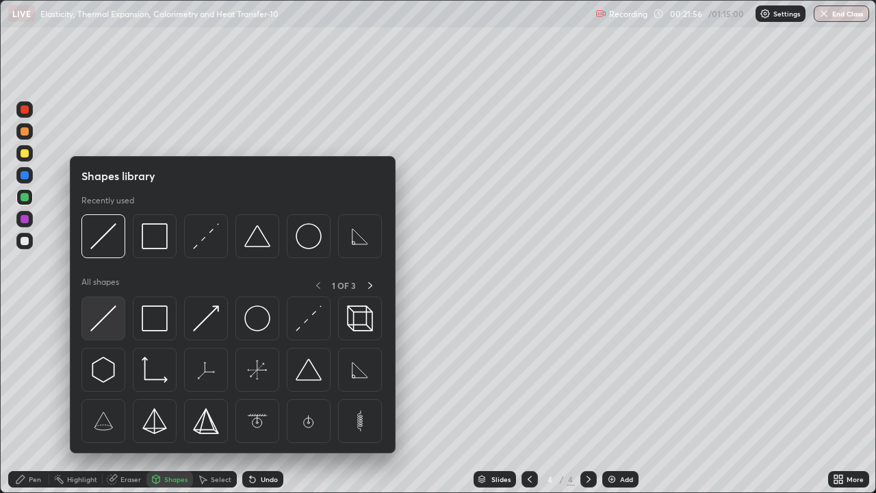
click at [107, 319] on img at bounding box center [103, 318] width 26 height 26
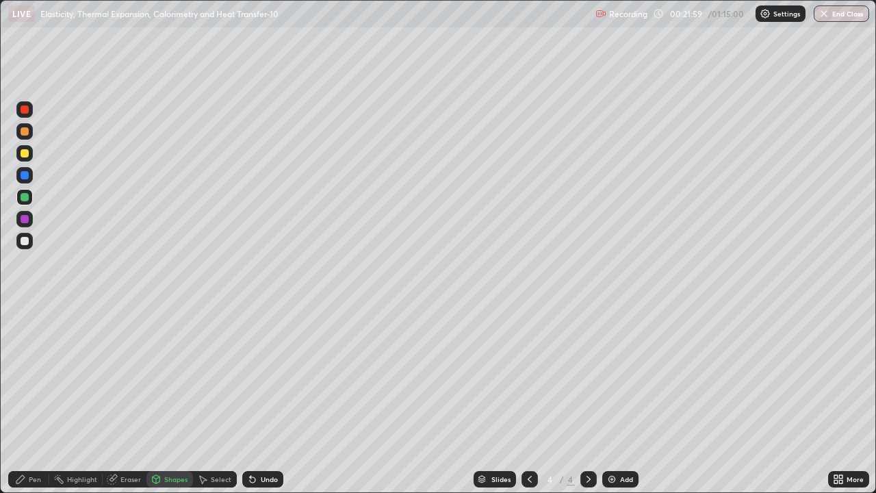
click at [38, 442] on div "Pen" at bounding box center [35, 479] width 12 height 7
click at [27, 238] on div at bounding box center [25, 241] width 8 height 8
click at [261, 442] on div "Undo" at bounding box center [269, 479] width 17 height 7
click at [259, 442] on div "Undo" at bounding box center [262, 479] width 41 height 16
click at [26, 220] on div at bounding box center [25, 219] width 8 height 8
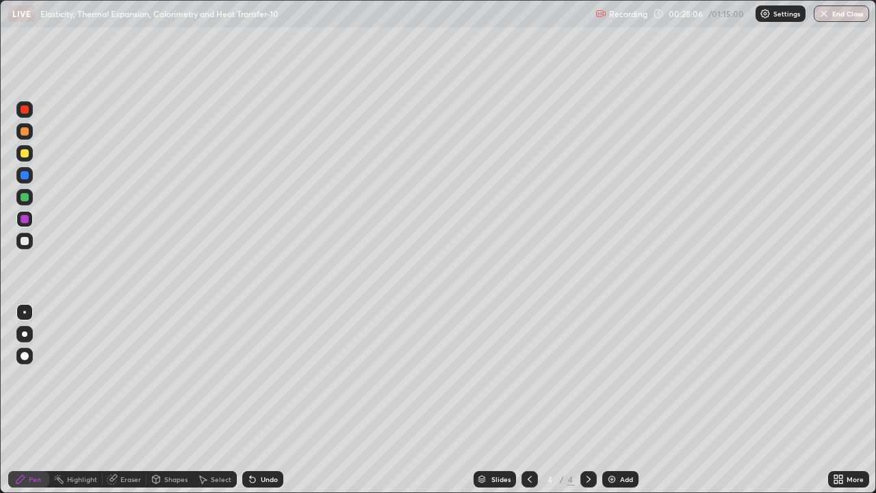
click at [26, 111] on div at bounding box center [25, 109] width 8 height 8
click at [264, 442] on div "Undo" at bounding box center [262, 479] width 41 height 16
click at [27, 199] on div at bounding box center [25, 197] width 8 height 8
click at [272, 442] on div "Undo" at bounding box center [269, 479] width 17 height 7
click at [257, 442] on div "Undo" at bounding box center [262, 479] width 41 height 16
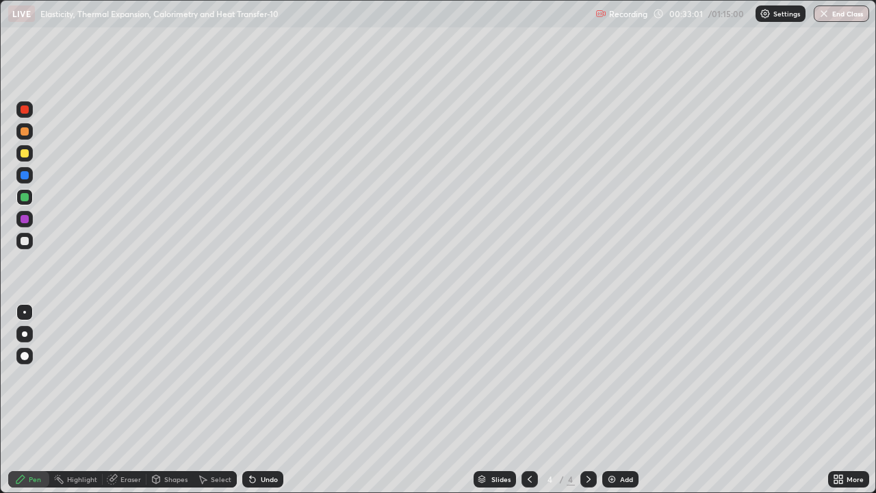
click at [620, 442] on div "Add" at bounding box center [621, 479] width 36 height 16
click at [173, 442] on div "Shapes" at bounding box center [175, 479] width 23 height 7
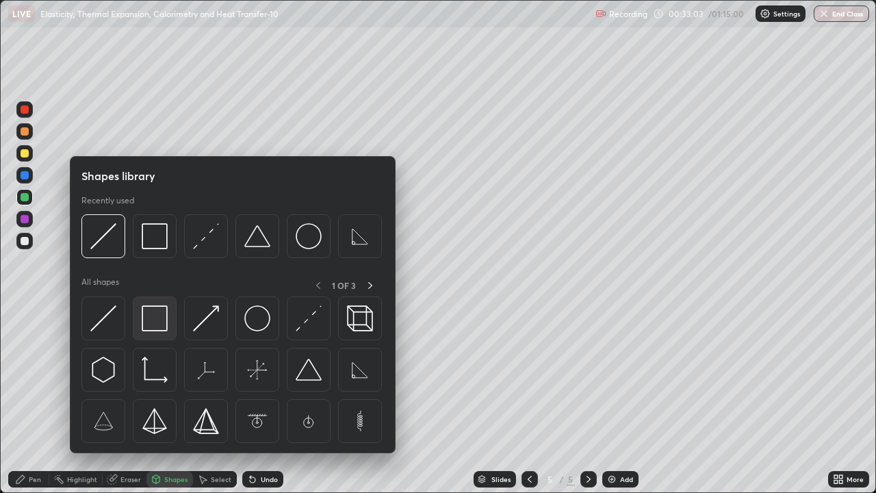
click at [151, 325] on img at bounding box center [155, 318] width 26 height 26
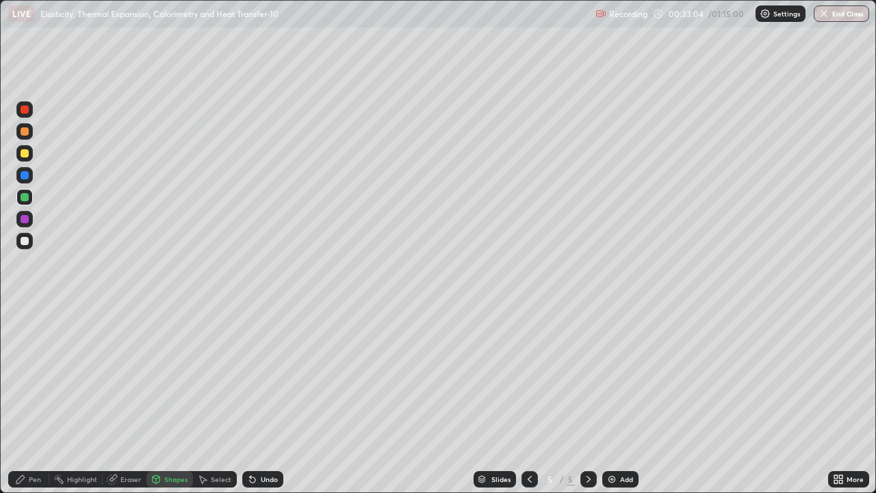
click at [24, 152] on div at bounding box center [25, 153] width 8 height 8
click at [35, 442] on div "Pen" at bounding box center [28, 479] width 41 height 16
click at [26, 221] on div at bounding box center [25, 219] width 8 height 8
click at [23, 442] on div "Pen" at bounding box center [28, 479] width 41 height 16
click at [26, 242] on div at bounding box center [25, 241] width 8 height 8
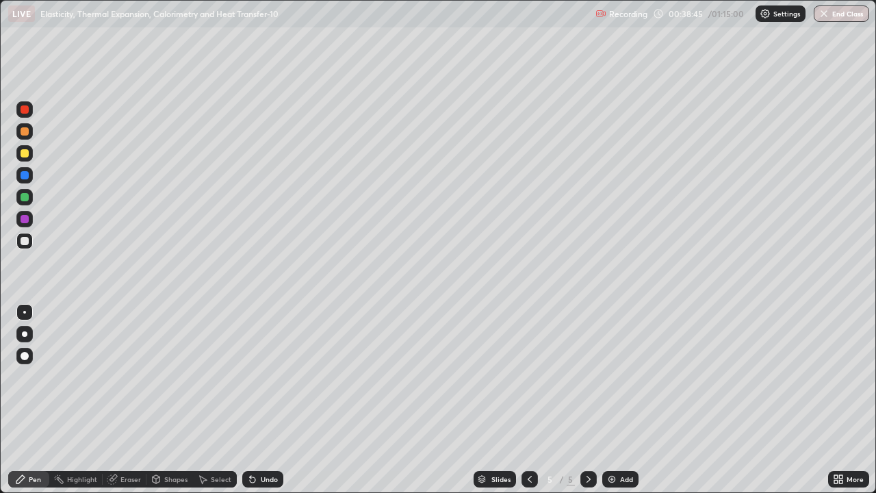
click at [28, 112] on div at bounding box center [24, 109] width 16 height 16
click at [250, 442] on icon at bounding box center [250, 476] width 1 height 1
click at [25, 178] on div at bounding box center [25, 175] width 8 height 8
click at [261, 442] on div "Undo" at bounding box center [269, 479] width 17 height 7
click at [262, 442] on div "Undo" at bounding box center [269, 479] width 17 height 7
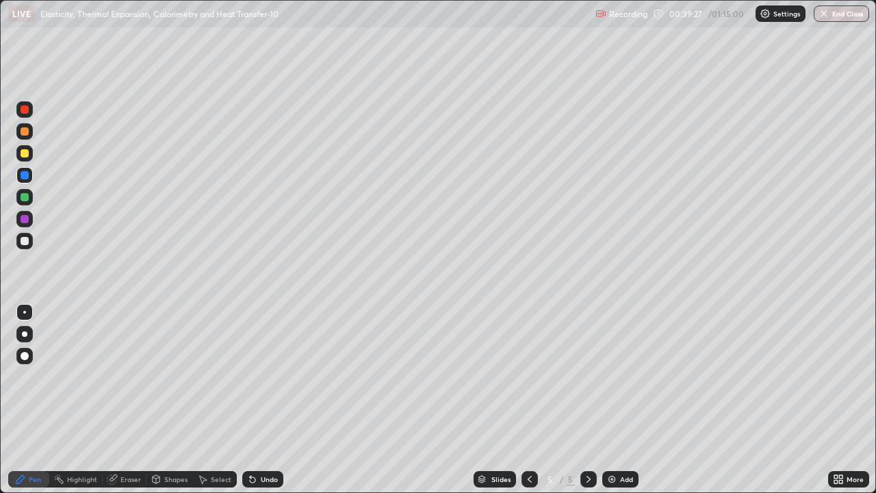
click at [26, 243] on div at bounding box center [25, 241] width 8 height 8
click at [273, 442] on div "Undo" at bounding box center [262, 479] width 41 height 16
click at [202, 442] on icon at bounding box center [204, 480] width 8 height 8
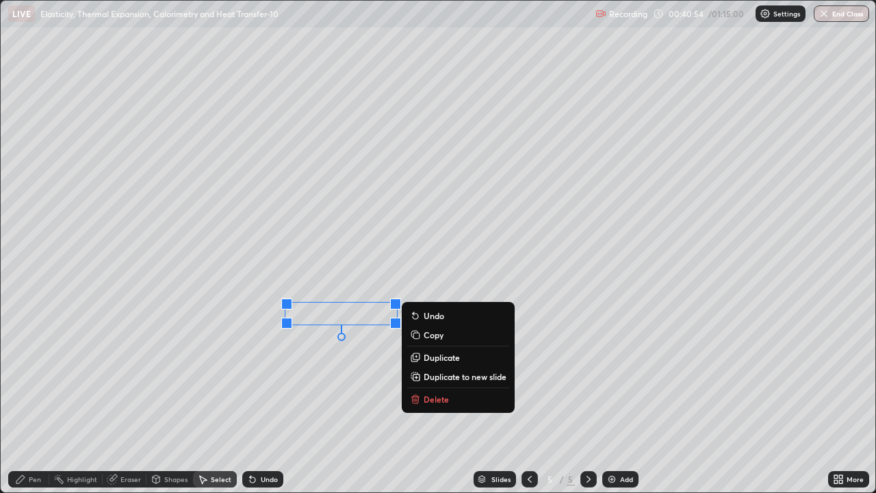
click at [298, 440] on div "0 ° Undo Copy Duplicate Duplicate to new slide Delete" at bounding box center [438, 247] width 875 height 492
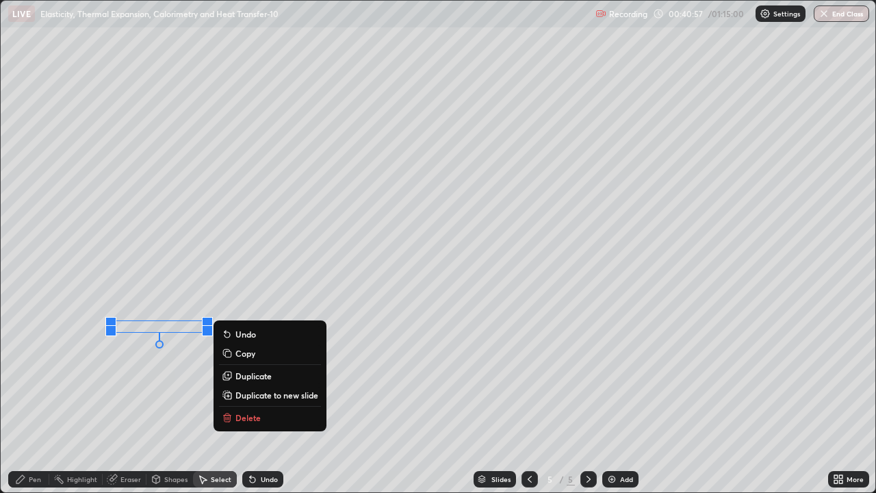
click at [110, 372] on div "0 ° Undo Copy Duplicate Duplicate to new slide Delete" at bounding box center [438, 247] width 875 height 492
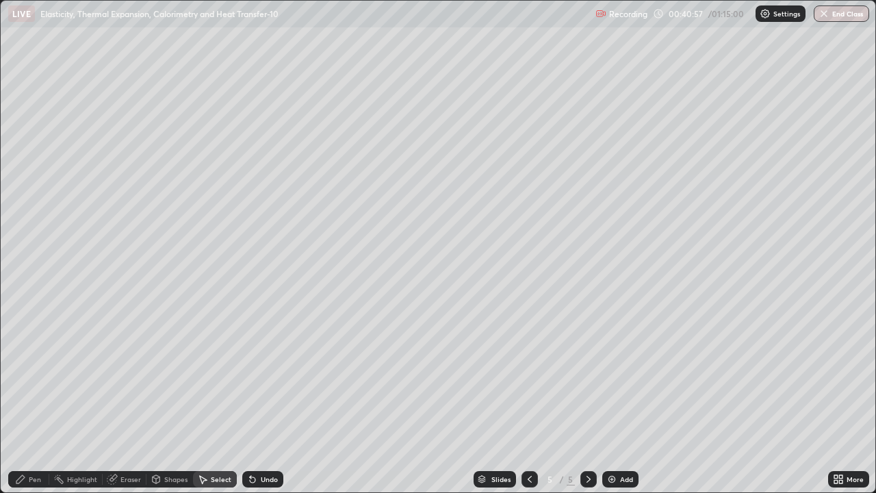
click at [21, 442] on div "Pen" at bounding box center [28, 479] width 41 height 16
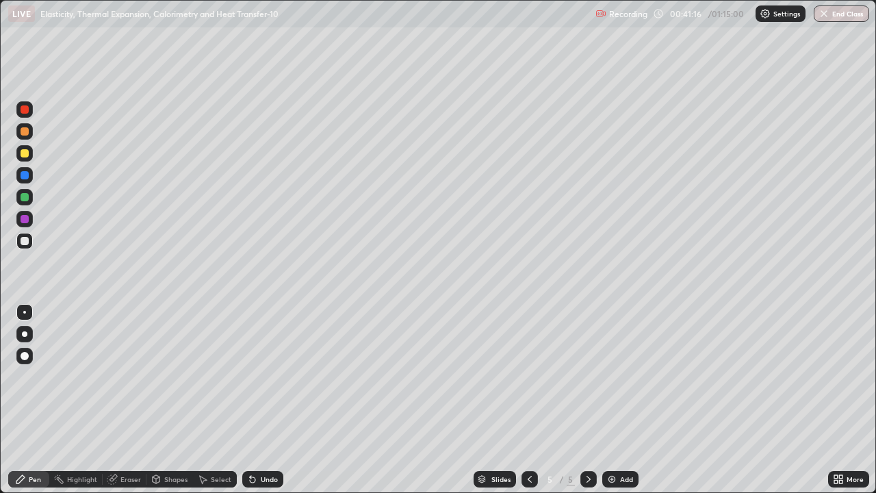
click at [251, 442] on icon at bounding box center [252, 479] width 5 height 5
click at [256, 442] on div "Undo" at bounding box center [262, 479] width 41 height 16
click at [257, 442] on div "Undo" at bounding box center [262, 479] width 41 height 16
click at [261, 442] on div "Undo" at bounding box center [269, 479] width 17 height 7
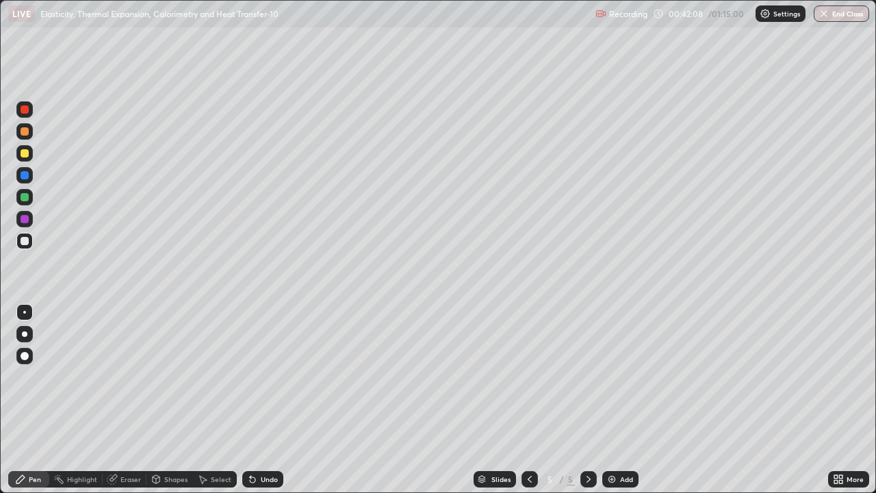
click at [259, 442] on div "Undo" at bounding box center [262, 479] width 41 height 16
click at [266, 442] on div "Undo" at bounding box center [269, 479] width 17 height 7
click at [258, 442] on div "Undo" at bounding box center [262, 479] width 41 height 16
click at [610, 442] on img at bounding box center [612, 479] width 11 height 11
click at [168, 442] on div "Shapes" at bounding box center [175, 479] width 23 height 7
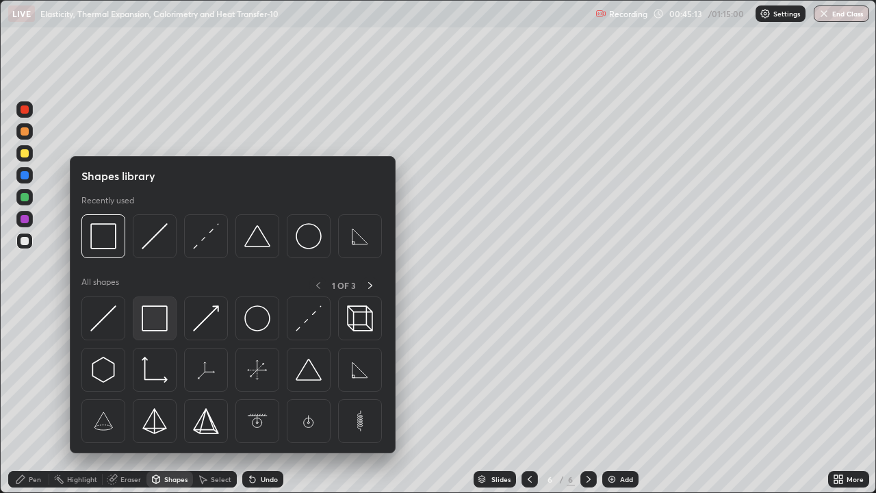
click at [149, 317] on img at bounding box center [155, 318] width 26 height 26
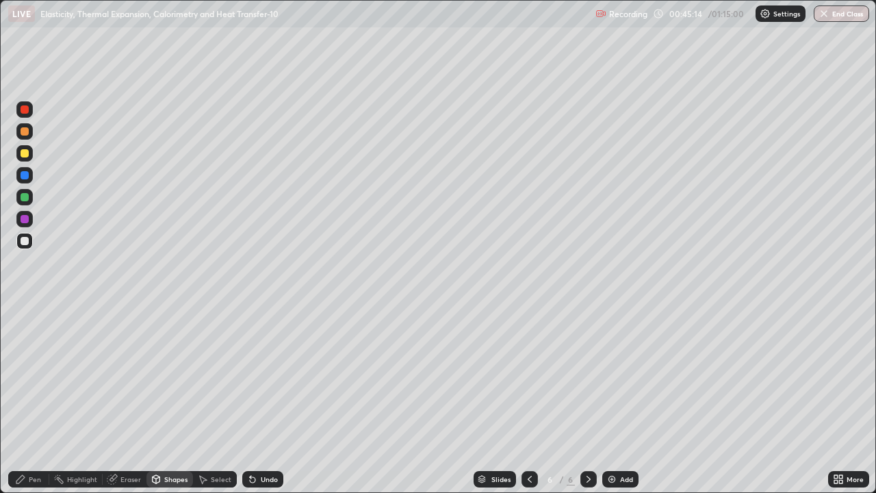
click at [28, 110] on div at bounding box center [25, 109] width 8 height 8
click at [127, 442] on div "Eraser" at bounding box center [125, 479] width 44 height 16
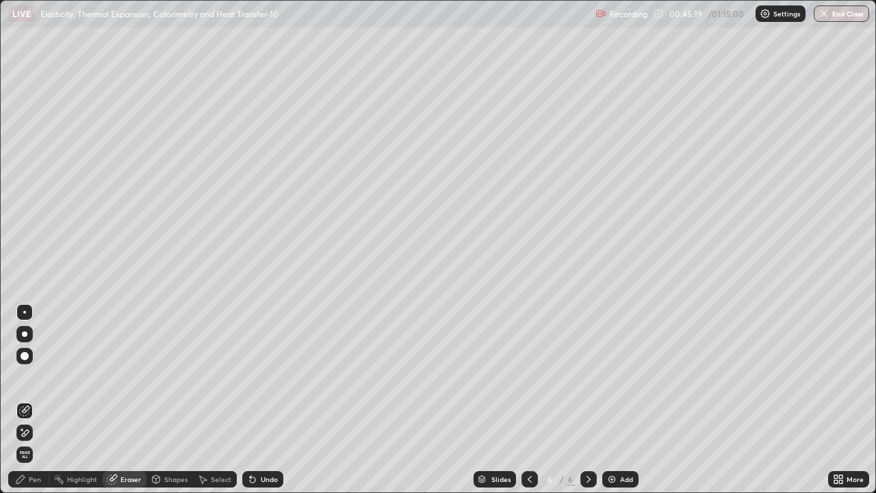
click at [172, 442] on div "Shapes" at bounding box center [170, 479] width 47 height 16
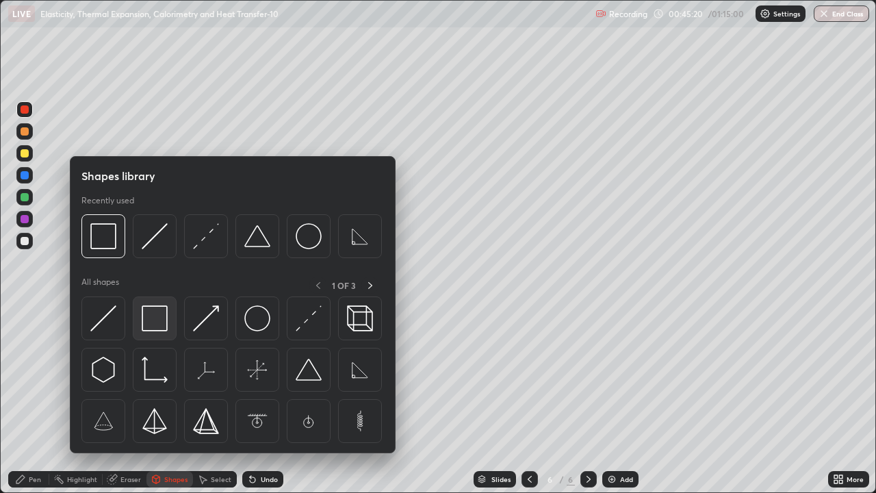
click at [144, 317] on img at bounding box center [155, 318] width 26 height 26
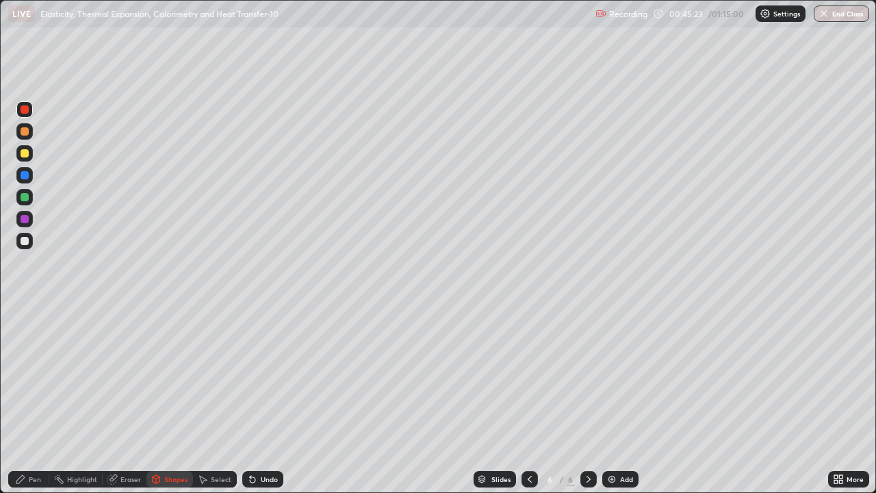
click at [117, 442] on icon at bounding box center [112, 479] width 11 height 11
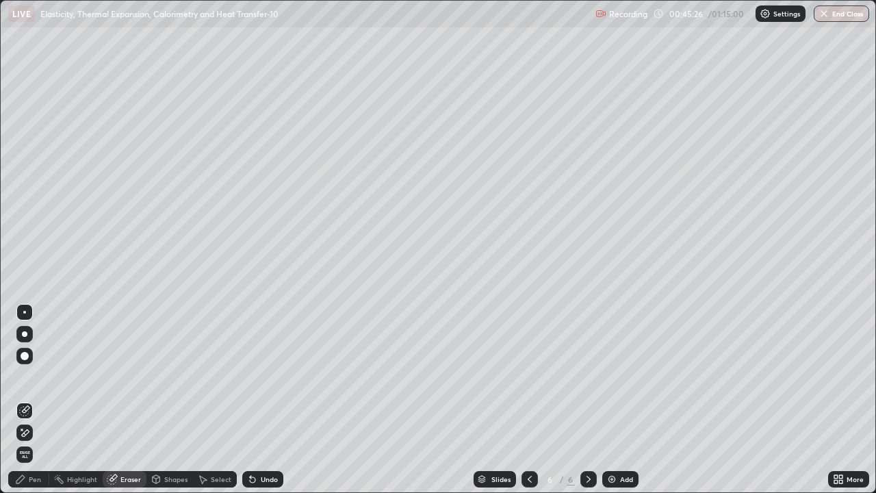
click at [27, 442] on div "Pen" at bounding box center [28, 479] width 41 height 16
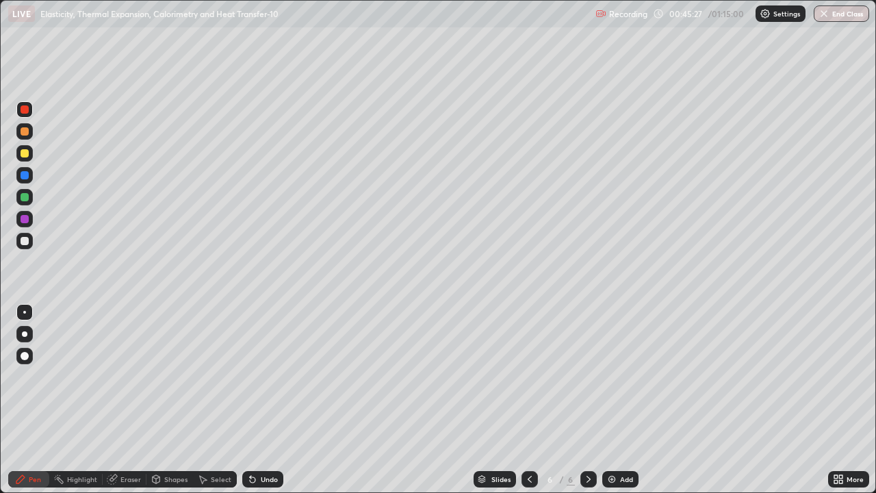
click at [21, 194] on div at bounding box center [25, 197] width 8 height 8
click at [264, 442] on div "Undo" at bounding box center [269, 479] width 17 height 7
click at [253, 442] on icon at bounding box center [252, 479] width 11 height 11
click at [256, 442] on div "Undo" at bounding box center [262, 479] width 41 height 16
click at [21, 116] on div at bounding box center [24, 109] width 16 height 16
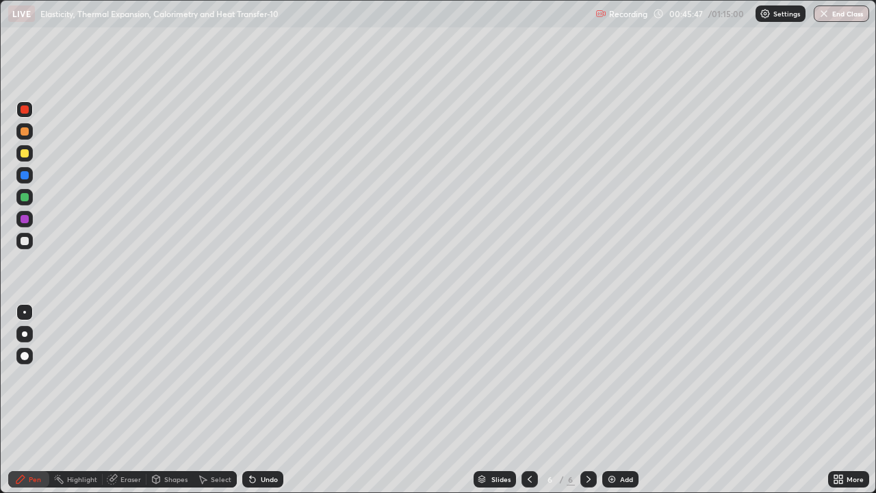
click at [23, 174] on div at bounding box center [25, 175] width 8 height 8
click at [25, 110] on div at bounding box center [25, 109] width 8 height 8
click at [23, 131] on div at bounding box center [25, 131] width 8 height 8
click at [161, 442] on div "Shapes" at bounding box center [170, 479] width 47 height 16
click at [112, 442] on icon at bounding box center [111, 479] width 9 height 9
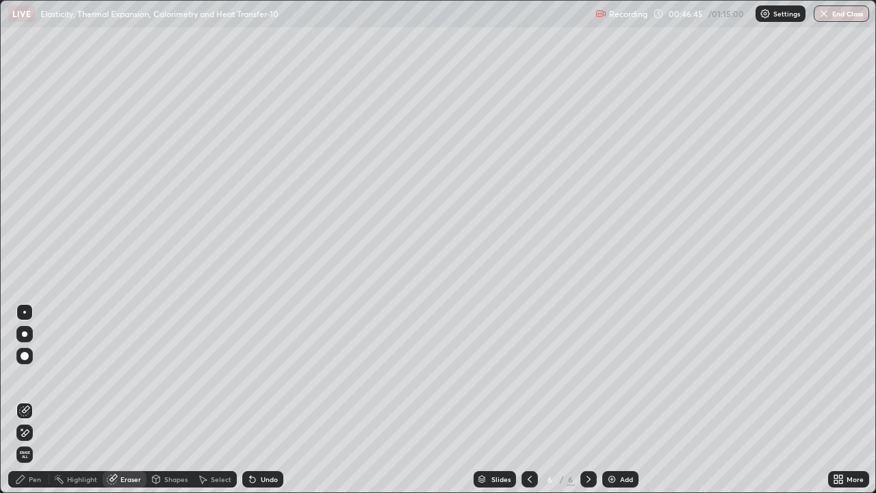
click at [26, 442] on div "Pen" at bounding box center [28, 479] width 41 height 16
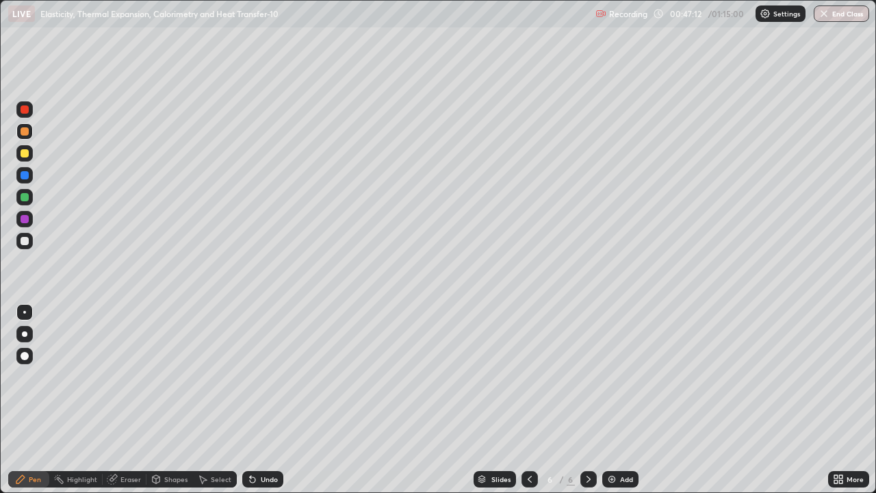
click at [165, 442] on div "Shapes" at bounding box center [170, 479] width 47 height 16
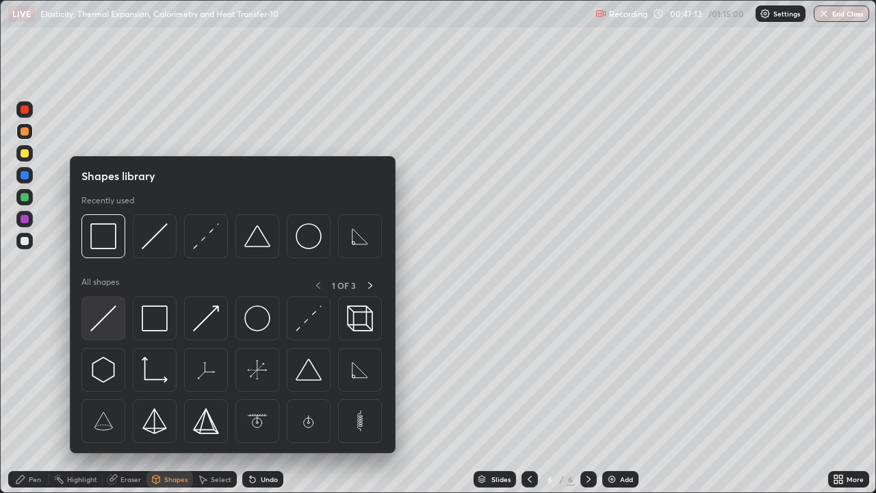
click at [110, 318] on img at bounding box center [103, 318] width 26 height 26
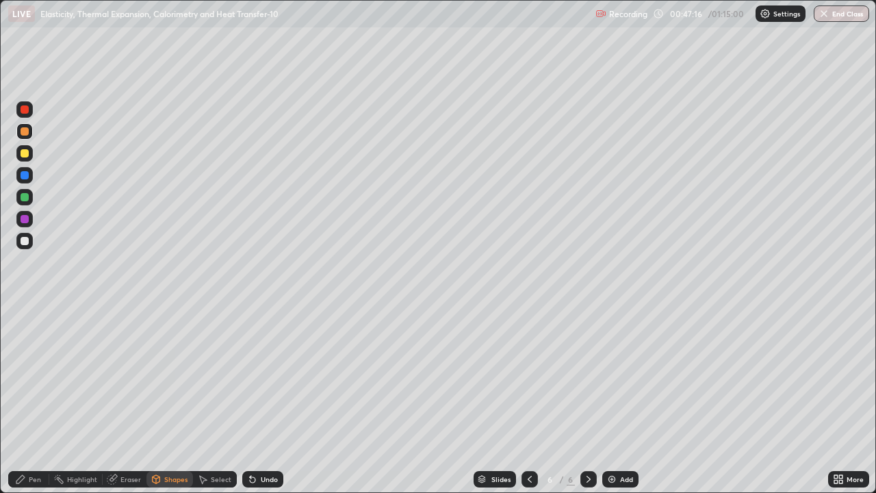
click at [257, 442] on div "Undo" at bounding box center [262, 479] width 41 height 16
click at [30, 442] on div "Pen" at bounding box center [35, 479] width 12 height 7
click at [26, 216] on div at bounding box center [25, 219] width 8 height 8
click at [25, 110] on div at bounding box center [25, 109] width 8 height 8
click at [27, 195] on div at bounding box center [25, 197] width 8 height 8
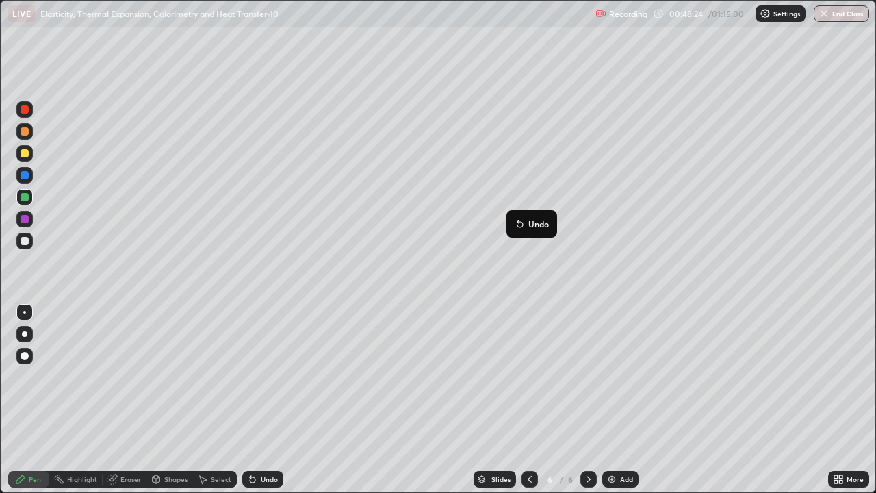
click at [530, 216] on button "Undo" at bounding box center [532, 224] width 40 height 16
click at [261, 442] on div "Undo" at bounding box center [269, 479] width 17 height 7
click at [27, 218] on div at bounding box center [25, 219] width 8 height 8
click at [261, 442] on div "Undo" at bounding box center [269, 479] width 17 height 7
click at [268, 442] on div "Undo" at bounding box center [262, 479] width 41 height 16
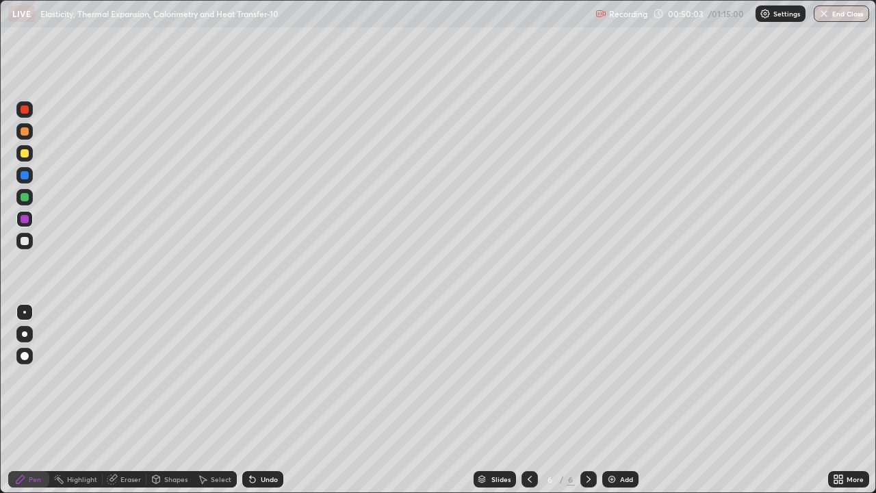
click at [25, 177] on div at bounding box center [25, 175] width 8 height 8
click at [622, 442] on div "Add" at bounding box center [626, 479] width 13 height 7
click at [25, 110] on div at bounding box center [25, 109] width 8 height 8
click at [22, 196] on div at bounding box center [25, 197] width 8 height 8
click at [250, 442] on icon at bounding box center [252, 479] width 5 height 5
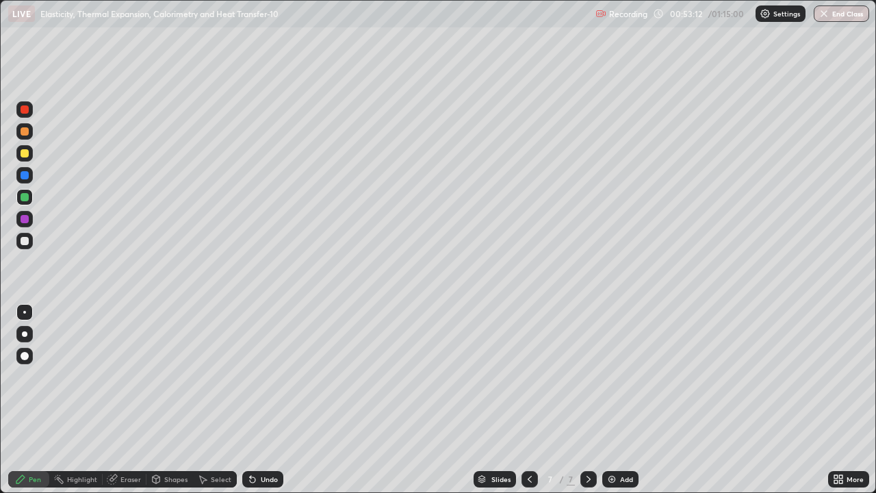
click at [253, 442] on icon at bounding box center [252, 479] width 5 height 5
click at [251, 442] on icon at bounding box center [252, 479] width 5 height 5
click at [255, 442] on icon at bounding box center [252, 479] width 11 height 11
click at [251, 442] on icon at bounding box center [252, 479] width 5 height 5
click at [255, 442] on icon at bounding box center [252, 479] width 11 height 11
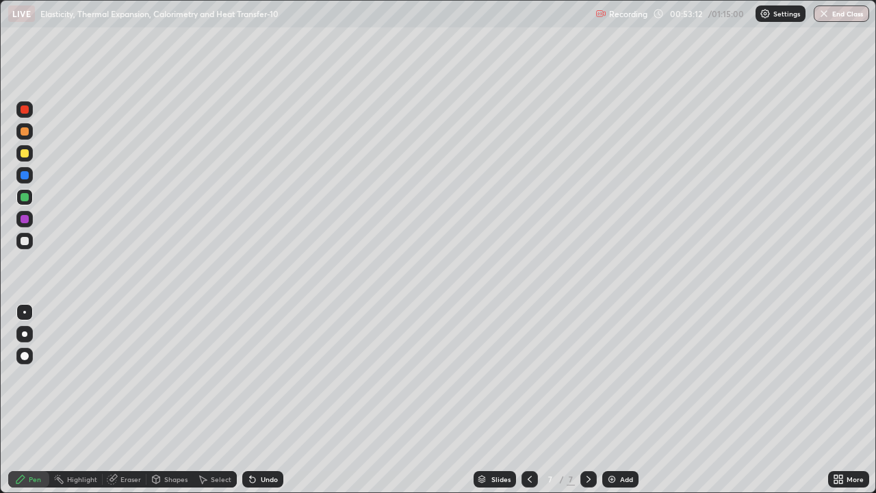
click at [251, 442] on icon at bounding box center [252, 479] width 5 height 5
click at [257, 442] on div "Undo" at bounding box center [262, 479] width 41 height 16
click at [22, 199] on div at bounding box center [25, 197] width 8 height 8
click at [24, 112] on div at bounding box center [25, 109] width 8 height 8
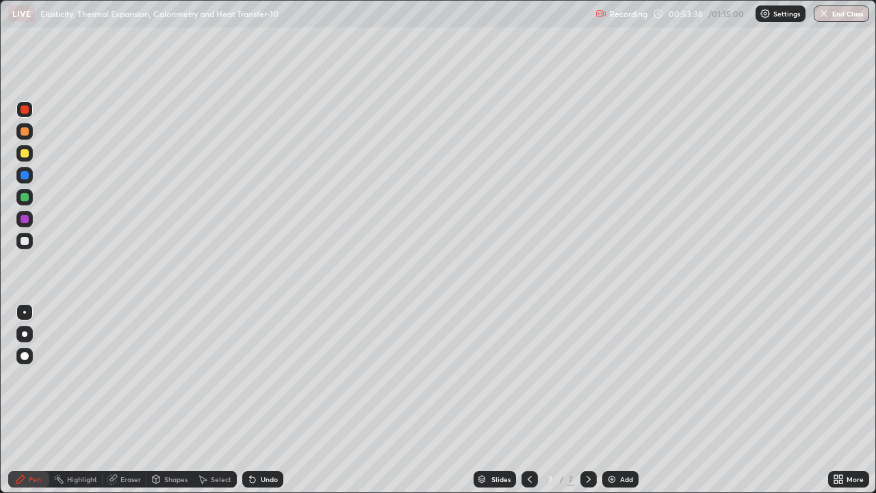
click at [251, 442] on icon at bounding box center [252, 479] width 5 height 5
click at [22, 216] on div at bounding box center [25, 219] width 8 height 8
click at [116, 442] on icon at bounding box center [112, 479] width 11 height 11
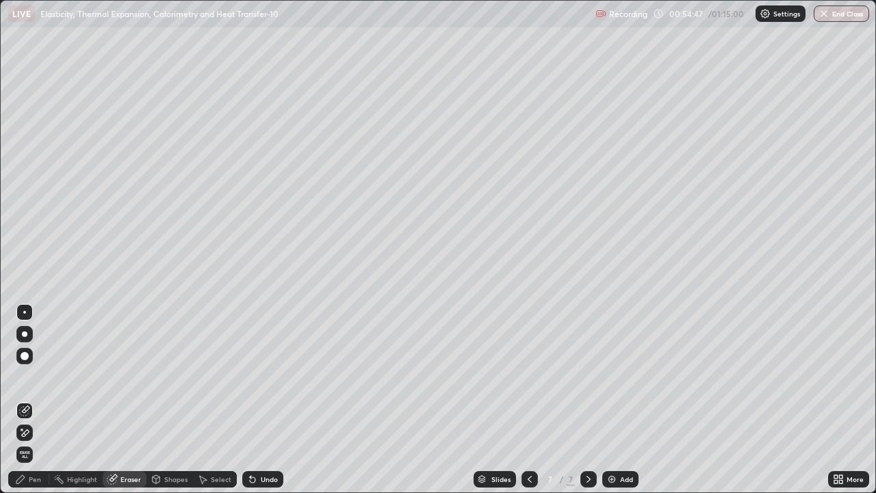
click at [38, 442] on div "Pen" at bounding box center [35, 479] width 12 height 7
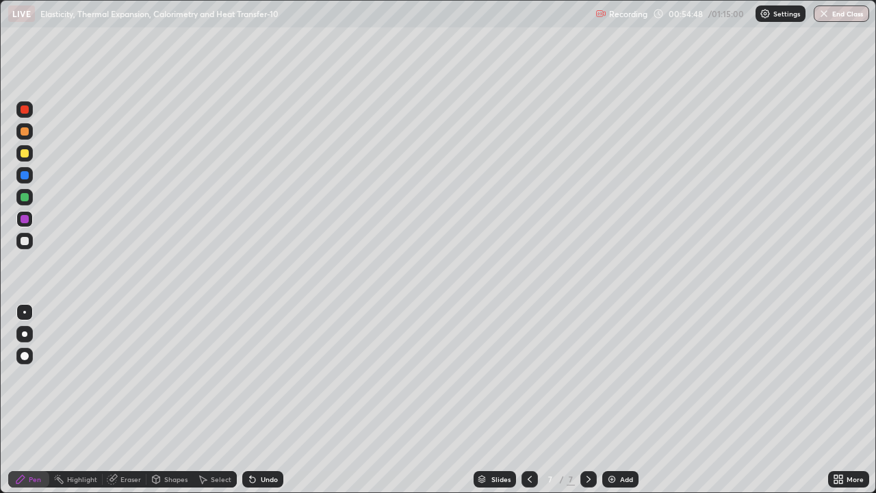
click at [21, 240] on div at bounding box center [25, 241] width 8 height 8
click at [28, 175] on div at bounding box center [25, 175] width 8 height 8
click at [23, 217] on div at bounding box center [25, 219] width 8 height 8
click at [22, 153] on div at bounding box center [25, 153] width 8 height 8
click at [609, 442] on img at bounding box center [612, 479] width 11 height 11
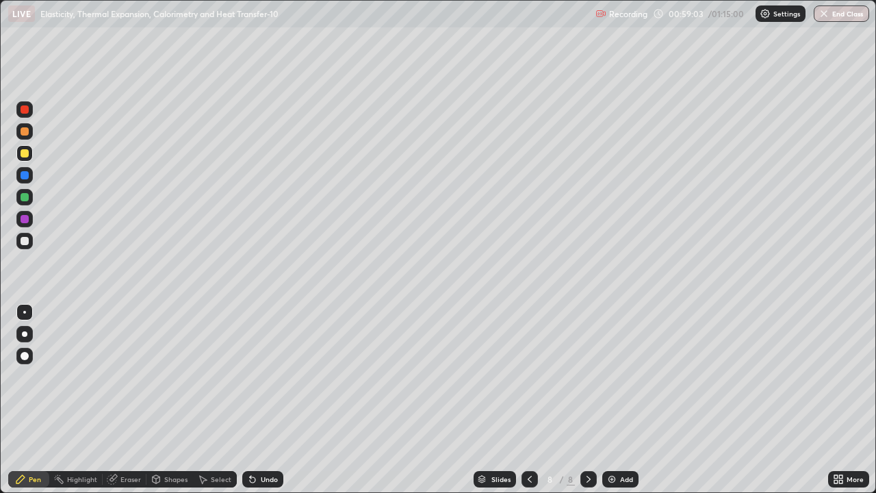
click at [25, 112] on div at bounding box center [25, 109] width 8 height 8
click at [257, 442] on div "Undo" at bounding box center [262, 479] width 41 height 16
click at [260, 442] on div "Undo" at bounding box center [262, 479] width 41 height 16
click at [23, 179] on div at bounding box center [25, 175] width 8 height 8
click at [261, 442] on div "Undo" at bounding box center [269, 479] width 17 height 7
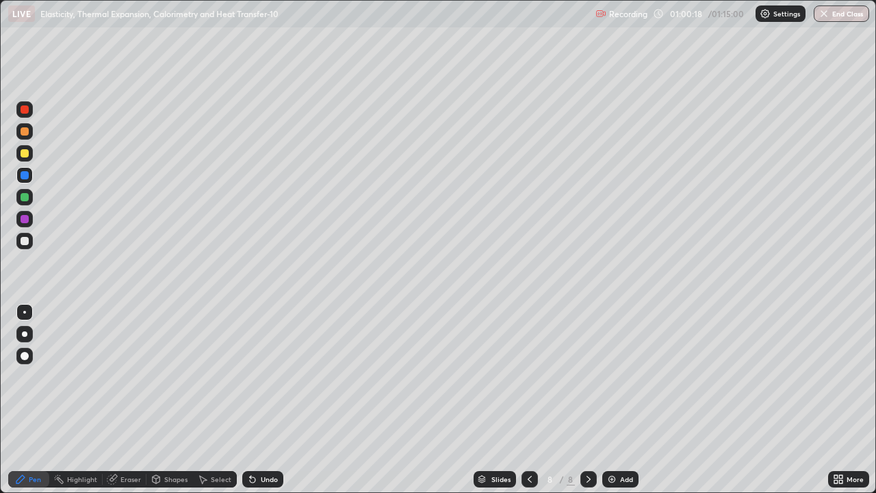
click at [27, 201] on div at bounding box center [25, 197] width 8 height 8
click at [25, 220] on div at bounding box center [25, 219] width 8 height 8
click at [113, 442] on icon at bounding box center [114, 477] width 8 height 7
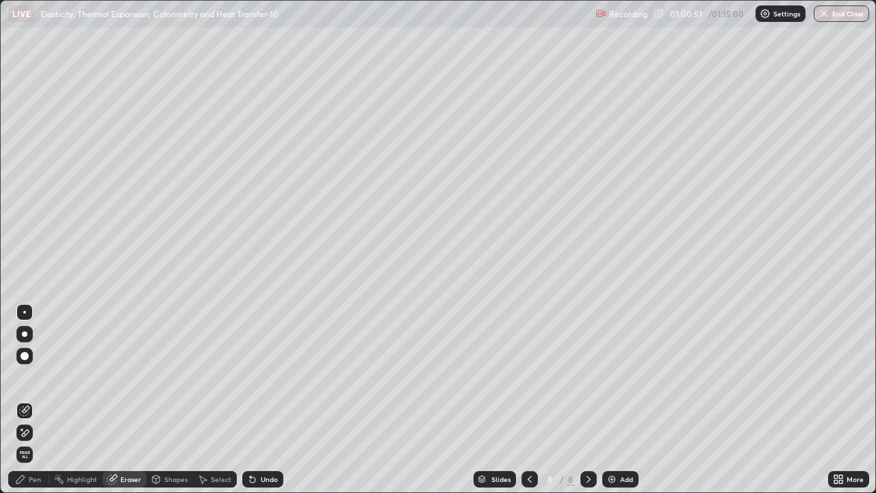
click at [31, 442] on div "Pen" at bounding box center [28, 479] width 41 height 16
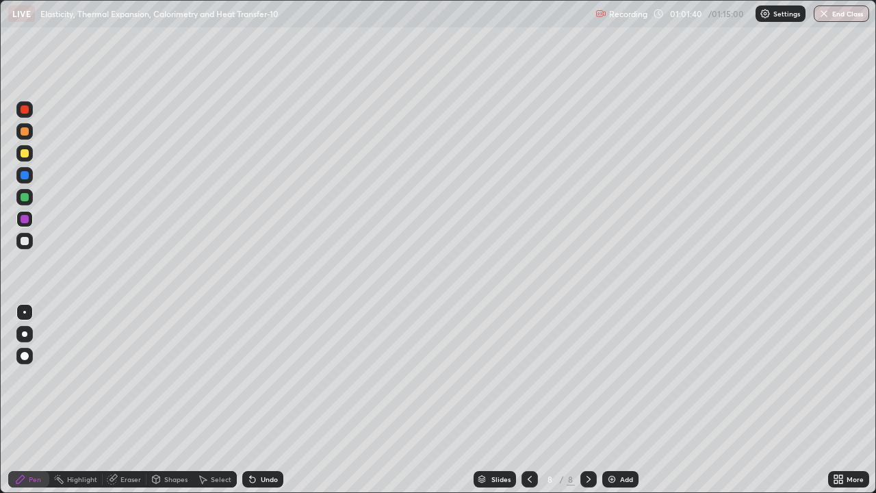
click at [168, 442] on div "Shapes" at bounding box center [175, 479] width 23 height 7
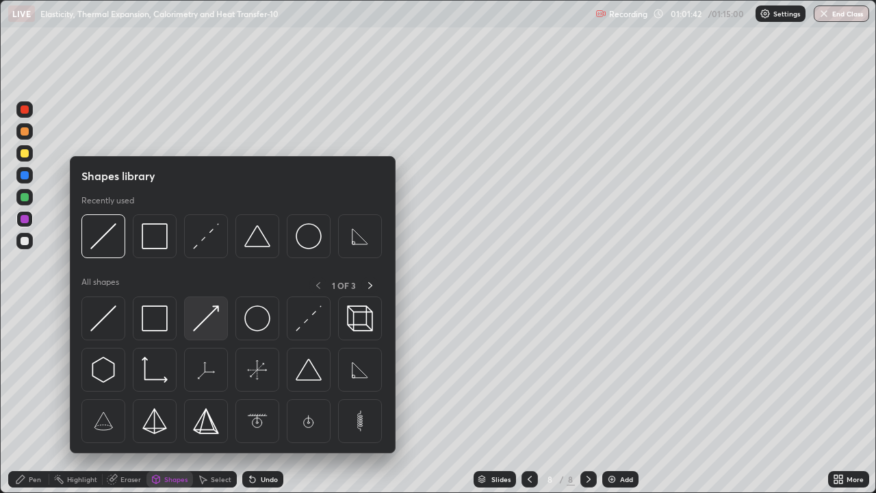
click at [203, 318] on img at bounding box center [206, 318] width 26 height 26
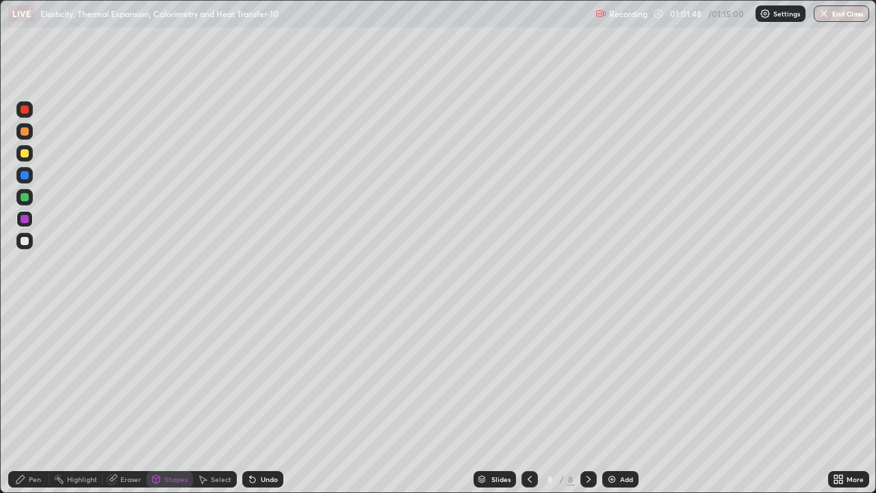
click at [22, 442] on div "Pen" at bounding box center [28, 479] width 41 height 16
click at [162, 442] on div "Shapes" at bounding box center [170, 479] width 47 height 16
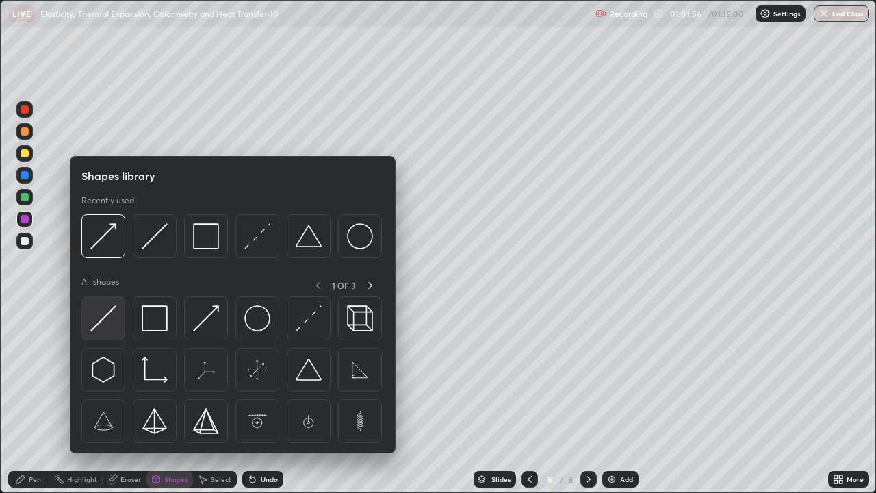
click at [106, 326] on img at bounding box center [103, 318] width 26 height 26
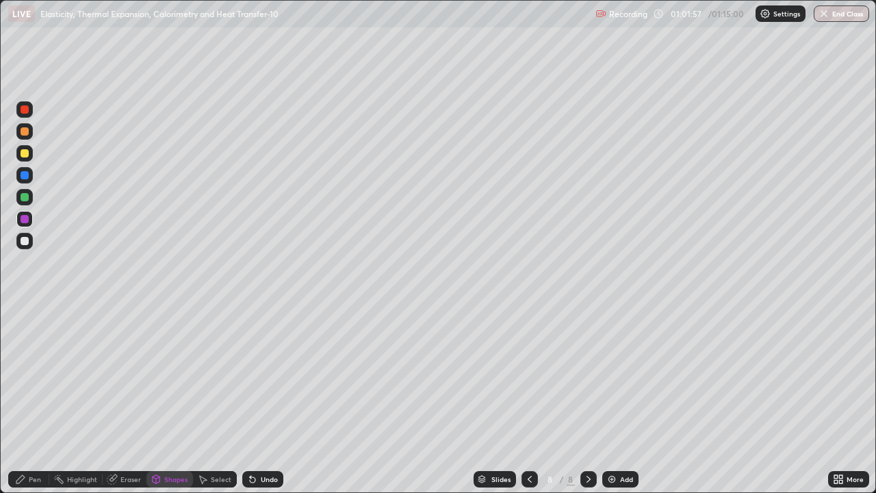
click at [23, 131] on div at bounding box center [25, 131] width 8 height 8
click at [22, 442] on div "Pen" at bounding box center [28, 479] width 41 height 16
click at [25, 442] on icon at bounding box center [20, 479] width 11 height 11
click at [23, 216] on div at bounding box center [25, 219] width 8 height 8
click at [112, 442] on icon at bounding box center [111, 479] width 9 height 9
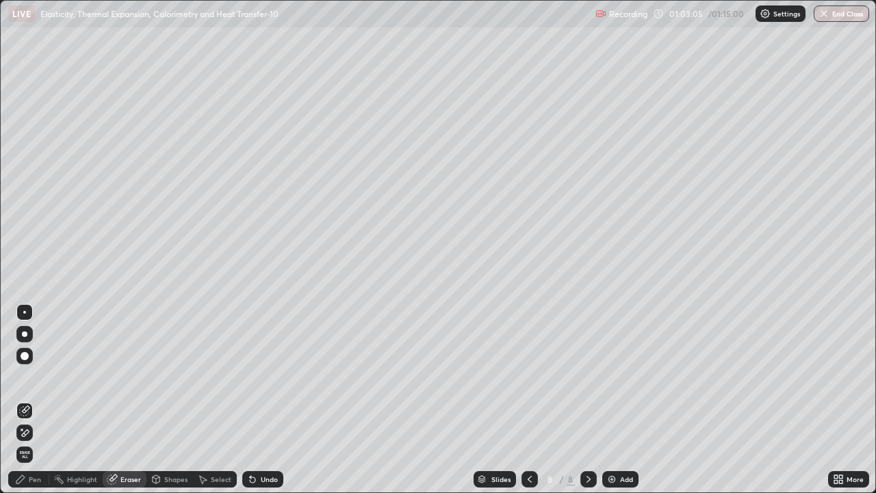
click at [31, 442] on div "Pen" at bounding box center [28, 479] width 41 height 16
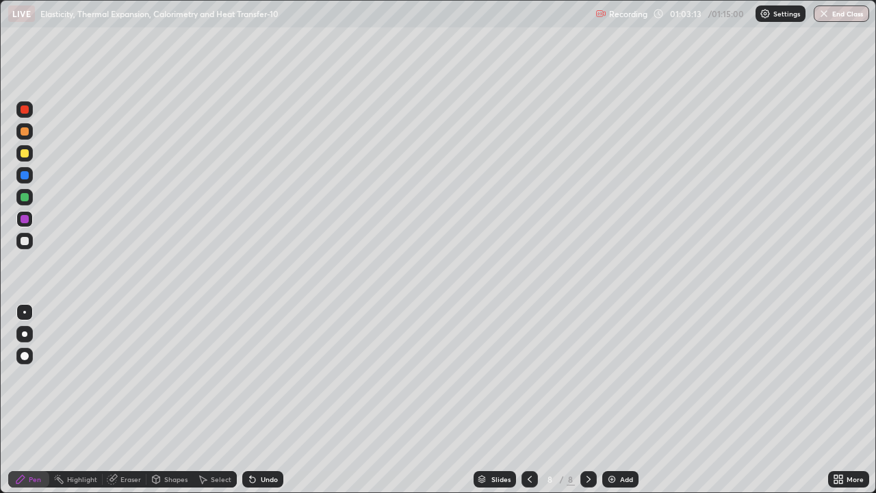
click at [27, 241] on div at bounding box center [25, 241] width 8 height 8
click at [28, 196] on div at bounding box center [25, 197] width 8 height 8
click at [620, 442] on div "Add" at bounding box center [621, 479] width 36 height 16
click at [164, 442] on div "Shapes" at bounding box center [170, 479] width 47 height 16
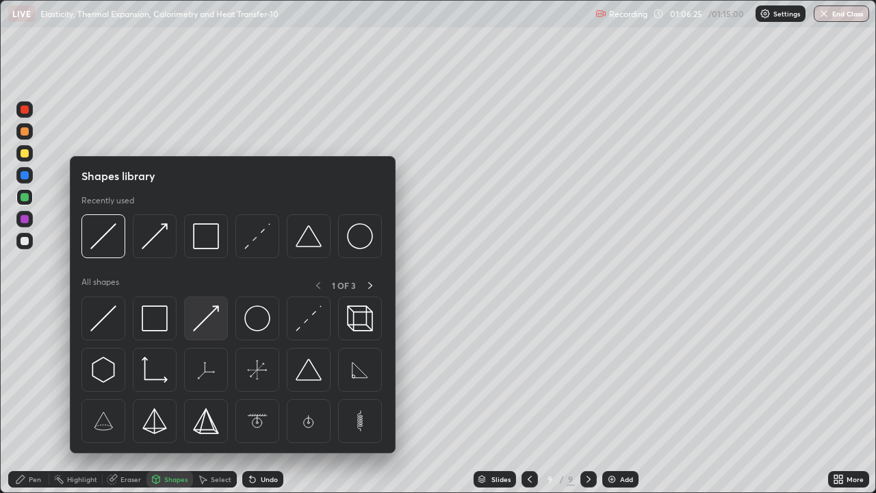
click at [207, 328] on img at bounding box center [206, 318] width 26 height 26
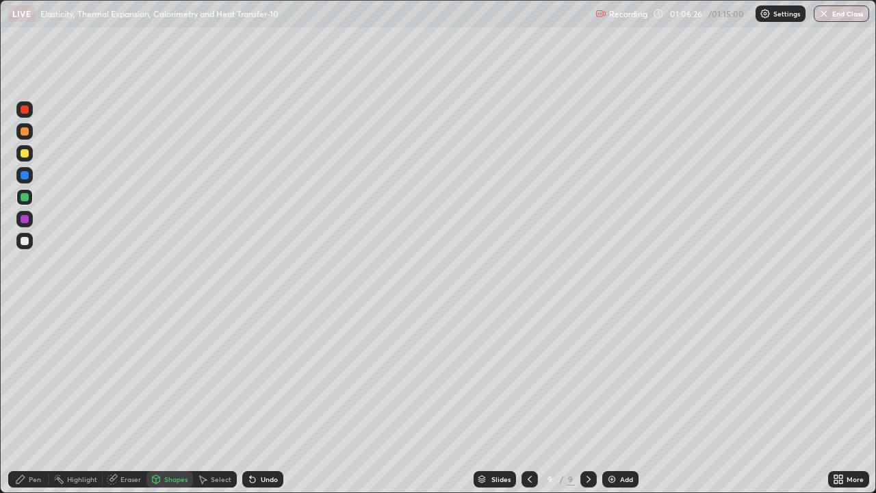
click at [25, 238] on div at bounding box center [25, 241] width 8 height 8
click at [162, 442] on div "Shapes" at bounding box center [170, 479] width 47 height 16
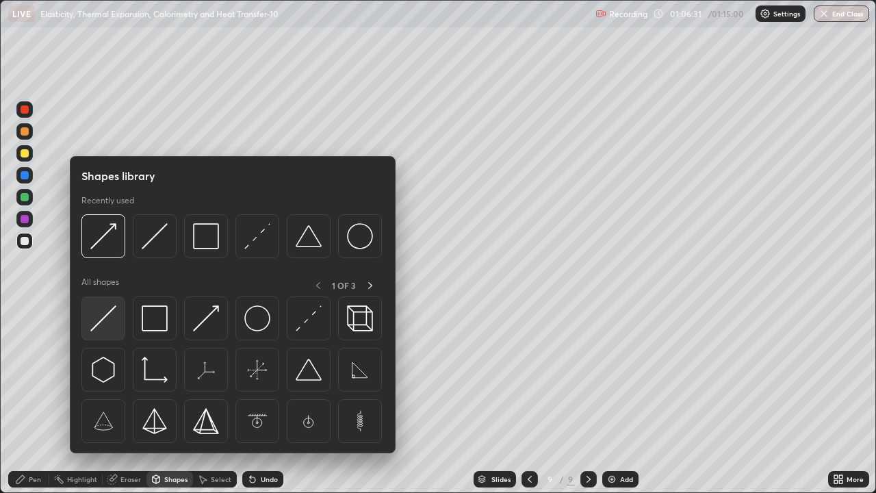
click at [101, 323] on img at bounding box center [103, 318] width 26 height 26
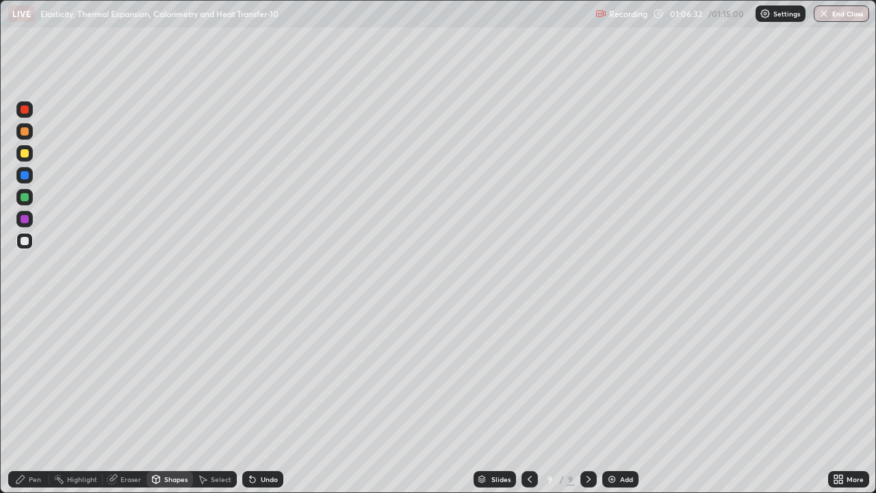
click at [23, 155] on div at bounding box center [25, 153] width 8 height 8
click at [261, 442] on div "Undo" at bounding box center [269, 479] width 17 height 7
click at [27, 442] on div "Pen" at bounding box center [28, 479] width 41 height 16
click at [25, 173] on div at bounding box center [25, 175] width 8 height 8
click at [164, 442] on div "Shapes" at bounding box center [170, 479] width 47 height 16
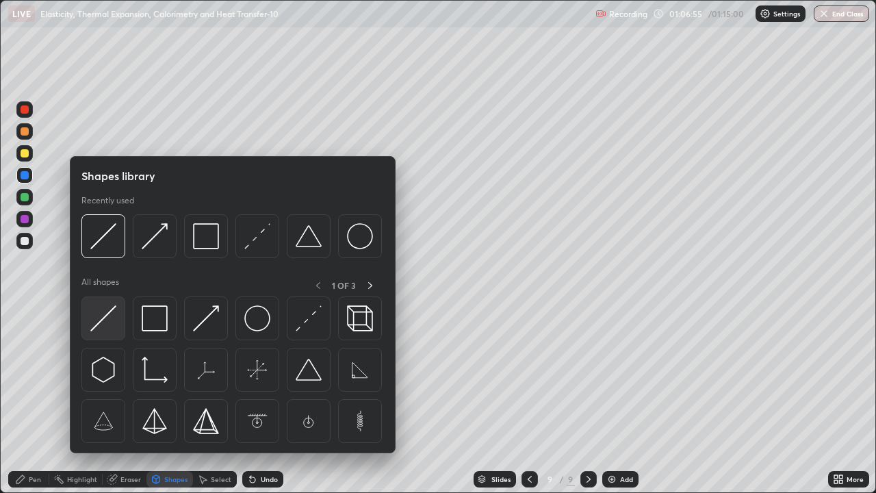
click at [107, 318] on img at bounding box center [103, 318] width 26 height 26
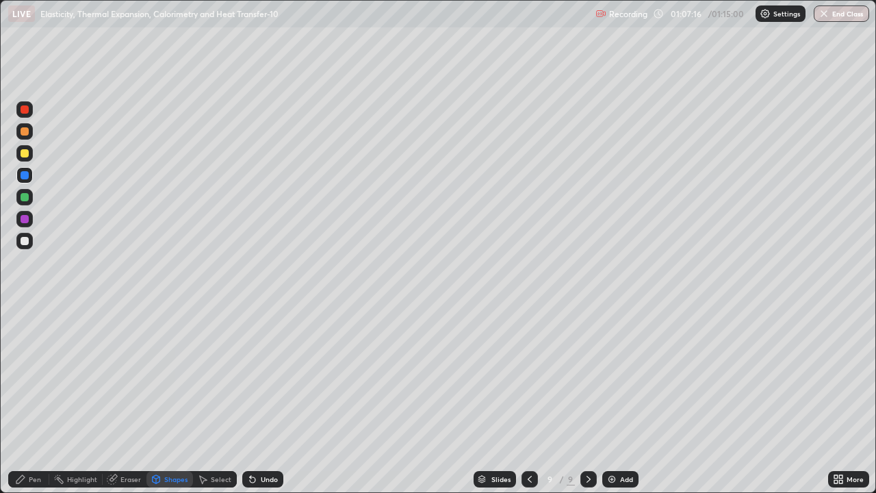
click at [9, 442] on div "Pen" at bounding box center [28, 479] width 41 height 27
click at [24, 111] on div at bounding box center [25, 109] width 8 height 8
click at [251, 442] on icon at bounding box center [252, 479] width 5 height 5
click at [257, 442] on div "Undo" at bounding box center [262, 479] width 41 height 16
click at [209, 442] on div "Select" at bounding box center [215, 479] width 44 height 16
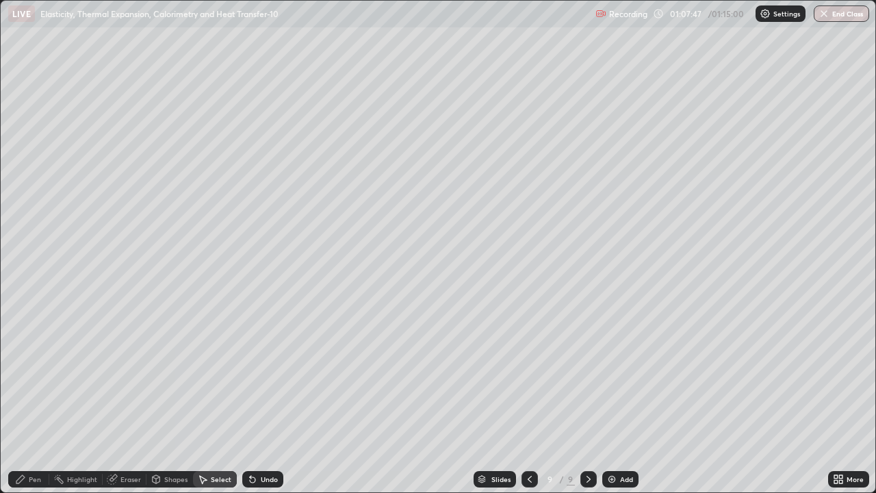
click at [133, 442] on div "Eraser" at bounding box center [131, 479] width 21 height 7
click at [37, 442] on div "Pen" at bounding box center [35, 479] width 12 height 7
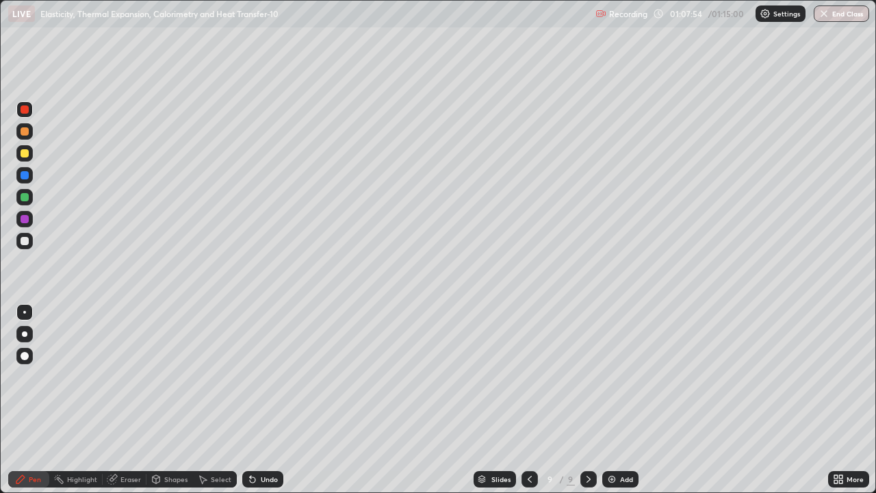
click at [25, 174] on div at bounding box center [25, 175] width 8 height 8
click at [26, 220] on div at bounding box center [25, 219] width 8 height 8
click at [256, 442] on div "Undo" at bounding box center [262, 479] width 41 height 16
click at [250, 442] on icon at bounding box center [250, 476] width 1 height 1
click at [264, 442] on div "Undo" at bounding box center [262, 479] width 41 height 16
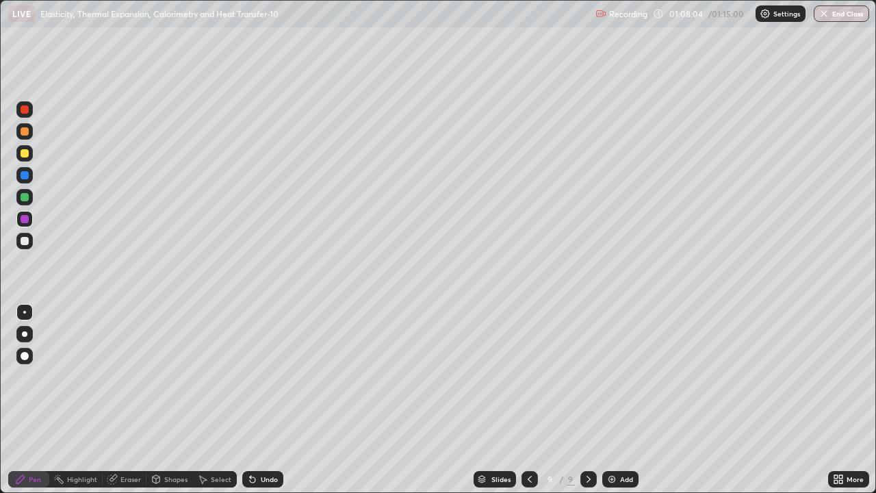
click at [264, 442] on div "Undo" at bounding box center [262, 479] width 41 height 16
click at [26, 244] on div at bounding box center [25, 241] width 8 height 8
click at [27, 107] on div at bounding box center [25, 109] width 8 height 8
click at [25, 240] on div at bounding box center [25, 241] width 8 height 8
click at [261, 442] on div "Undo" at bounding box center [269, 479] width 17 height 7
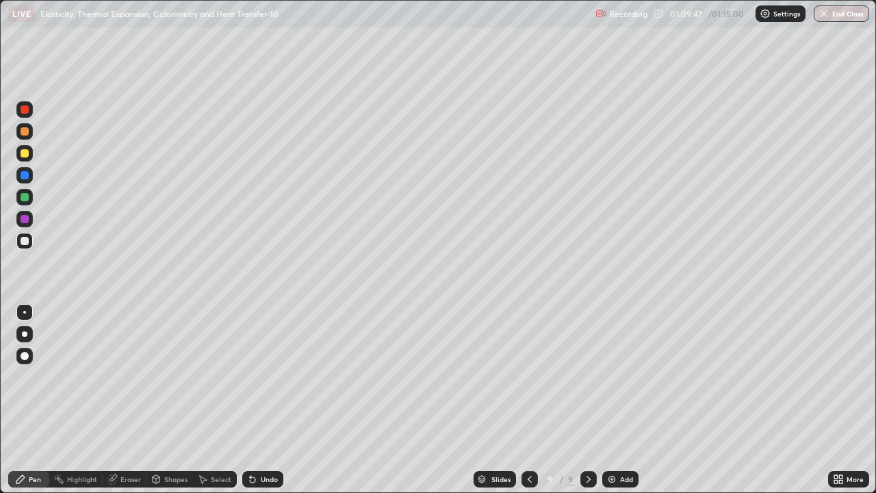
click at [21, 110] on div at bounding box center [25, 109] width 8 height 8
click at [26, 195] on div at bounding box center [25, 197] width 8 height 8
click at [23, 220] on div at bounding box center [25, 219] width 8 height 8
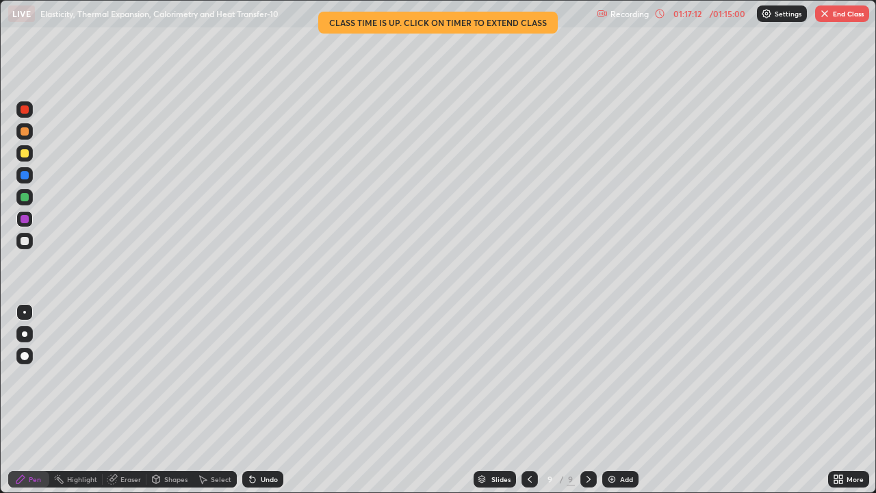
click at [827, 16] on img "button" at bounding box center [825, 13] width 11 height 11
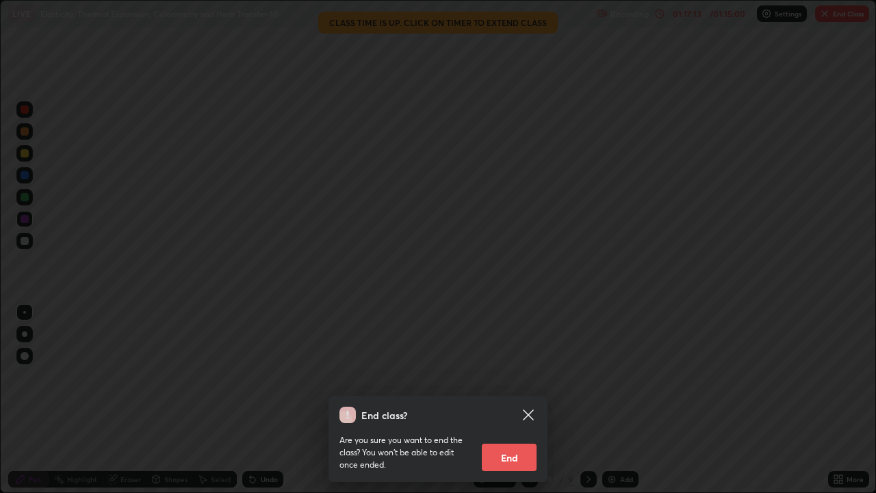
click at [507, 442] on button "End" at bounding box center [509, 457] width 55 height 27
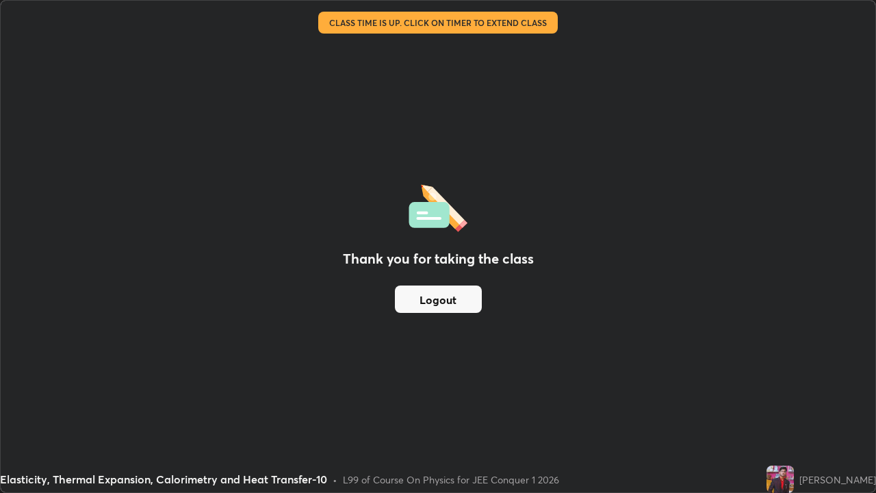
click at [453, 306] on button "Logout" at bounding box center [438, 299] width 87 height 27
